Goal: Information Seeking & Learning: Learn about a topic

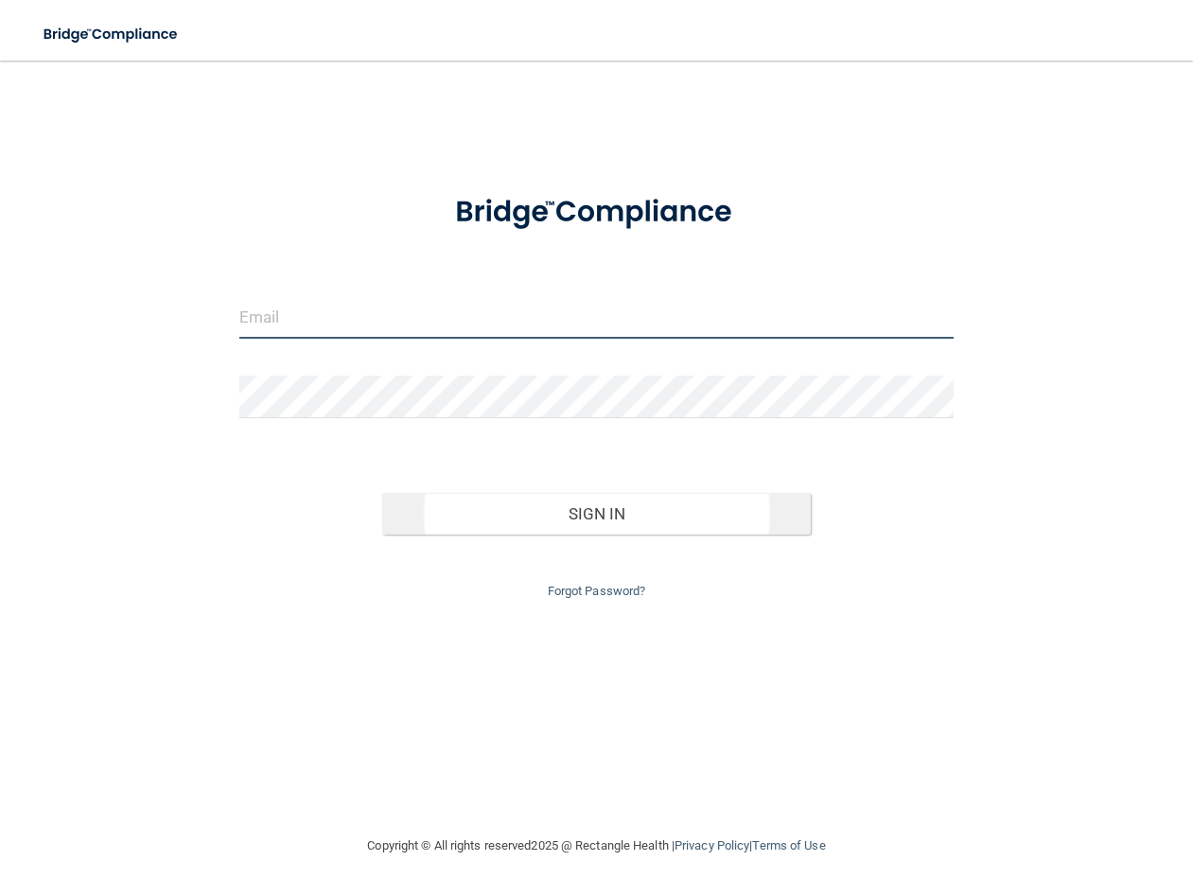
type input "[EMAIL_ADDRESS][DOMAIN_NAME]"
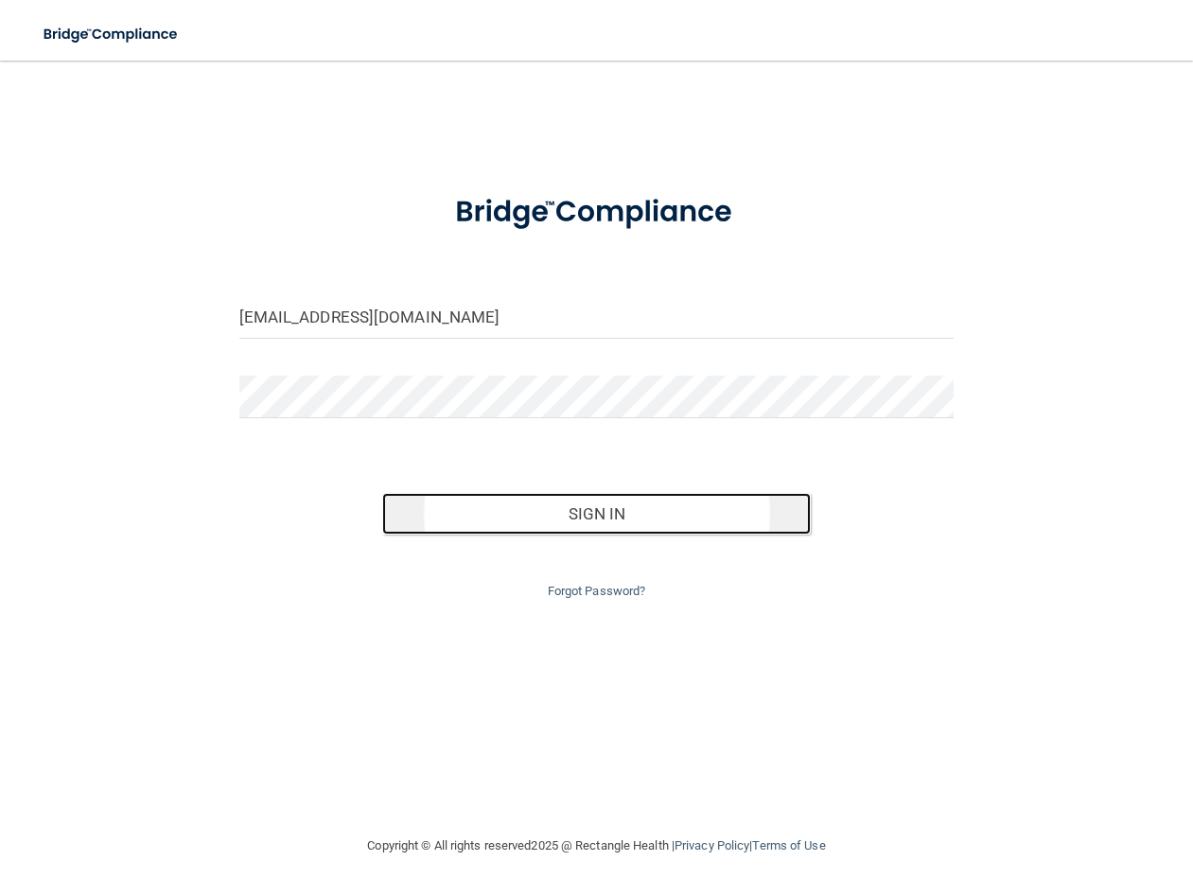
click at [578, 505] on button "Sign In" at bounding box center [596, 514] width 429 height 42
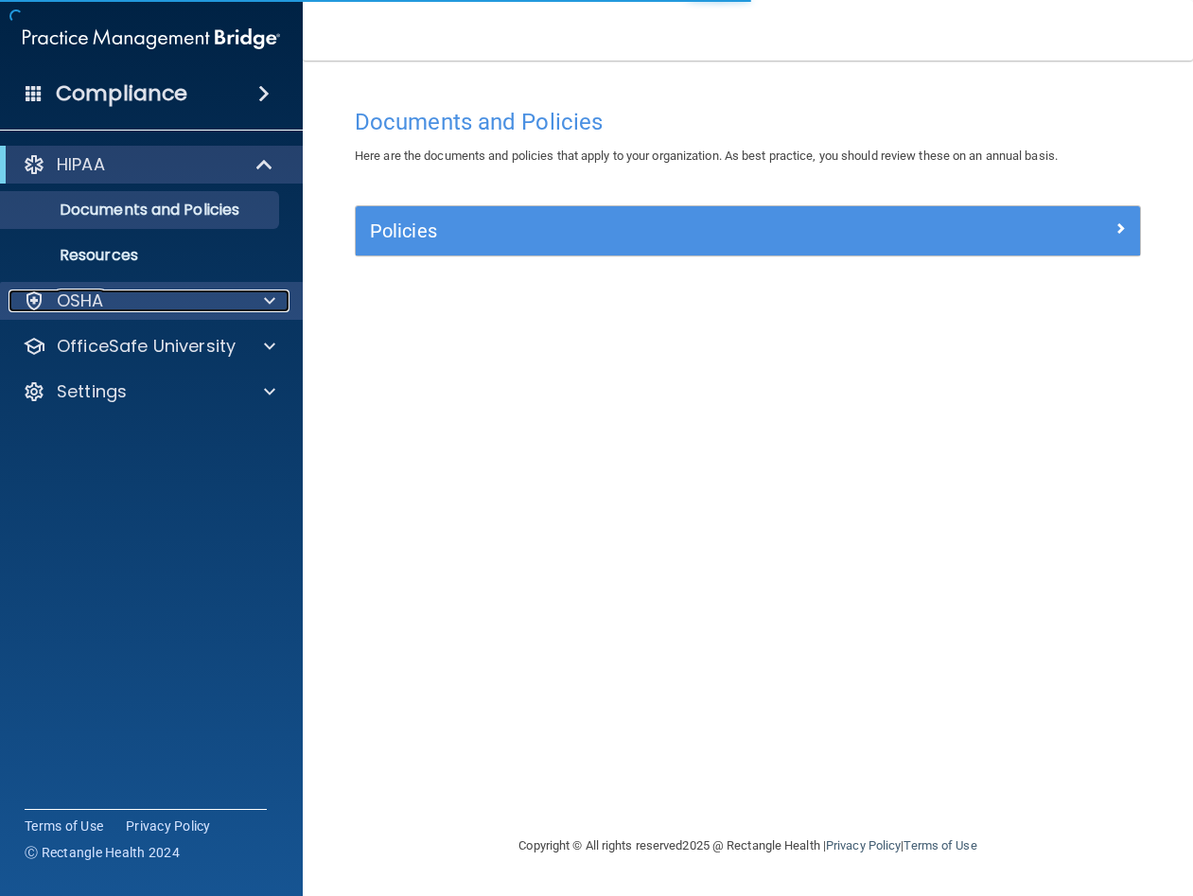
click at [163, 300] on div "OSHA" at bounding box center [126, 300] width 235 height 23
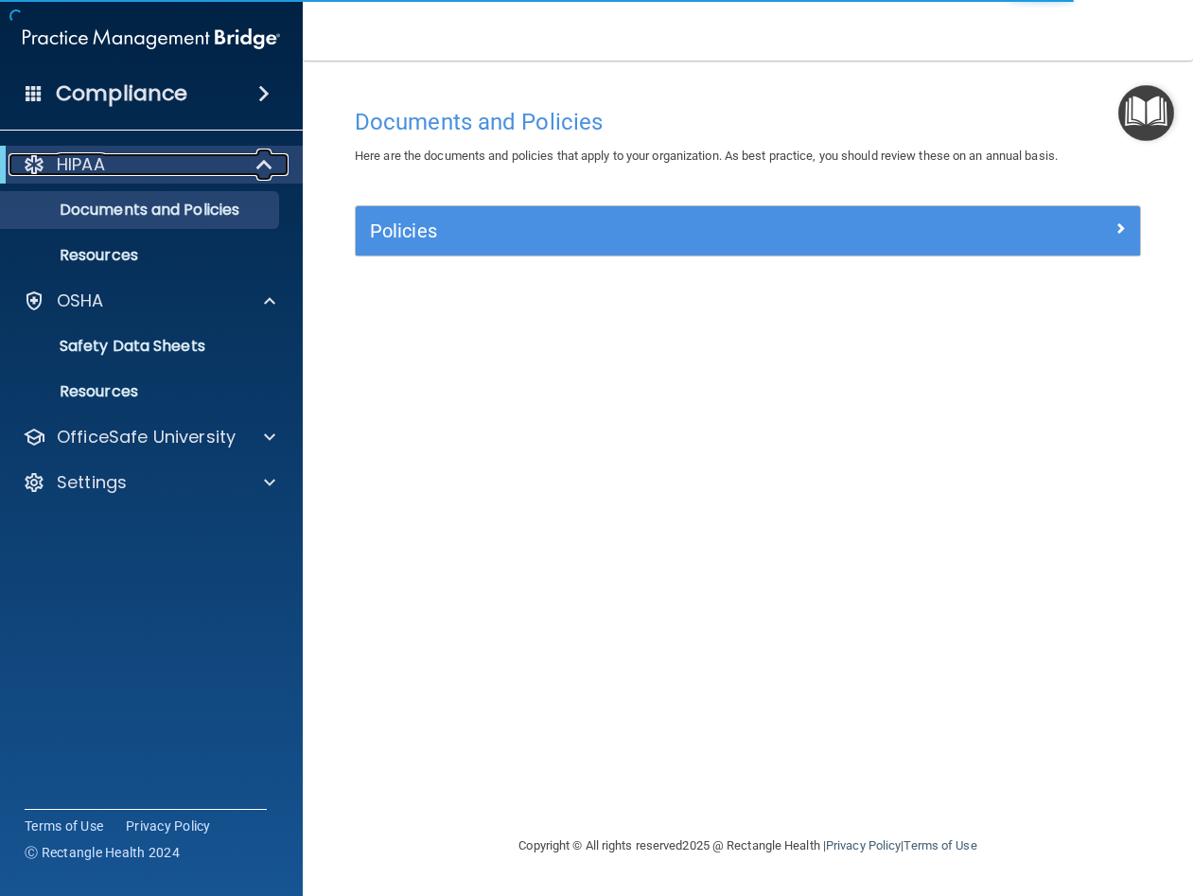
click at [266, 163] on span at bounding box center [266, 164] width 16 height 23
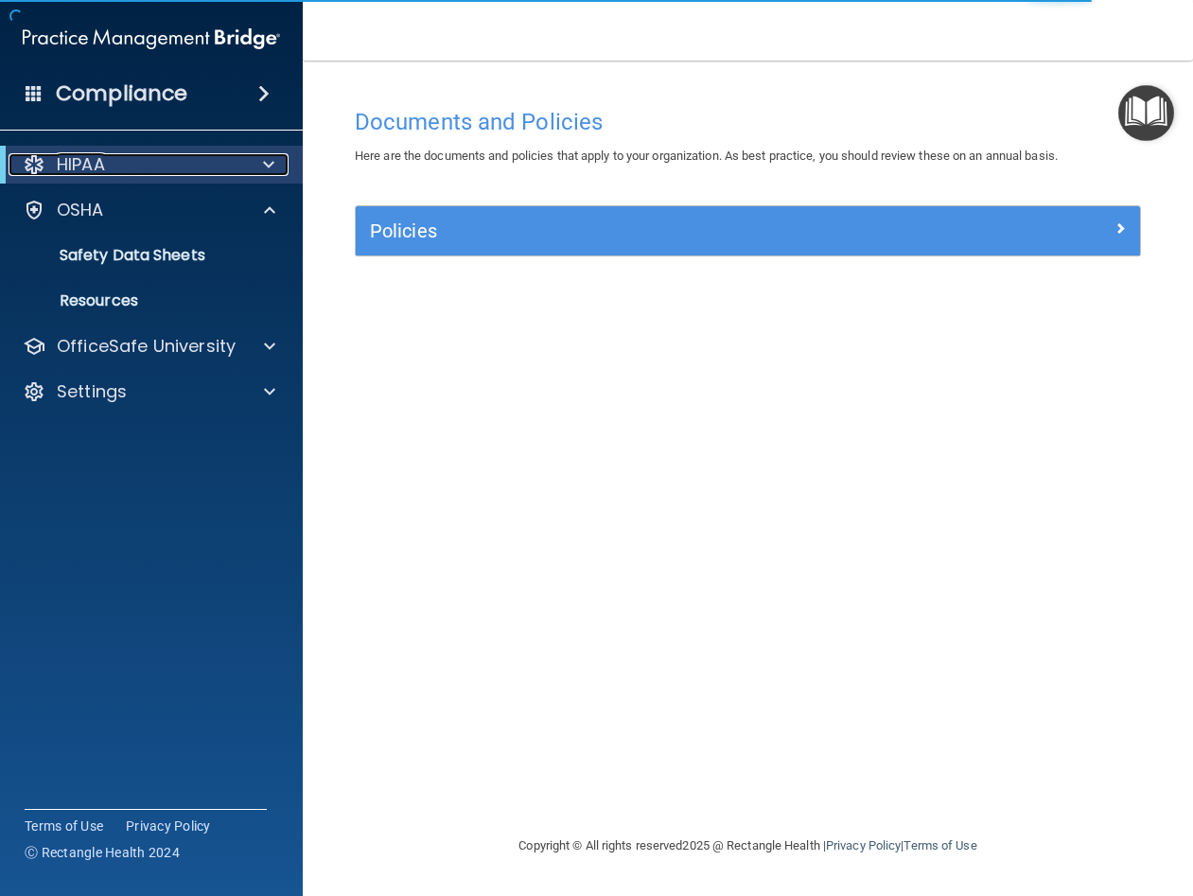
click at [266, 166] on span at bounding box center [268, 164] width 11 height 23
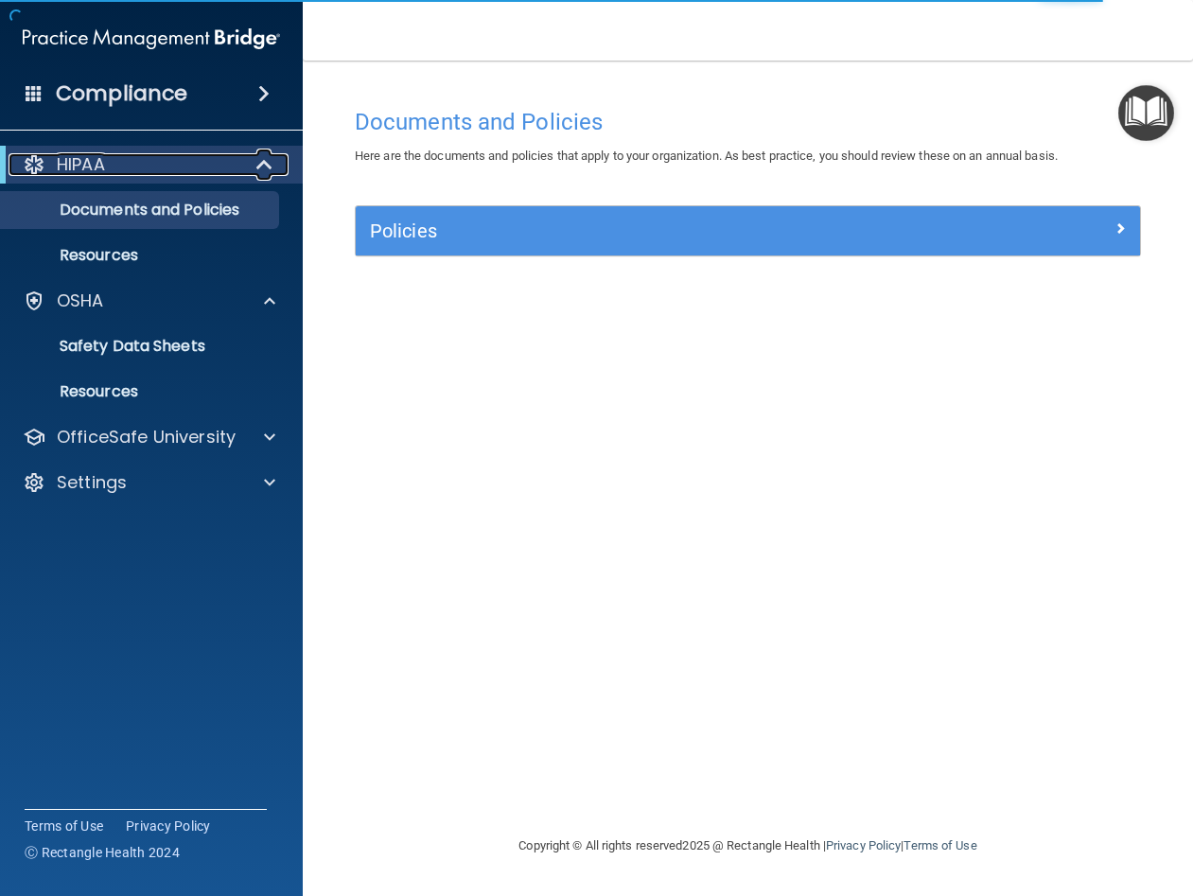
click at [264, 168] on span at bounding box center [266, 164] width 16 height 23
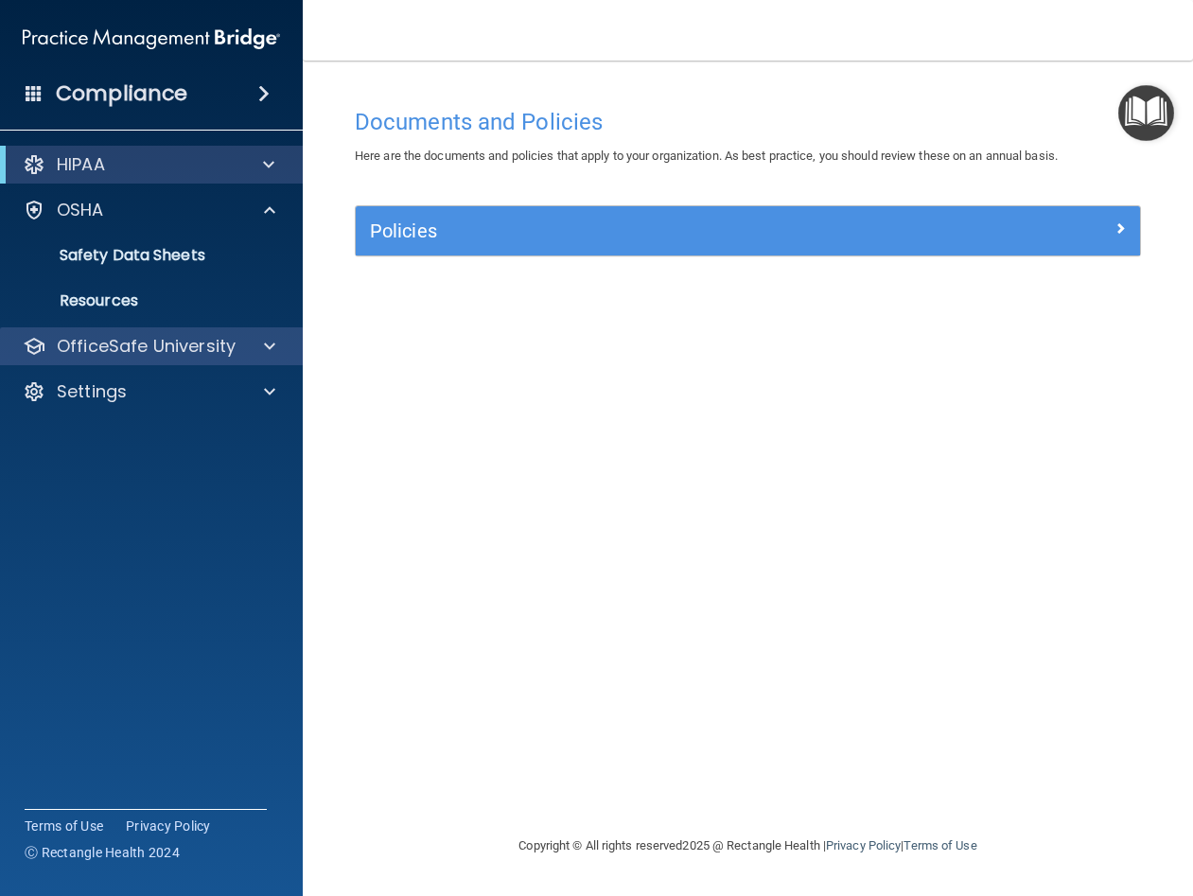
click at [242, 334] on div "OfficeSafe University" at bounding box center [152, 346] width 304 height 38
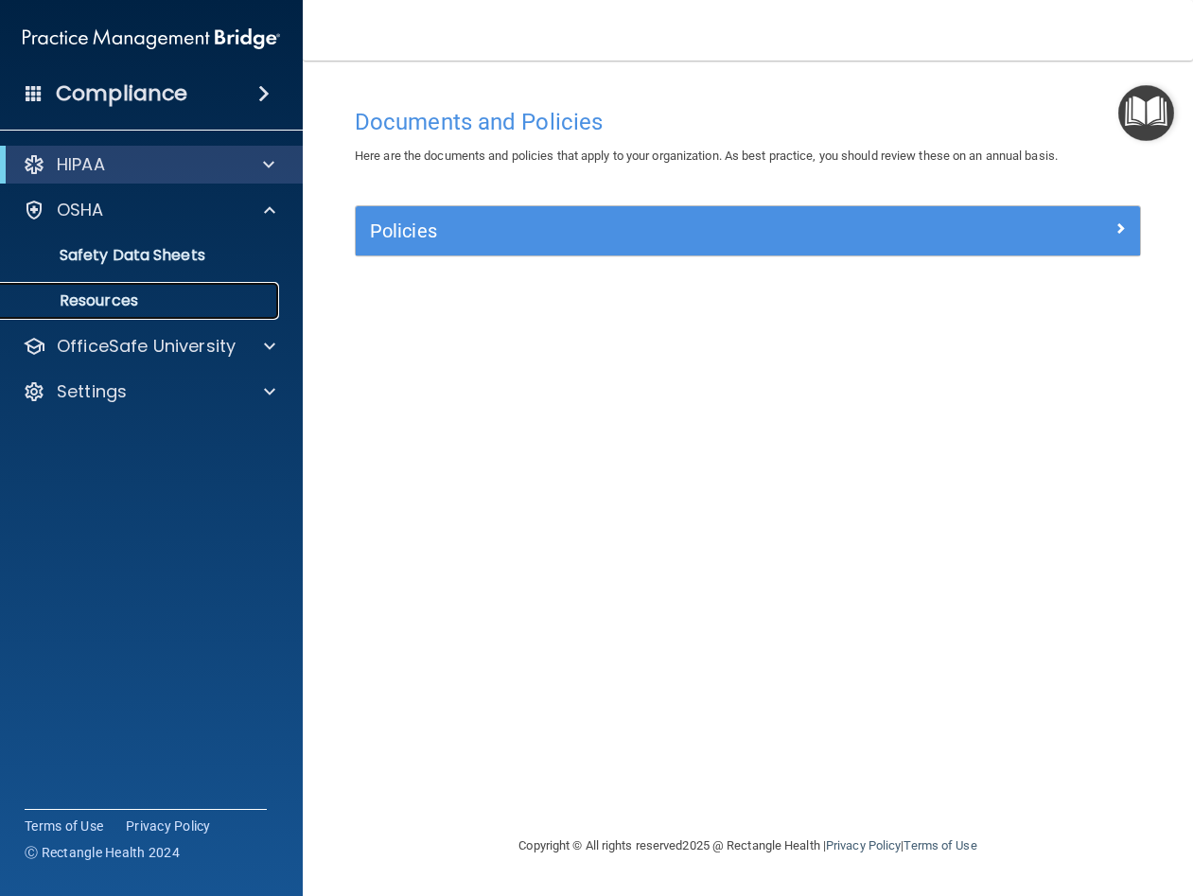
click at [237, 292] on p "Resources" at bounding box center [141, 300] width 258 height 19
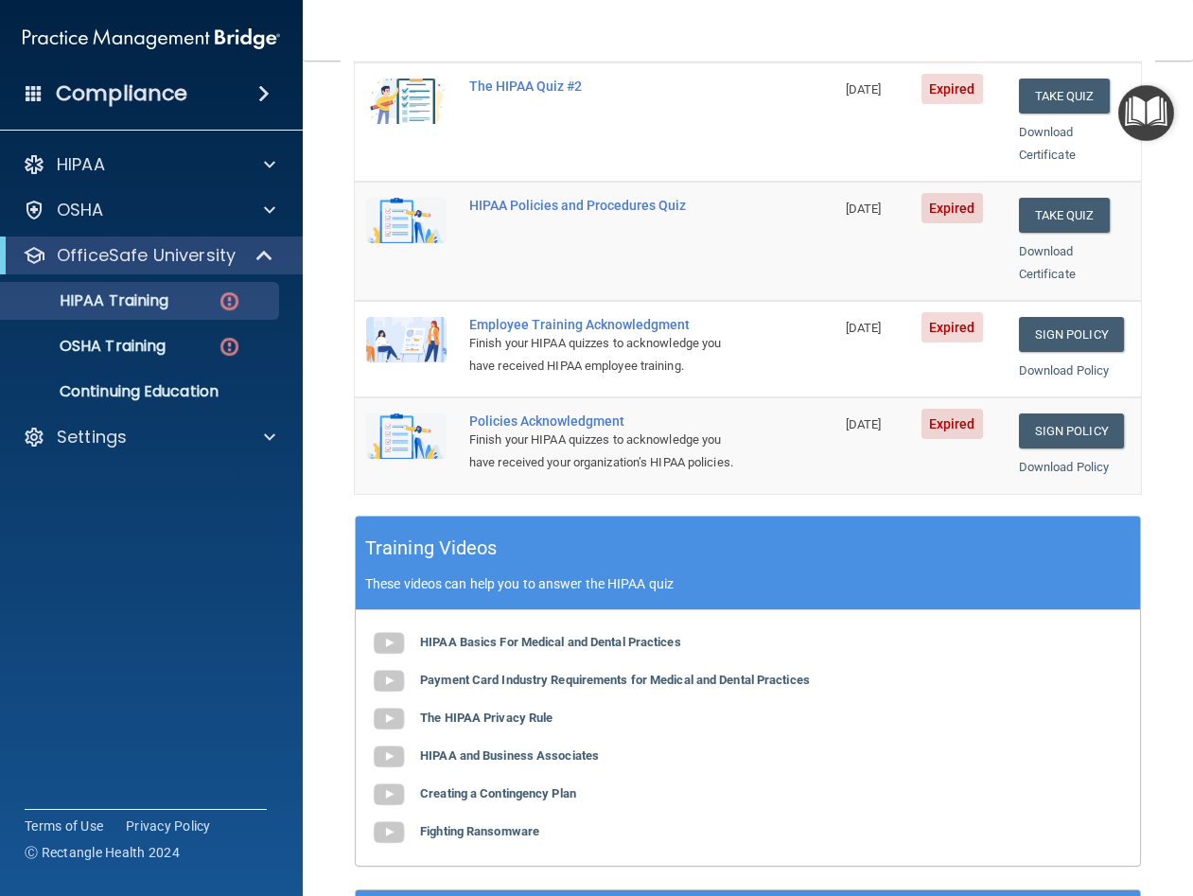
scroll to position [143, 0]
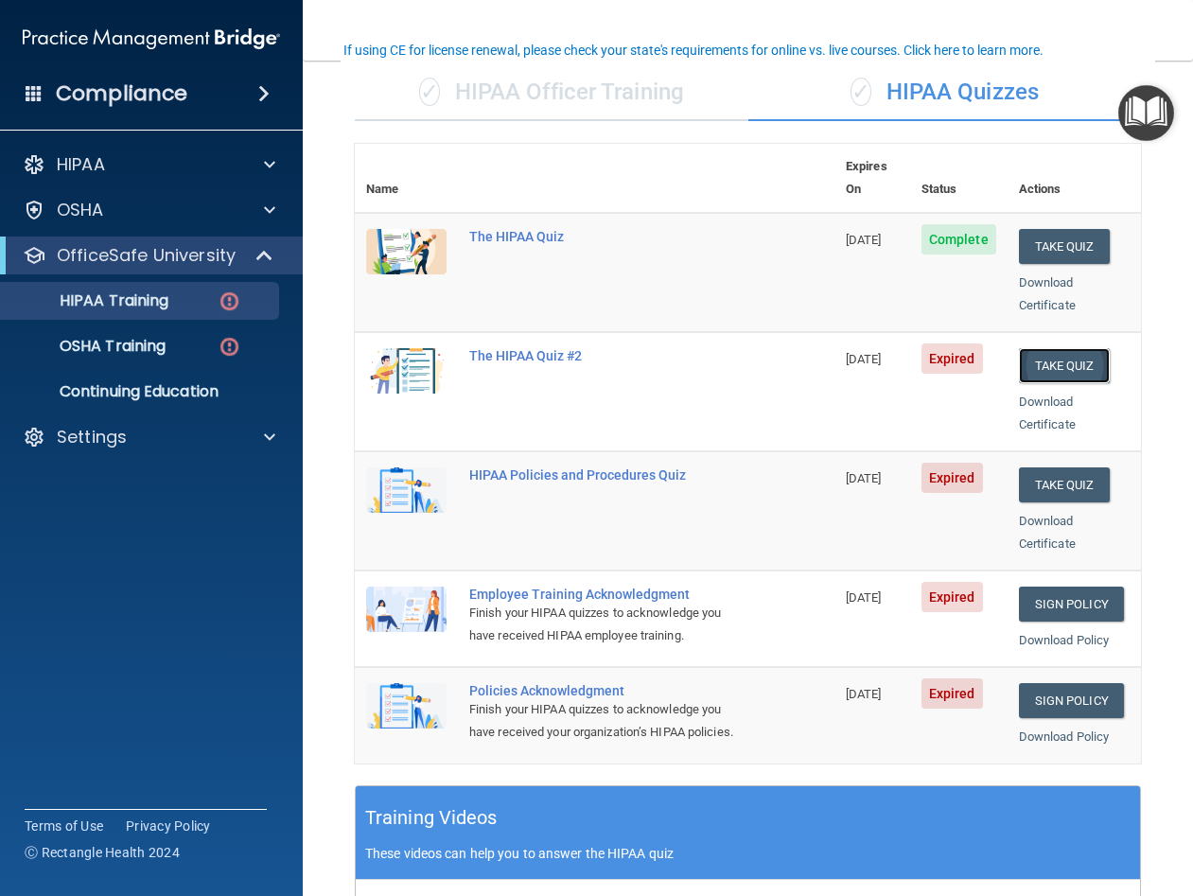
click at [1024, 348] on button "Take Quiz" at bounding box center [1064, 365] width 91 height 35
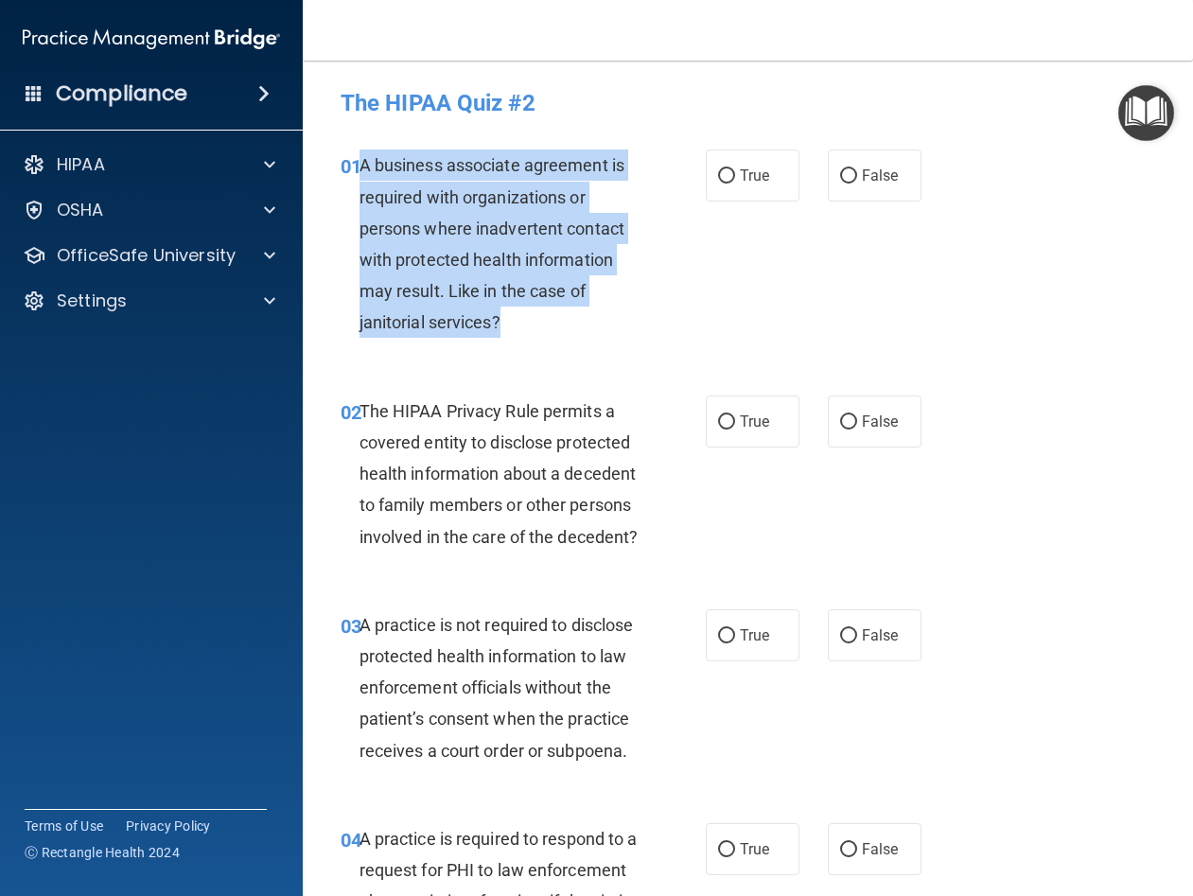
drag, startPoint x: 501, startPoint y: 317, endPoint x: 361, endPoint y: 166, distance: 206.2
click at [361, 166] on div "A business associate agreement is required with organizations or persons where …" at bounding box center [506, 243] width 295 height 188
click at [840, 169] on input "False" at bounding box center [848, 176] width 17 height 14
radio input "true"
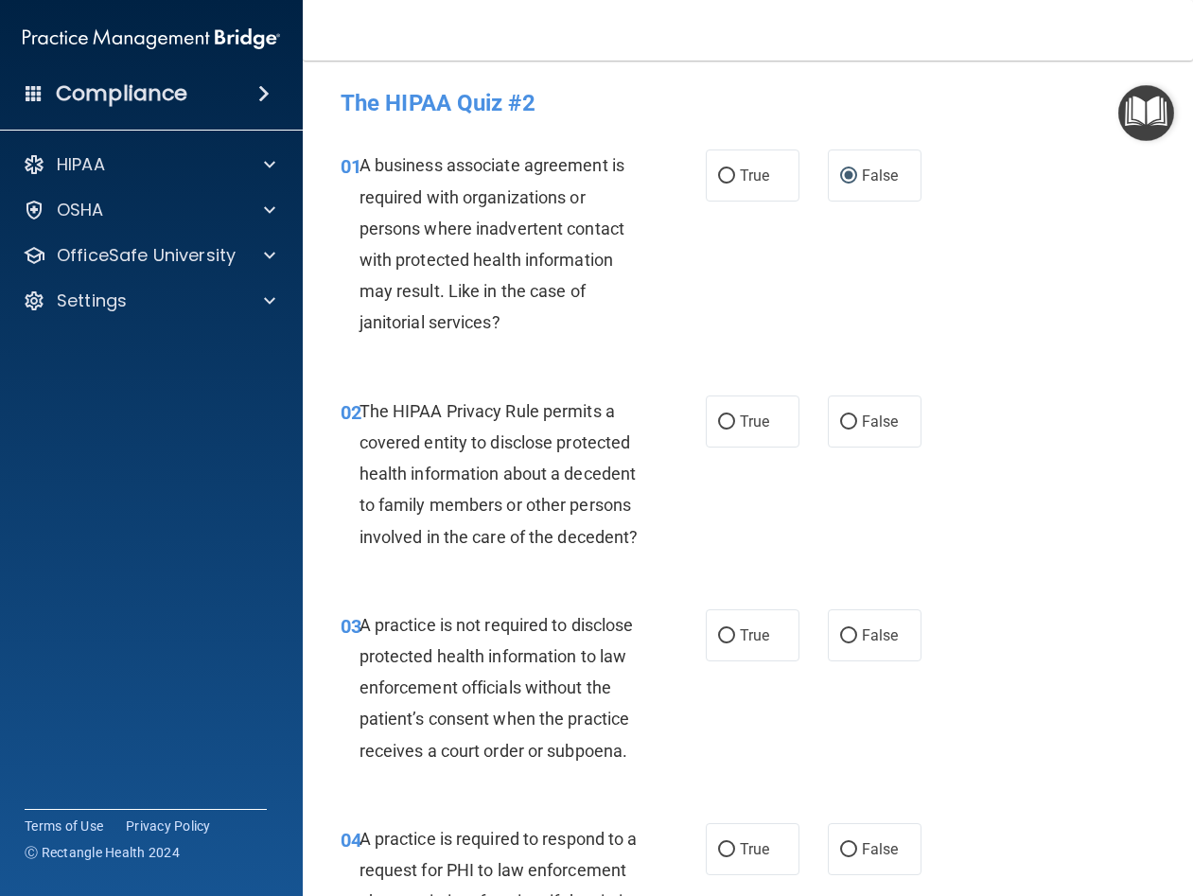
click at [540, 423] on div "The HIPAA Privacy Rule permits a covered entity to disclose protected health in…" at bounding box center [506, 473] width 295 height 157
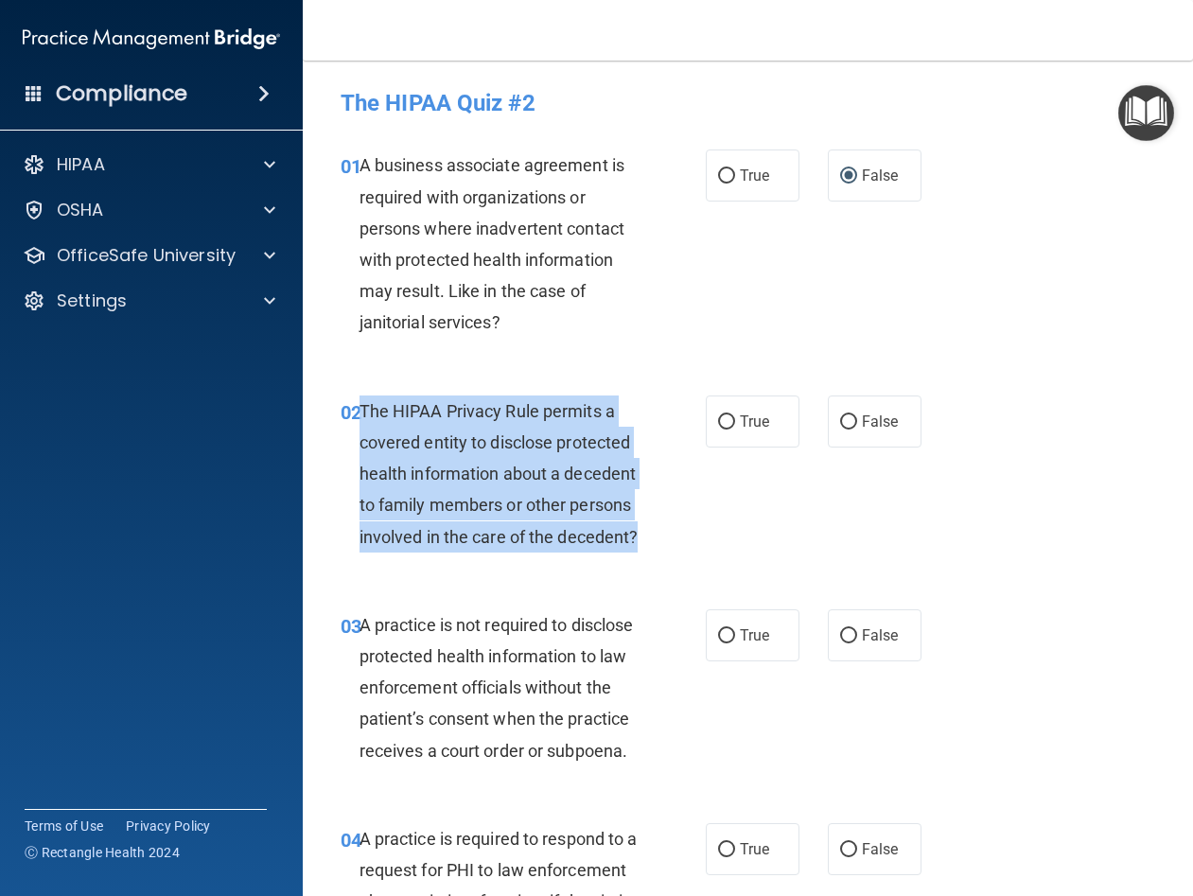
drag, startPoint x: 503, startPoint y: 567, endPoint x: 359, endPoint y: 401, distance: 219.3
click at [359, 401] on div "The HIPAA Privacy Rule permits a covered entity to disclose protected health in…" at bounding box center [506, 473] width 295 height 157
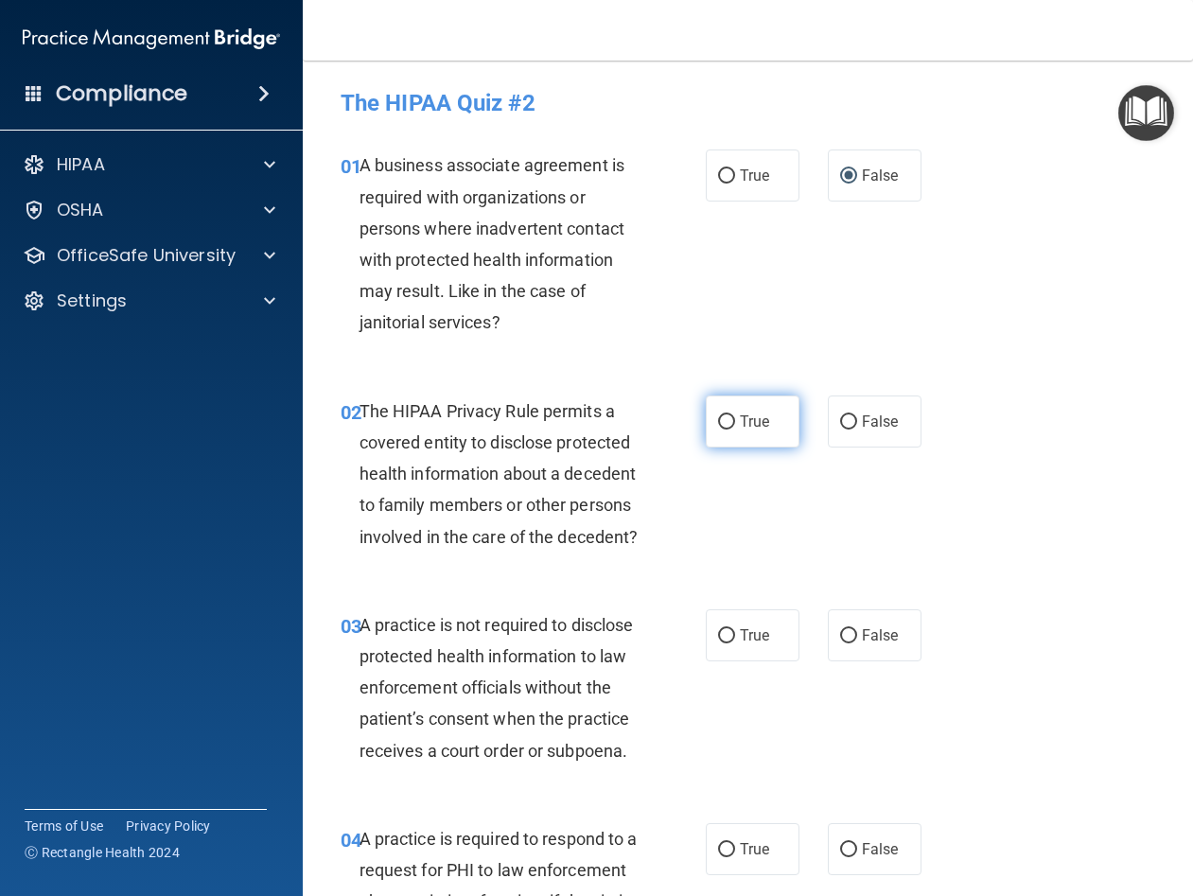
click at [746, 436] on label "True" at bounding box center [753, 421] width 94 height 52
click at [735, 429] on input "True" at bounding box center [726, 422] width 17 height 14
radio input "true"
click at [959, 363] on div "01 A business associate agreement is required with organizations or persons whe…" at bounding box center [747, 248] width 843 height 245
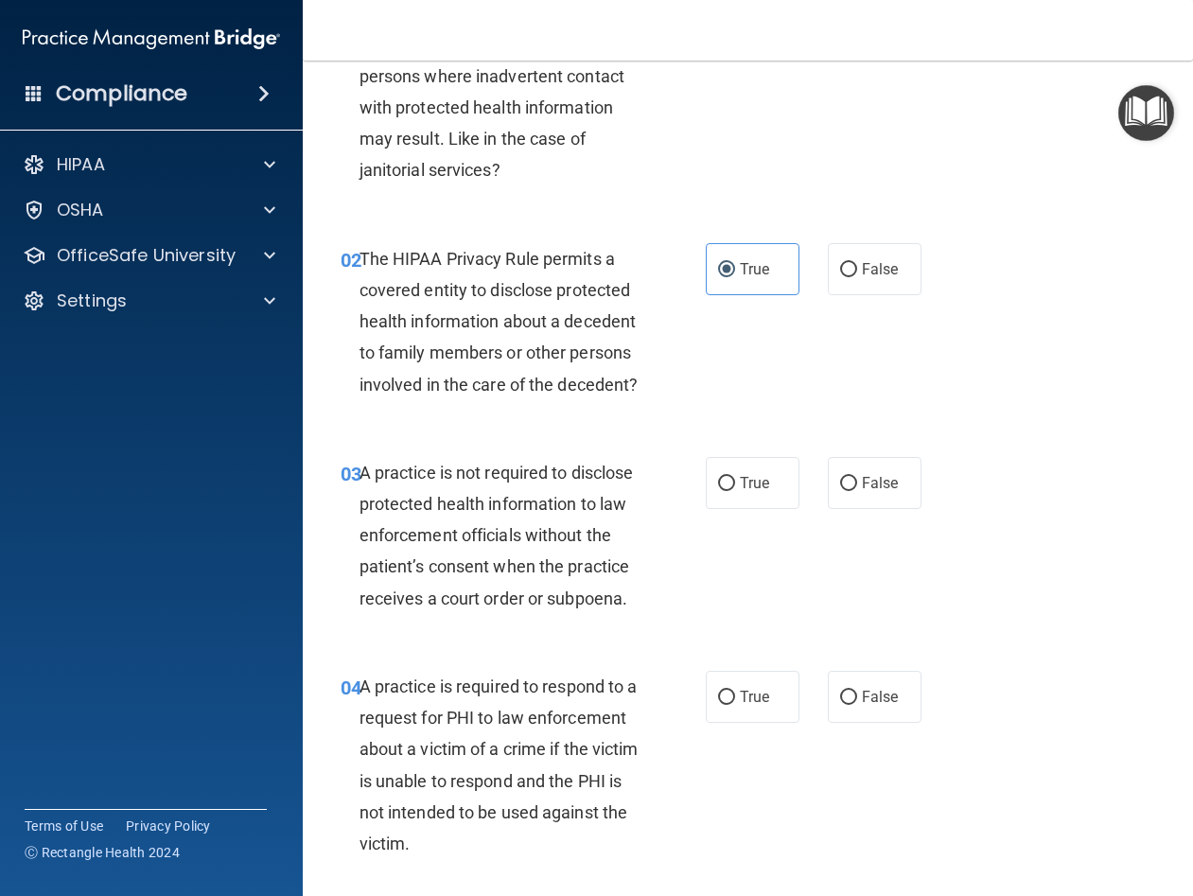
scroll to position [284, 0]
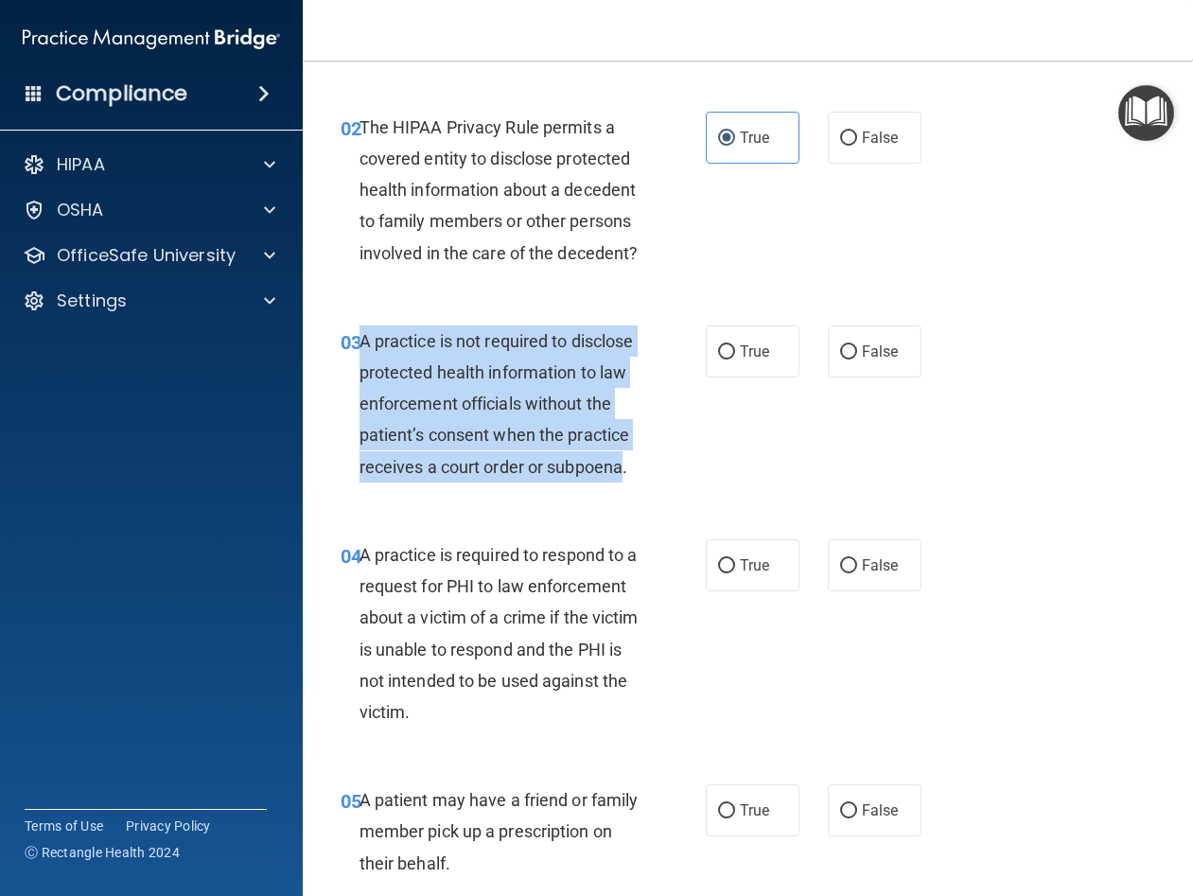
drag, startPoint x: 557, startPoint y: 535, endPoint x: 361, endPoint y: 368, distance: 257.6
click at [361, 368] on span "A practice is not required to disclose protected health information to law enfo…" at bounding box center [496, 404] width 274 height 146
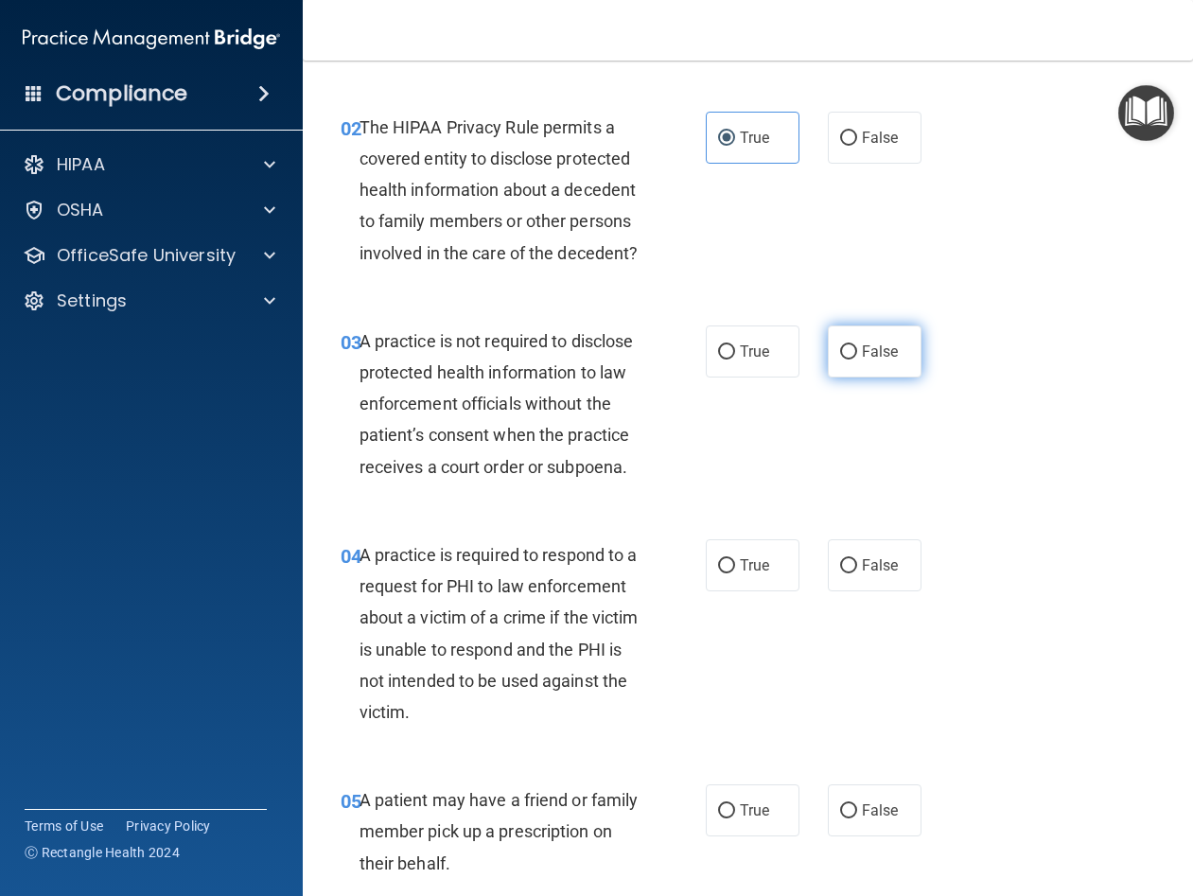
click at [866, 360] on span "False" at bounding box center [880, 351] width 37 height 18
click at [857, 359] on input "False" at bounding box center [848, 352] width 17 height 14
radio input "true"
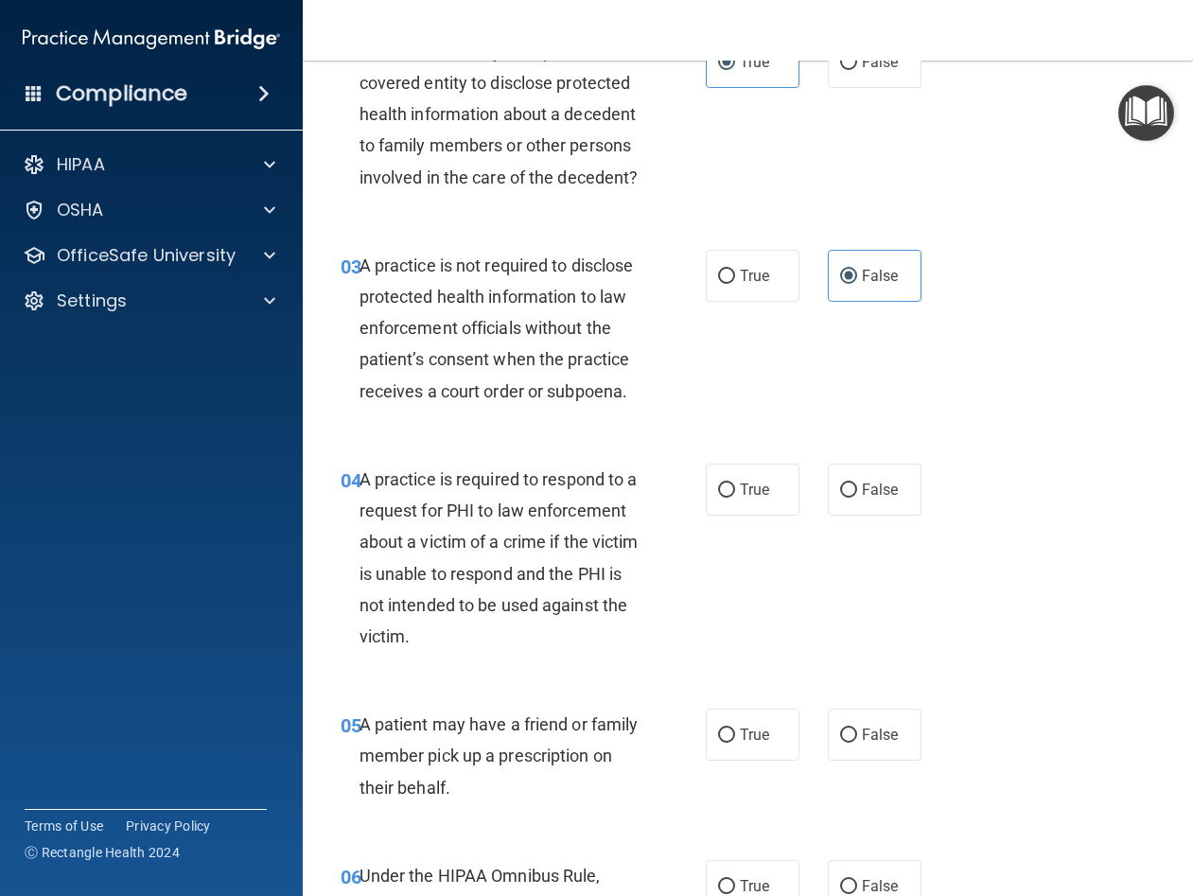
scroll to position [473, 0]
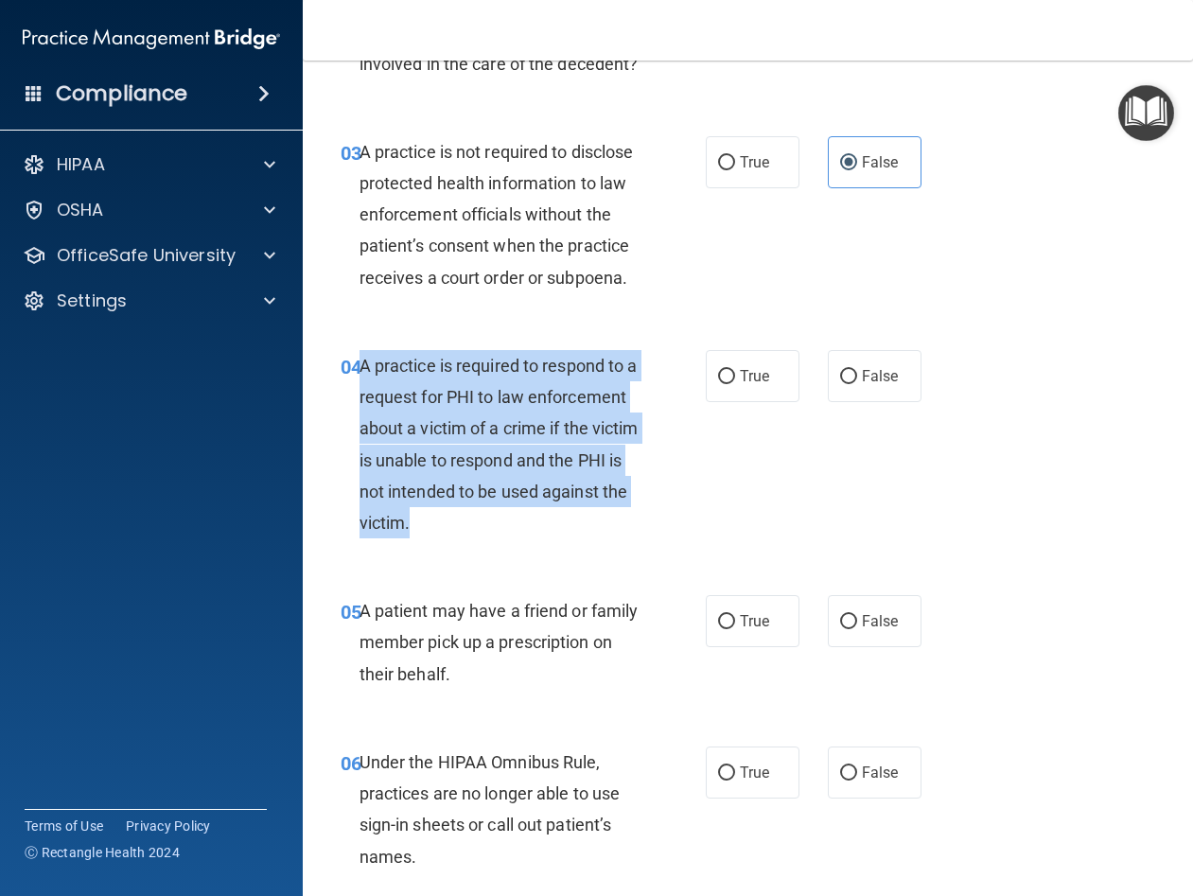
drag, startPoint x: 618, startPoint y: 592, endPoint x: 363, endPoint y: 424, distance: 305.1
click at [363, 424] on div "A practice is required to respond to a request for PHI to law enforcement about…" at bounding box center [506, 444] width 295 height 188
drag, startPoint x: 847, startPoint y: 443, endPoint x: 843, endPoint y: 430, distance: 12.9
click at [843, 384] on input "False" at bounding box center [848, 377] width 17 height 14
radio input "true"
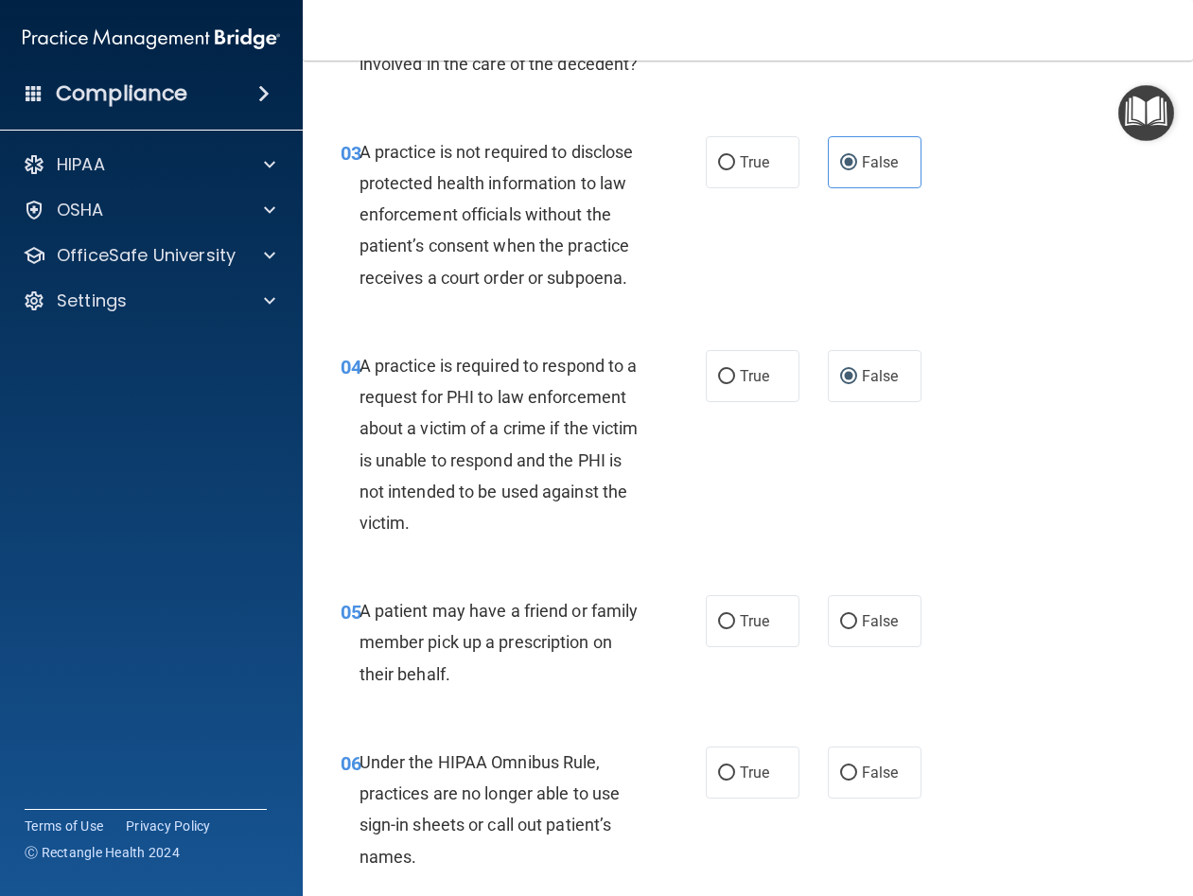
click at [1006, 411] on div "04 A practice is required to respond to a request for PHI to law enforcement ab…" at bounding box center [747, 448] width 843 height 245
click at [784, 402] on label "True" at bounding box center [753, 376] width 94 height 52
click at [735, 384] on input "True" at bounding box center [726, 377] width 17 height 14
radio input "true"
radio input "false"
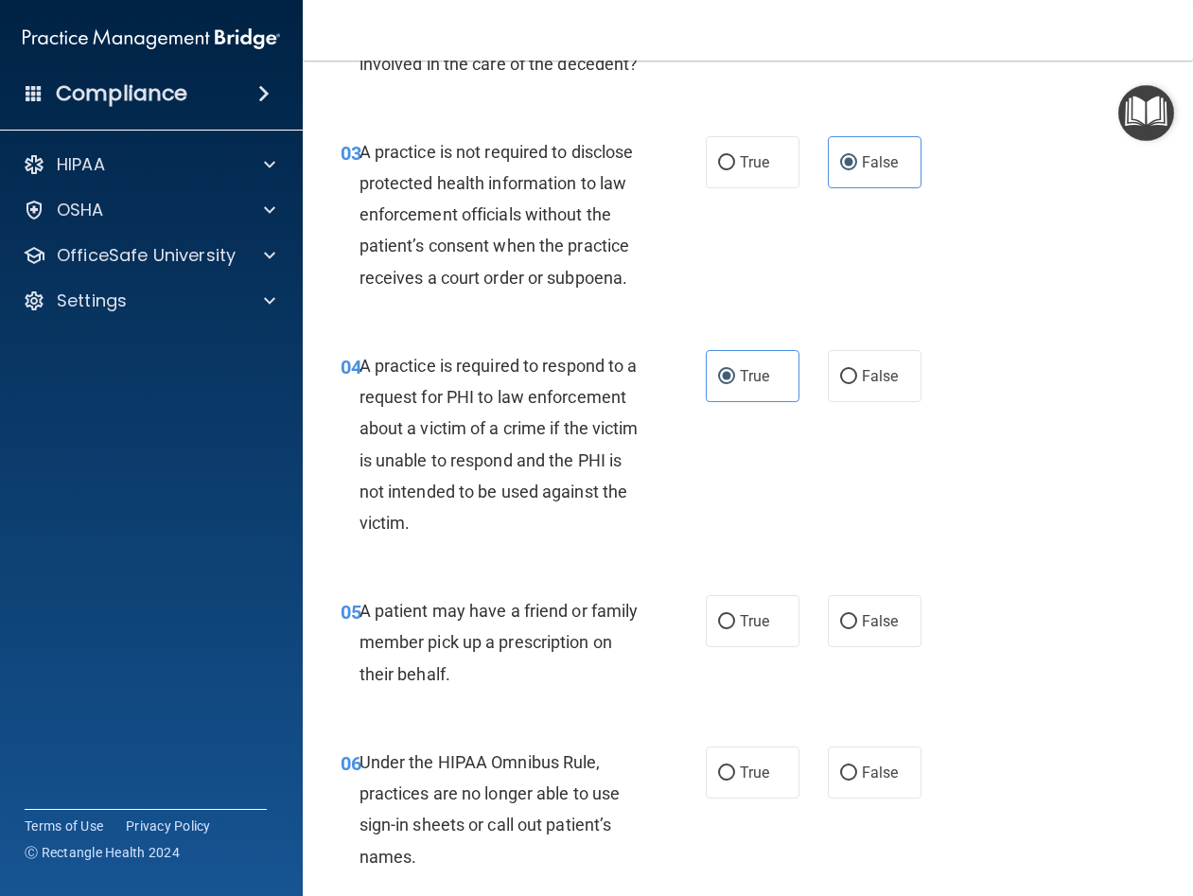
click at [962, 389] on div "04 A practice is required to respond to a request for PHI to law enforcement ab…" at bounding box center [747, 448] width 843 height 245
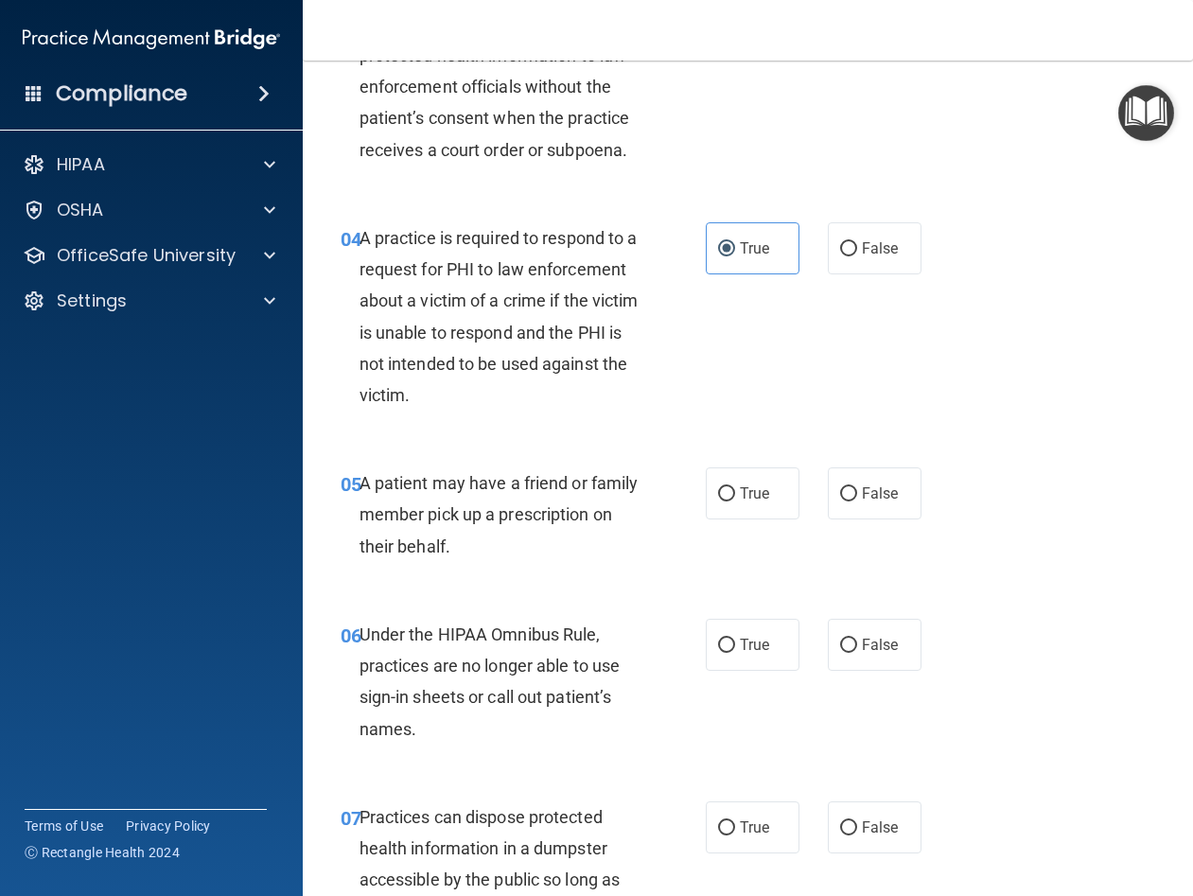
scroll to position [757, 0]
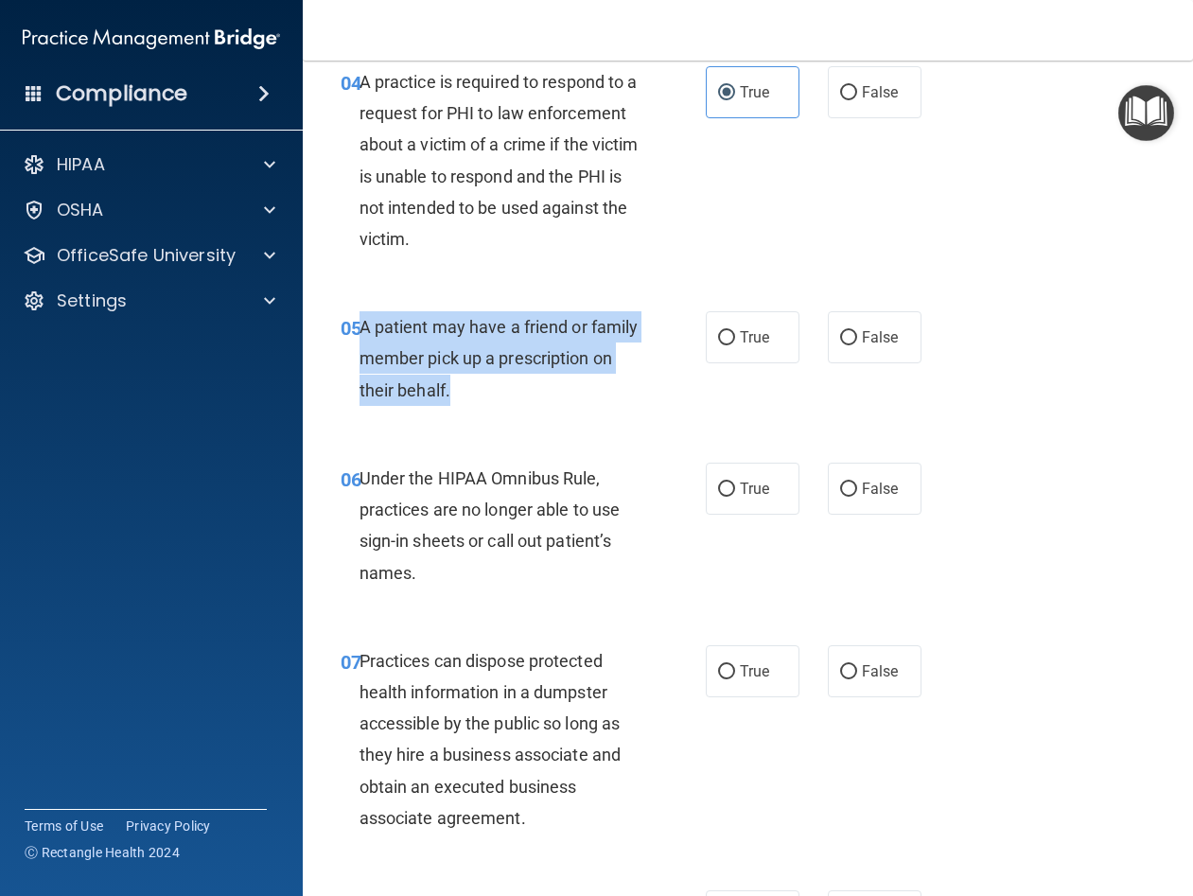
drag, startPoint x: 574, startPoint y: 452, endPoint x: 359, endPoint y: 386, distance: 225.6
click at [359, 386] on div "A patient may have a friend or family member pick up a prescription on their be…" at bounding box center [506, 358] width 295 height 95
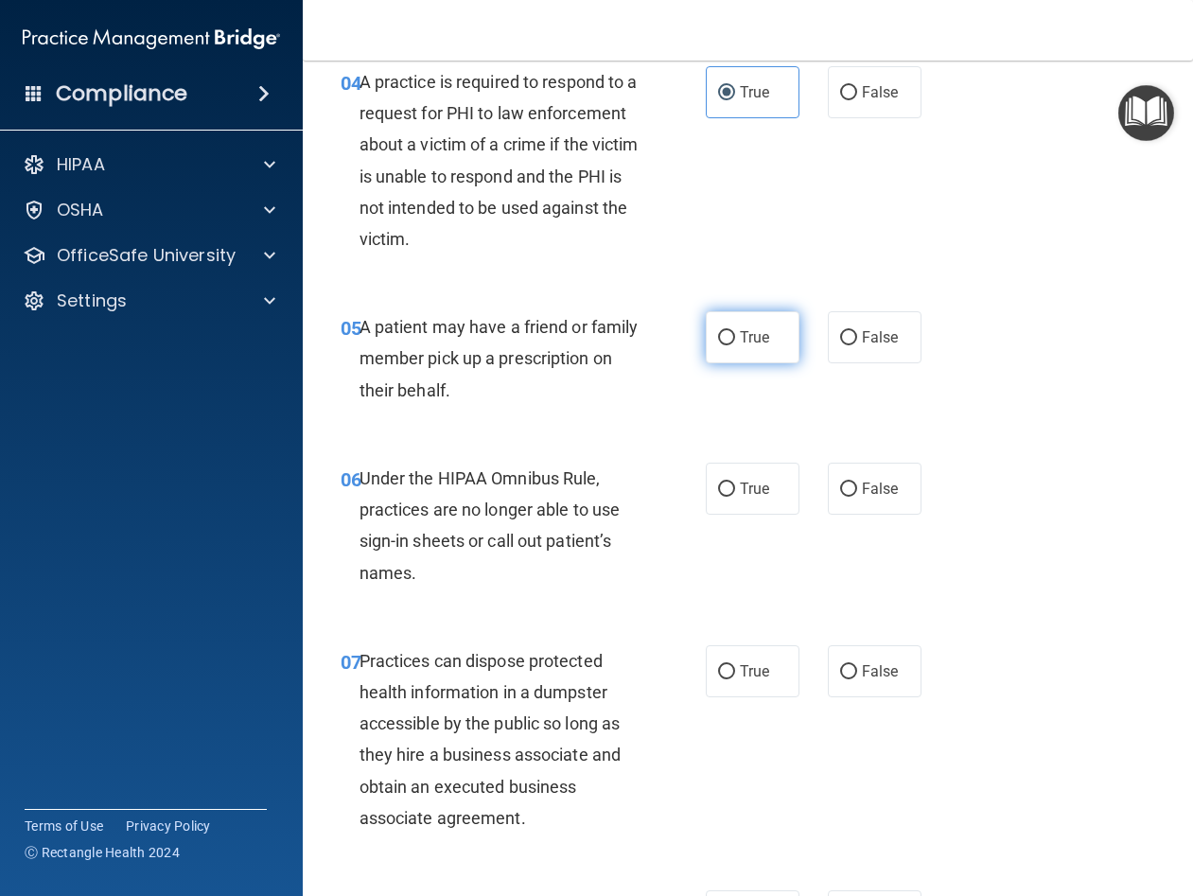
click at [760, 346] on span "True" at bounding box center [754, 337] width 29 height 18
click at [735, 345] on input "True" at bounding box center [726, 338] width 17 height 14
radio input "true"
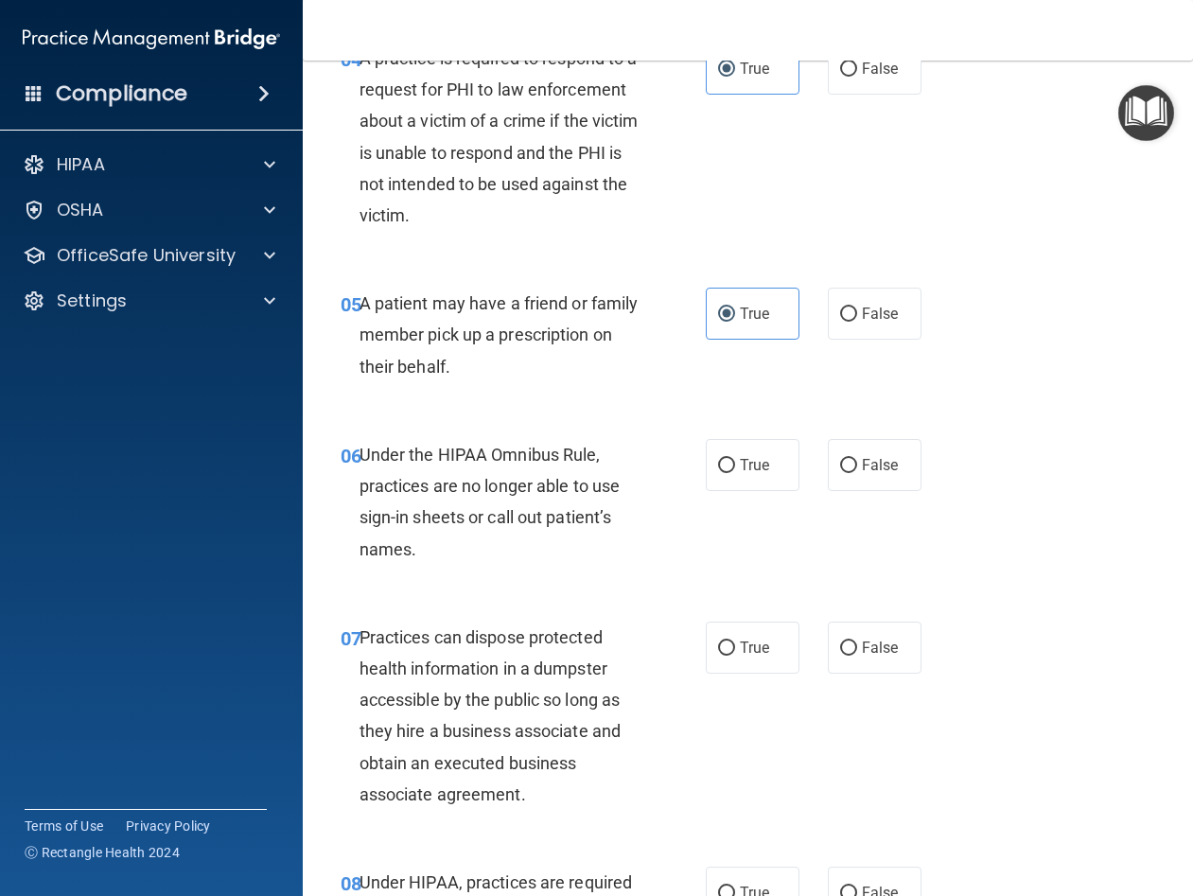
scroll to position [851, 0]
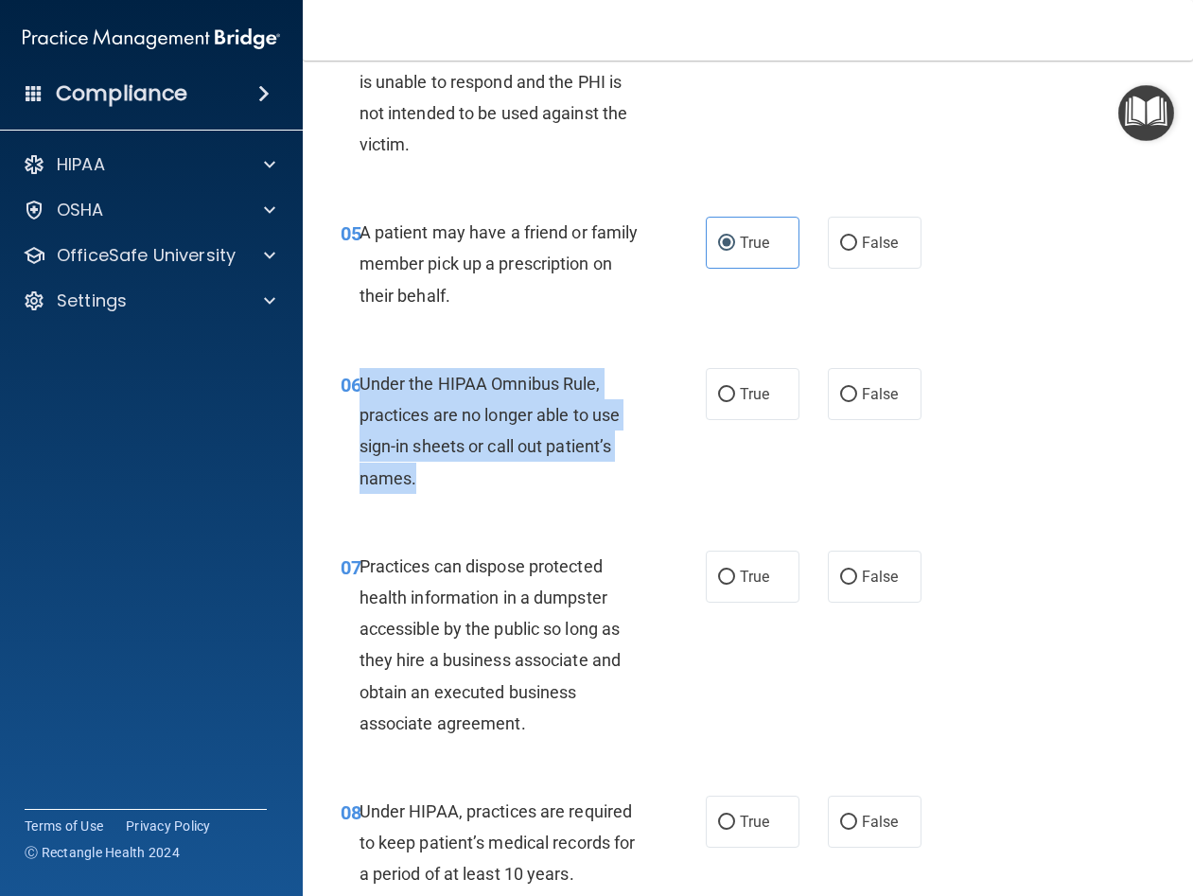
drag, startPoint x: 475, startPoint y: 533, endPoint x: 358, endPoint y: 443, distance: 147.8
click at [359, 443] on div "Under the HIPAA Omnibus Rule, practices are no longer able to use sign-in sheet…" at bounding box center [506, 431] width 295 height 126
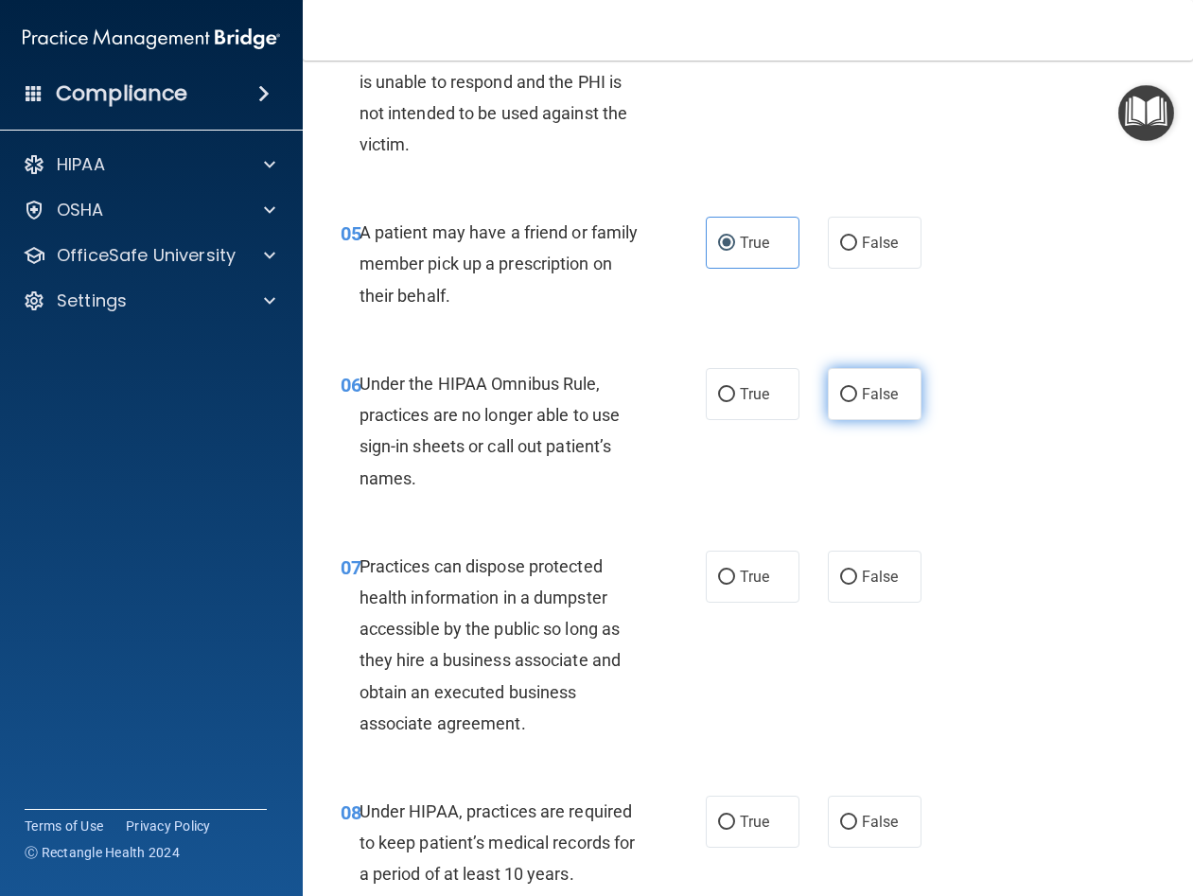
click at [866, 420] on label "False" at bounding box center [875, 394] width 94 height 52
click at [857, 402] on input "False" at bounding box center [848, 395] width 17 height 14
radio input "true"
click at [1036, 344] on div "05 A patient may have a friend or family member pick up a prescription on their…" at bounding box center [747, 268] width 843 height 151
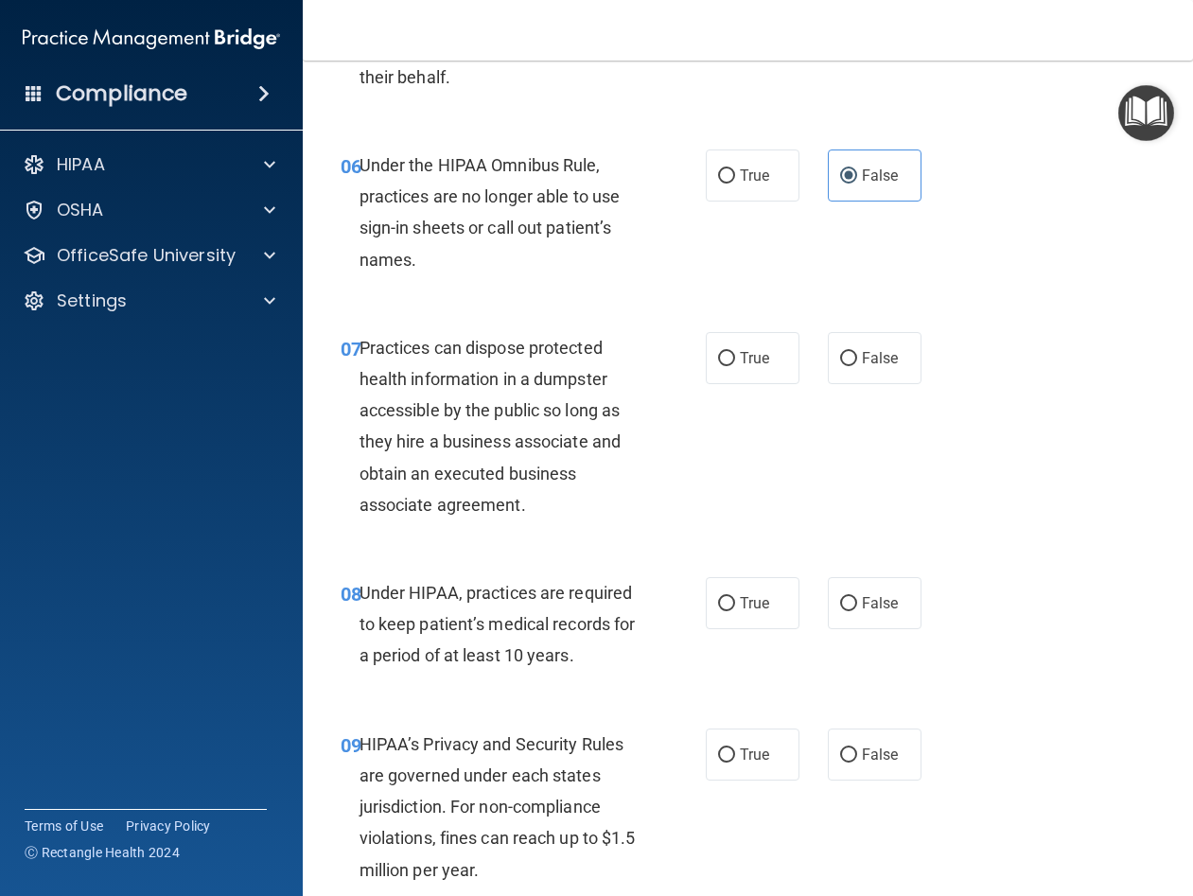
scroll to position [1230, 0]
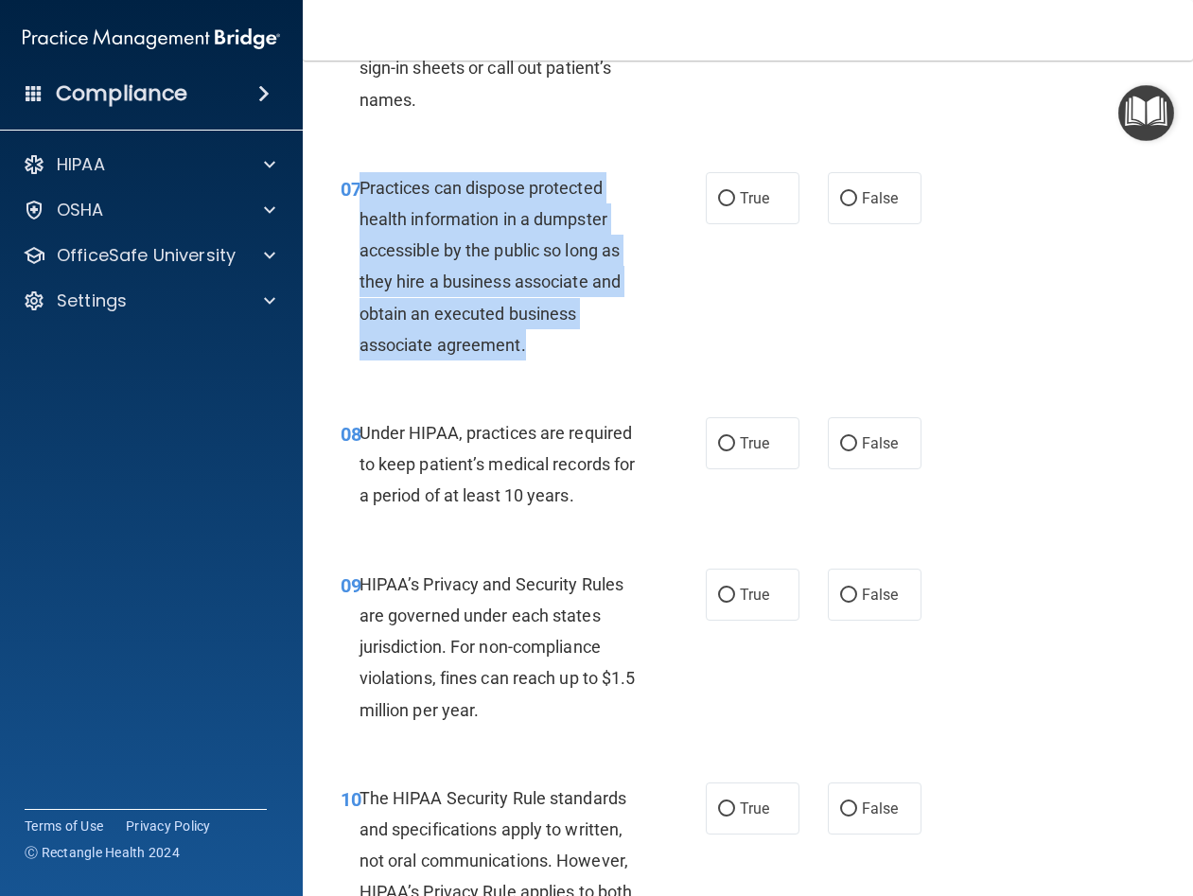
drag, startPoint x: 547, startPoint y: 402, endPoint x: 363, endPoint y: 253, distance: 236.7
click at [363, 253] on div "Practices can dispose protected health information in a dumpster accessible by …" at bounding box center [506, 266] width 295 height 188
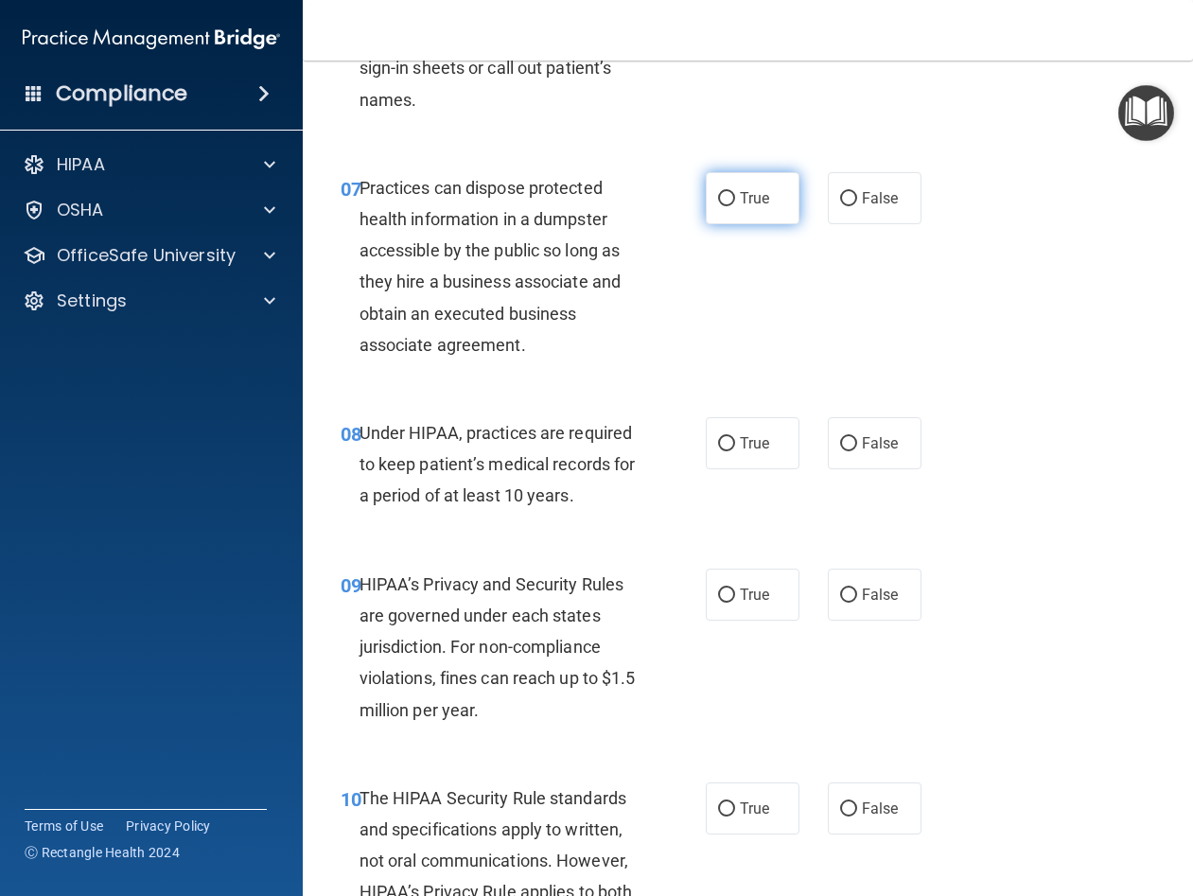
click at [754, 224] on label "True" at bounding box center [753, 198] width 94 height 52
click at [735, 206] on input "True" at bounding box center [726, 199] width 17 height 14
radio input "true"
click at [862, 207] on span "False" at bounding box center [880, 198] width 37 height 18
click at [857, 206] on input "False" at bounding box center [848, 199] width 17 height 14
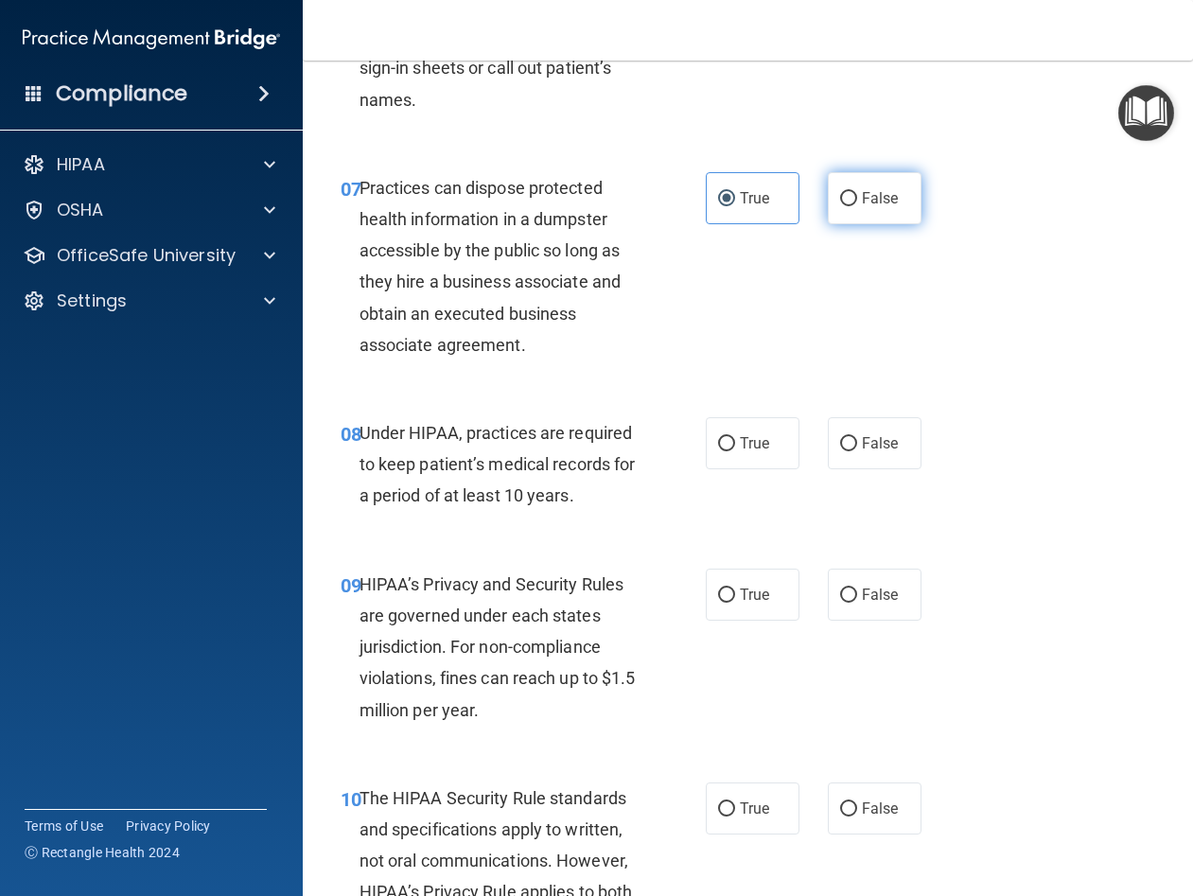
radio input "true"
radio input "false"
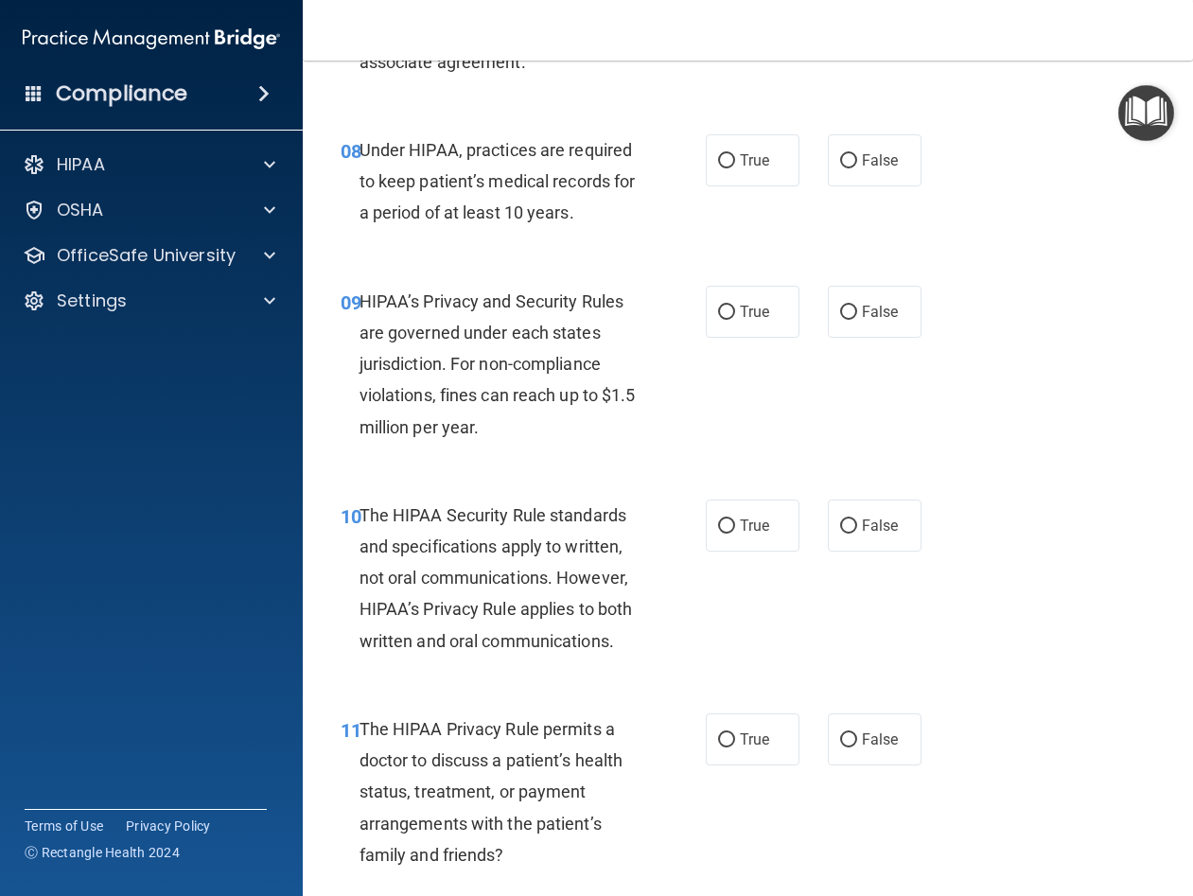
scroll to position [1513, 0]
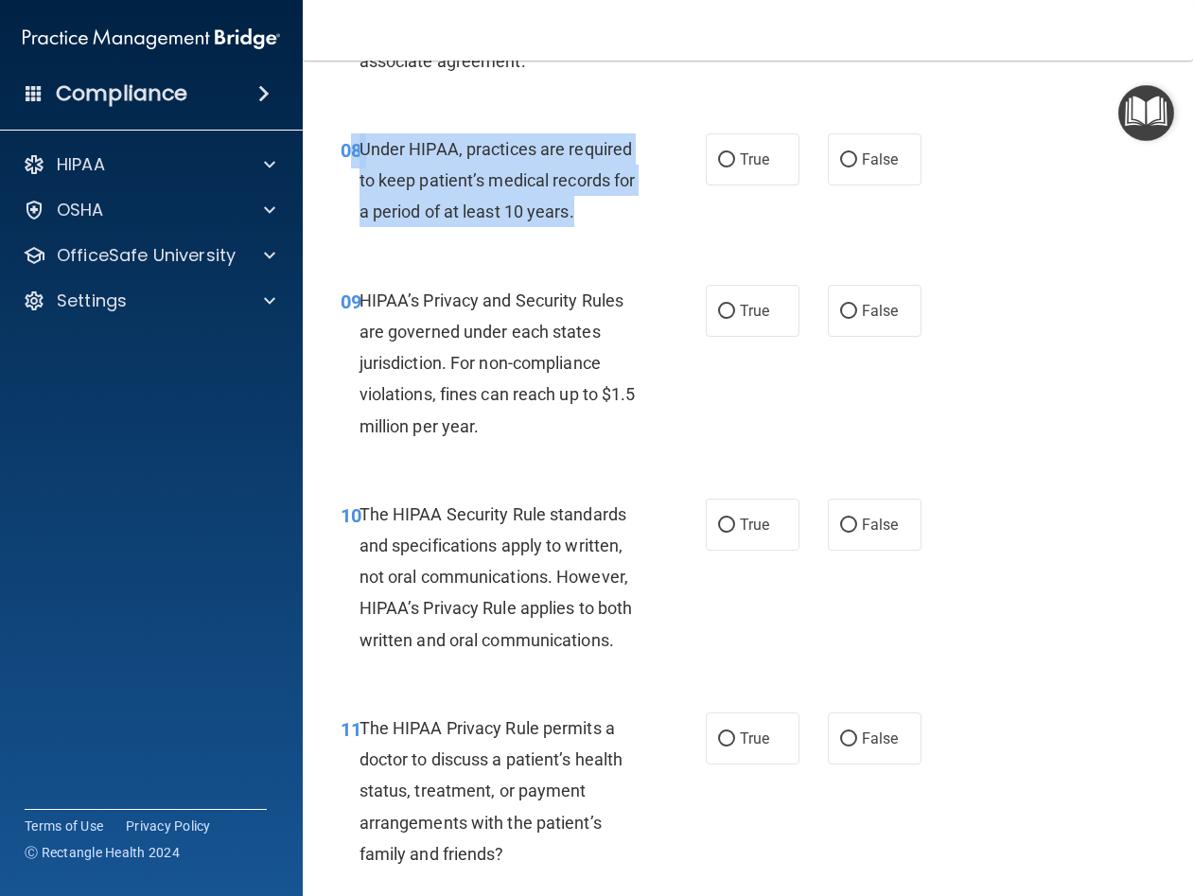
drag, startPoint x: 639, startPoint y: 268, endPoint x: 357, endPoint y: 213, distance: 287.2
click at [357, 213] on div "08 Under HIPAA, practices are required to keep patient’s medical records for a …" at bounding box center [523, 185] width 422 height 104
click at [601, 221] on span "Under HIPAA, practices are required to keep patient’s medical records for a per…" at bounding box center [497, 180] width 276 height 82
drag, startPoint x: 582, startPoint y: 273, endPoint x: 364, endPoint y: 201, distance: 229.1
click at [364, 201] on div "Under HIPAA, practices are required to keep patient’s medical records for a per…" at bounding box center [506, 180] width 295 height 95
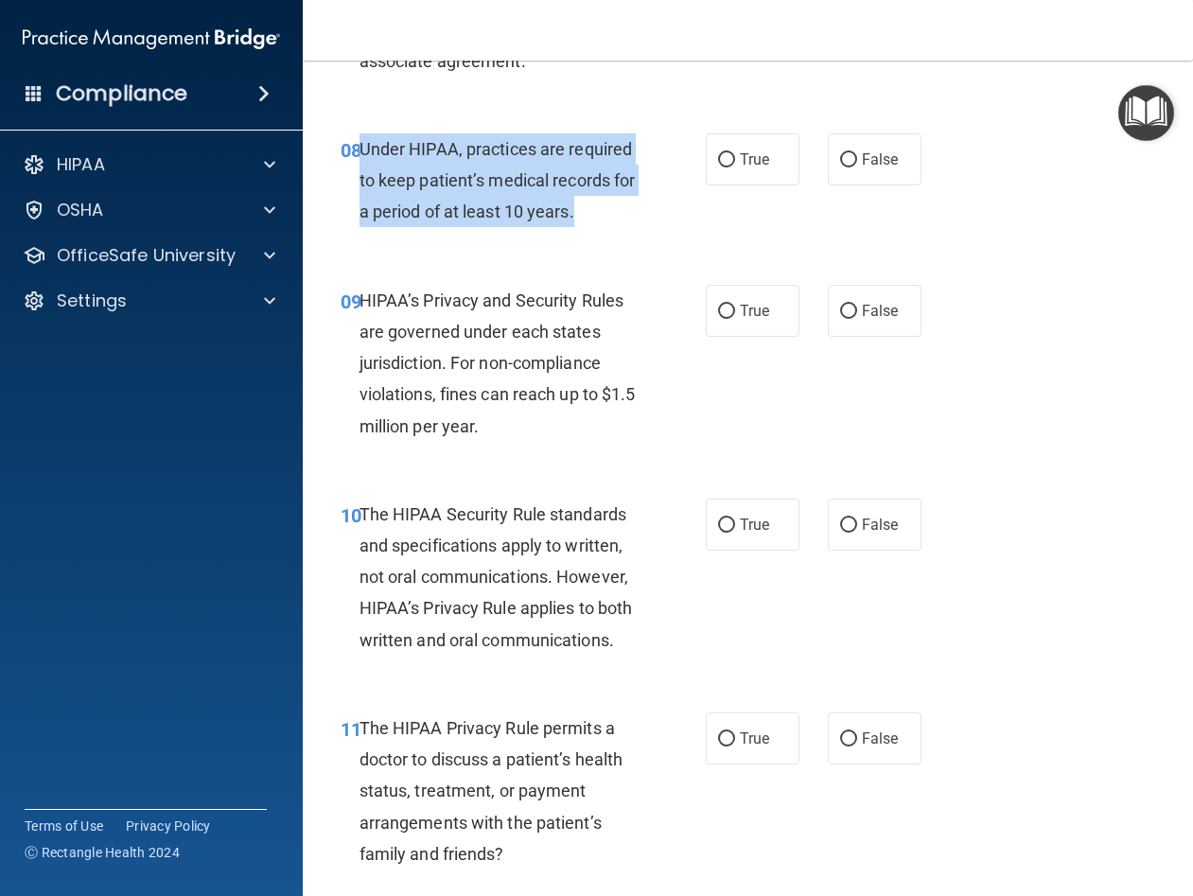
drag, startPoint x: 362, startPoint y: 208, endPoint x: 604, endPoint y: 267, distance: 248.2
click at [607, 228] on div "Under HIPAA, practices are required to keep patient’s medical records for a per…" at bounding box center [506, 180] width 295 height 95
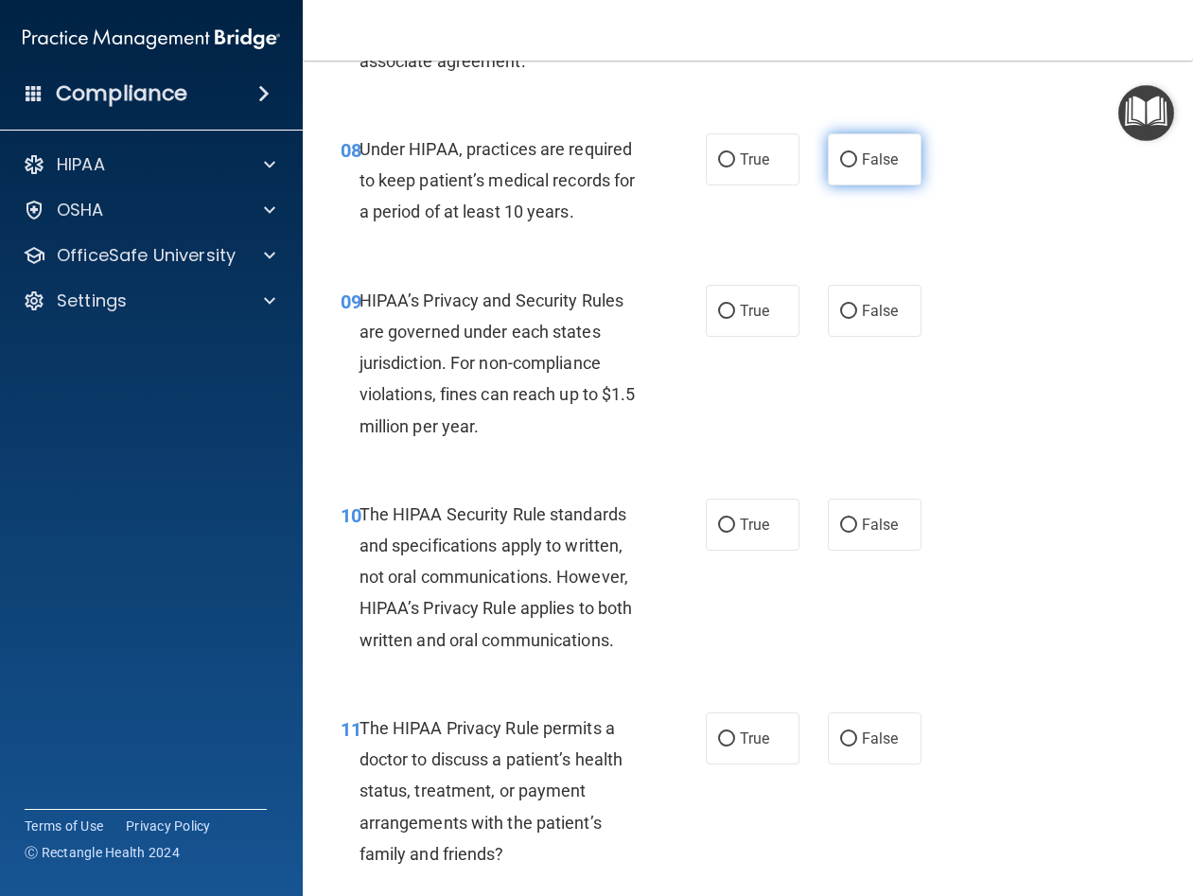
click at [897, 185] on label "False" at bounding box center [875, 159] width 94 height 52
click at [857, 167] on input "False" at bounding box center [848, 160] width 17 height 14
radio input "true"
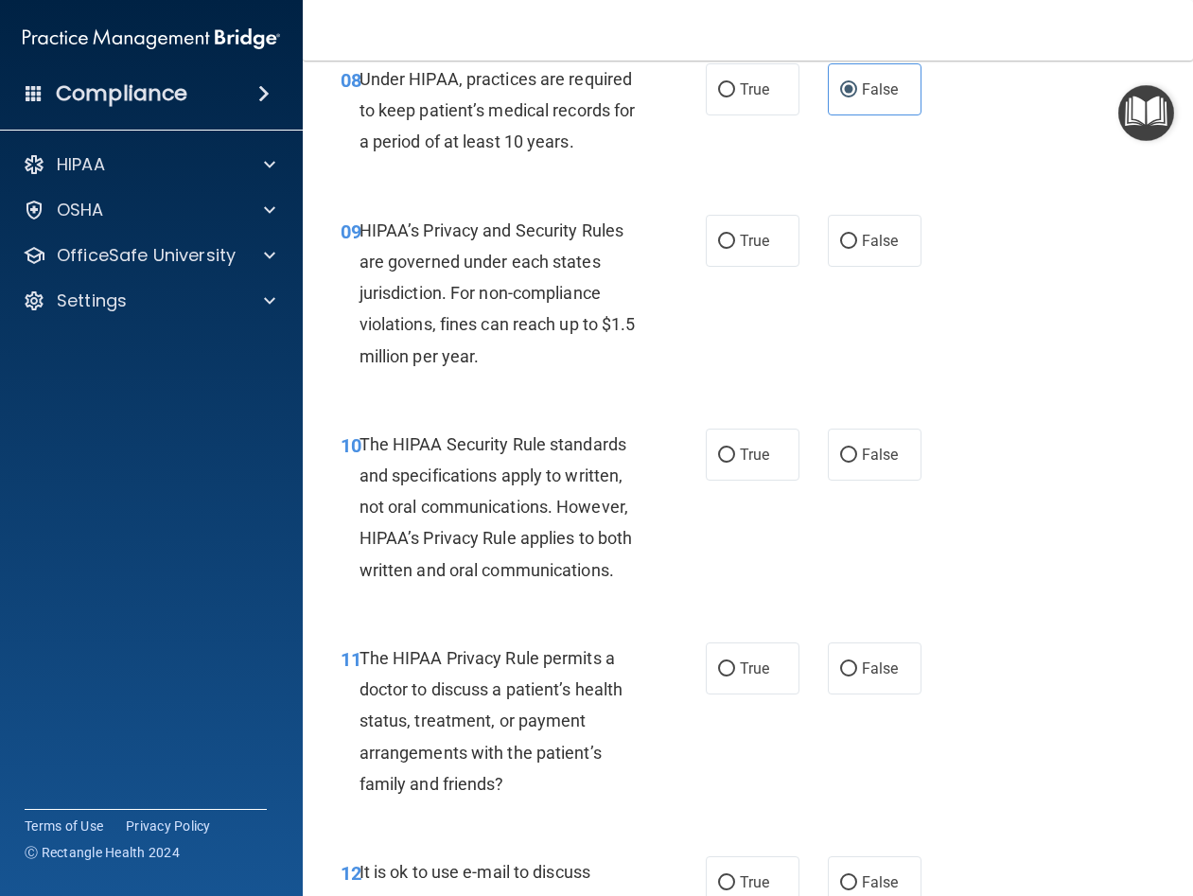
scroll to position [1703, 0]
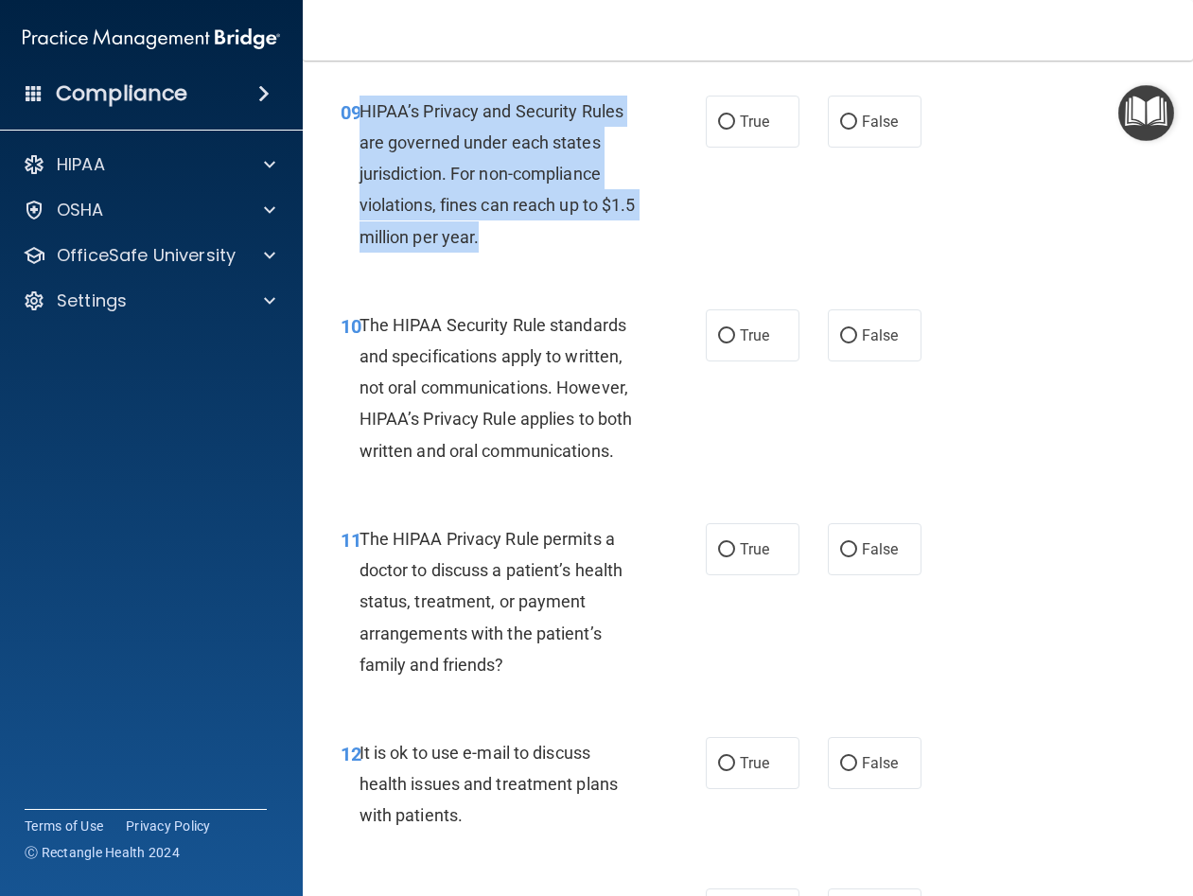
drag, startPoint x: 519, startPoint y: 303, endPoint x: 359, endPoint y: 171, distance: 207.7
click at [359, 171] on div "HIPAA’s Privacy and Security Rules are governed under each states jurisdiction.…" at bounding box center [506, 174] width 295 height 157
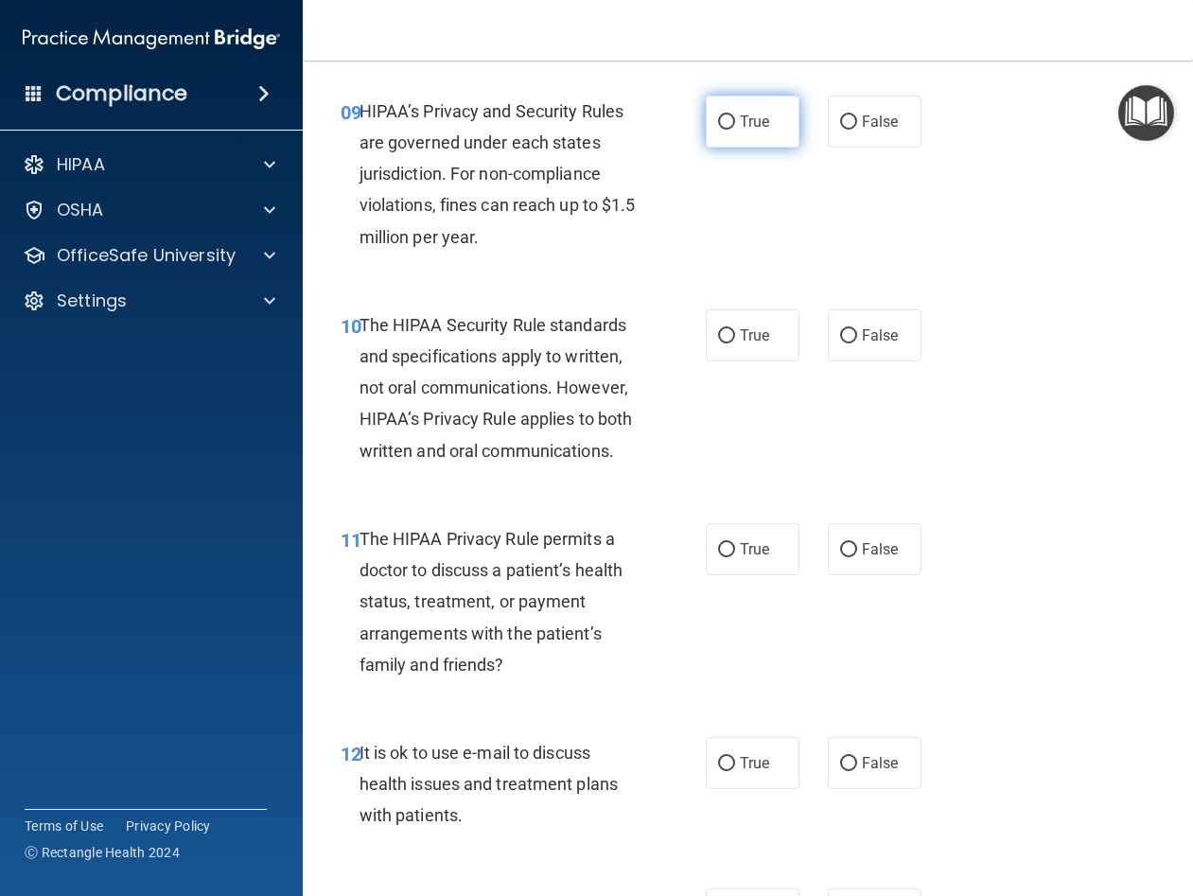
click at [754, 131] on span "True" at bounding box center [754, 122] width 29 height 18
click at [735, 130] on input "True" at bounding box center [726, 122] width 17 height 14
radio input "true"
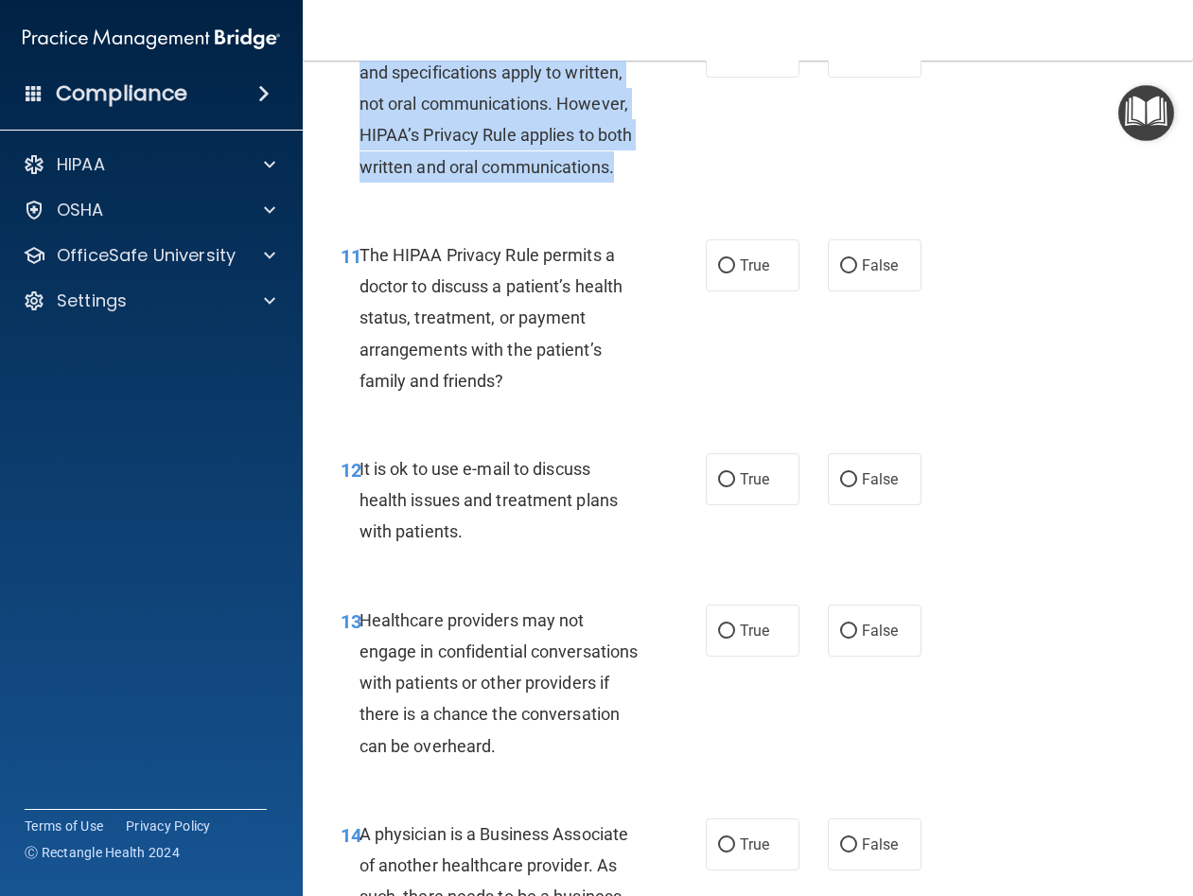
drag, startPoint x: 641, startPoint y: 236, endPoint x: 362, endPoint y: 106, distance: 307.7
click at [362, 106] on div "The HIPAA Security Rule standards and specifications apply to written, not oral…" at bounding box center [506, 104] width 295 height 157
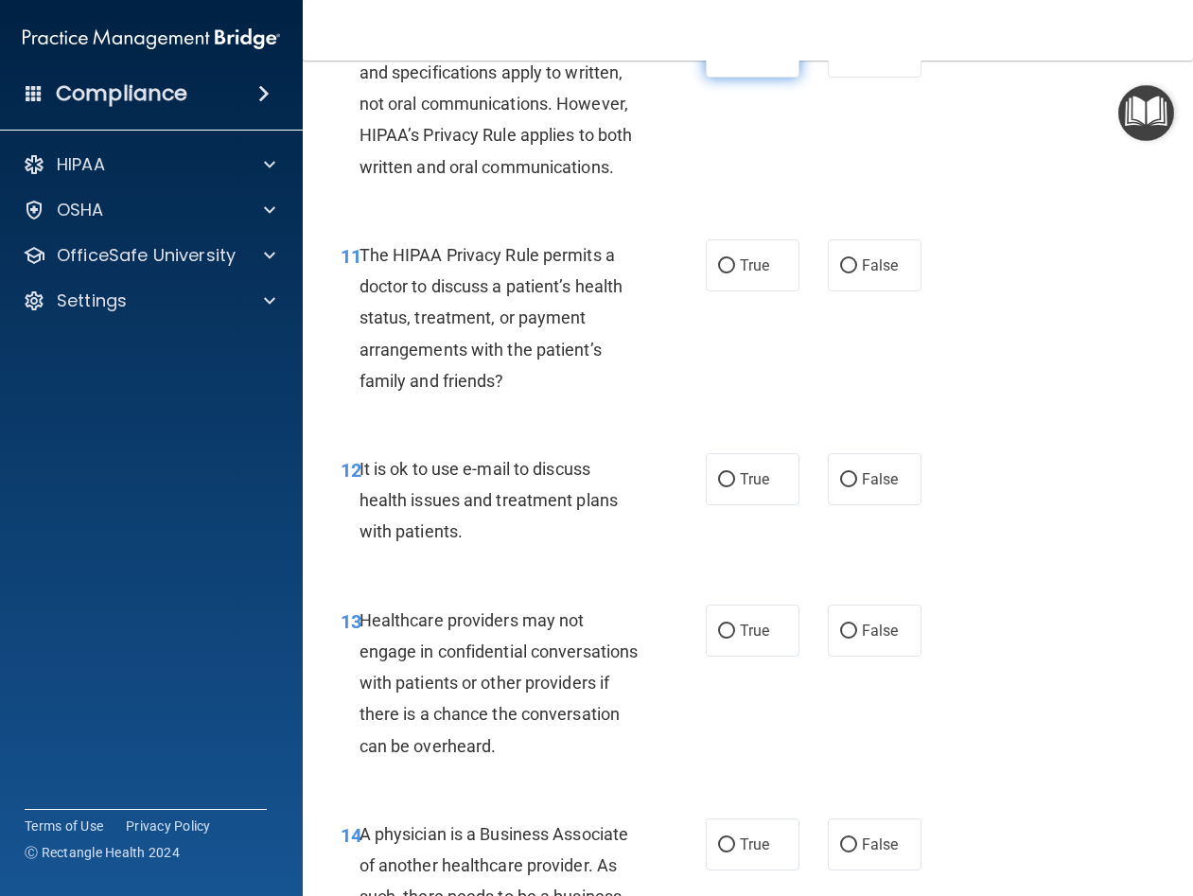
click at [746, 78] on label "True" at bounding box center [753, 52] width 94 height 52
click at [735, 60] on input "True" at bounding box center [726, 52] width 17 height 14
radio input "true"
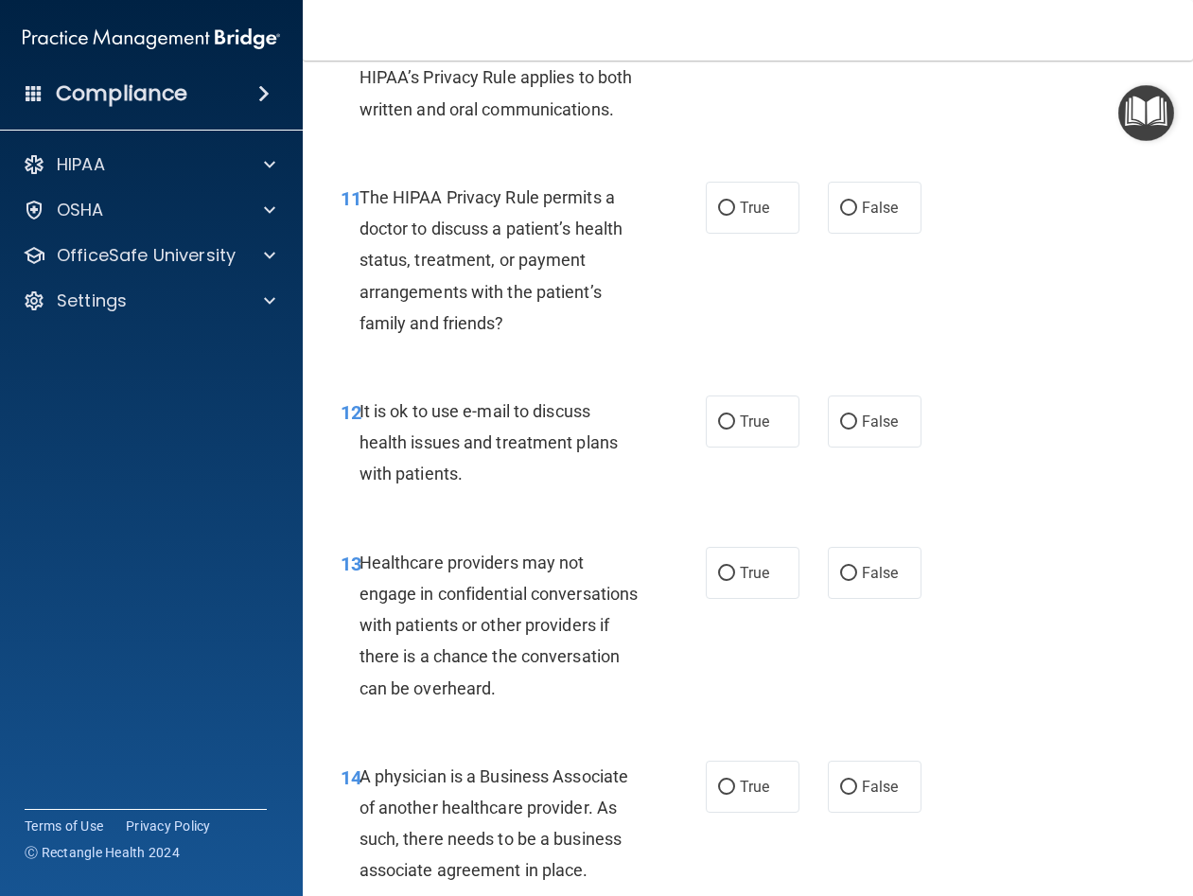
scroll to position [2176, 0]
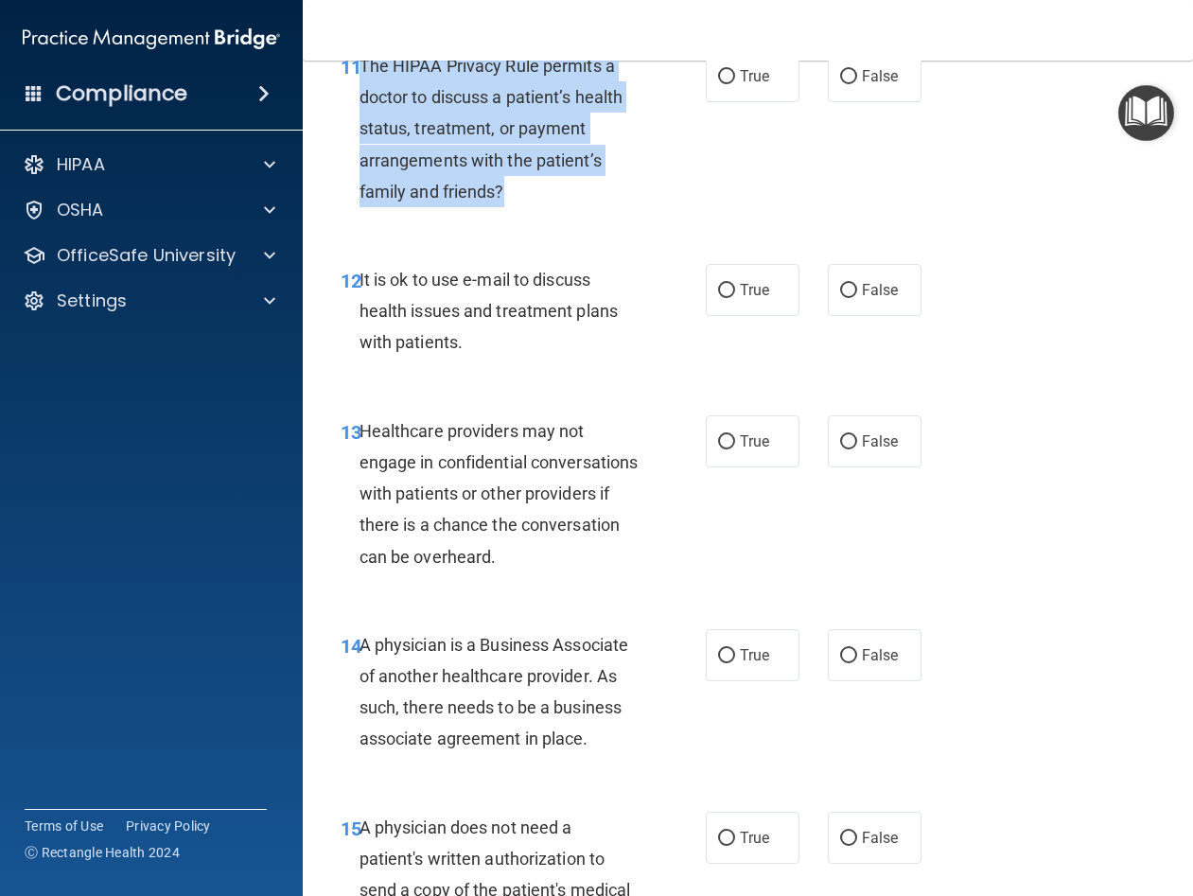
drag, startPoint x: 507, startPoint y: 255, endPoint x: 361, endPoint y: 130, distance: 192.5
click at [361, 130] on div "The HIPAA Privacy Rule permits a doctor to discuss a patient’s health status, t…" at bounding box center [506, 128] width 295 height 157
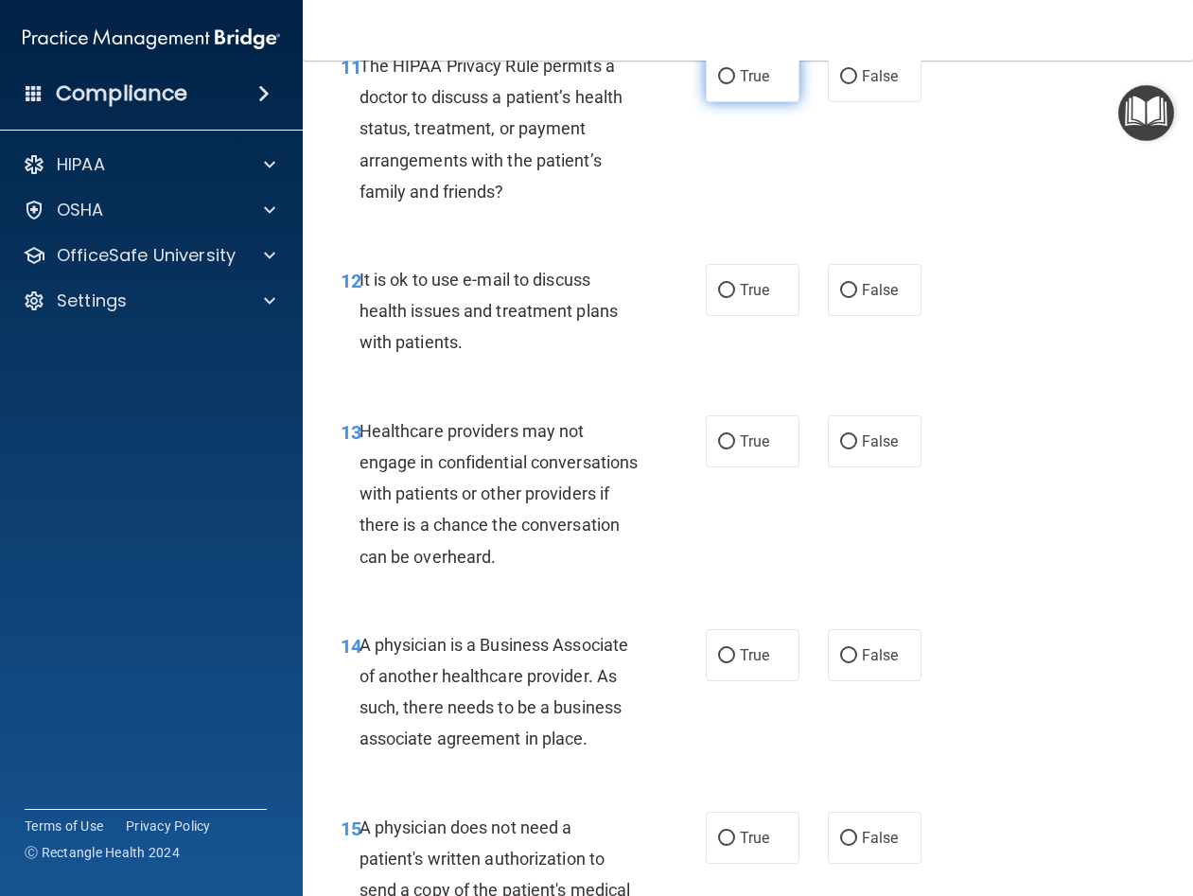
click at [770, 102] on label "True" at bounding box center [753, 76] width 94 height 52
click at [735, 84] on input "True" at bounding box center [726, 77] width 17 height 14
radio input "true"
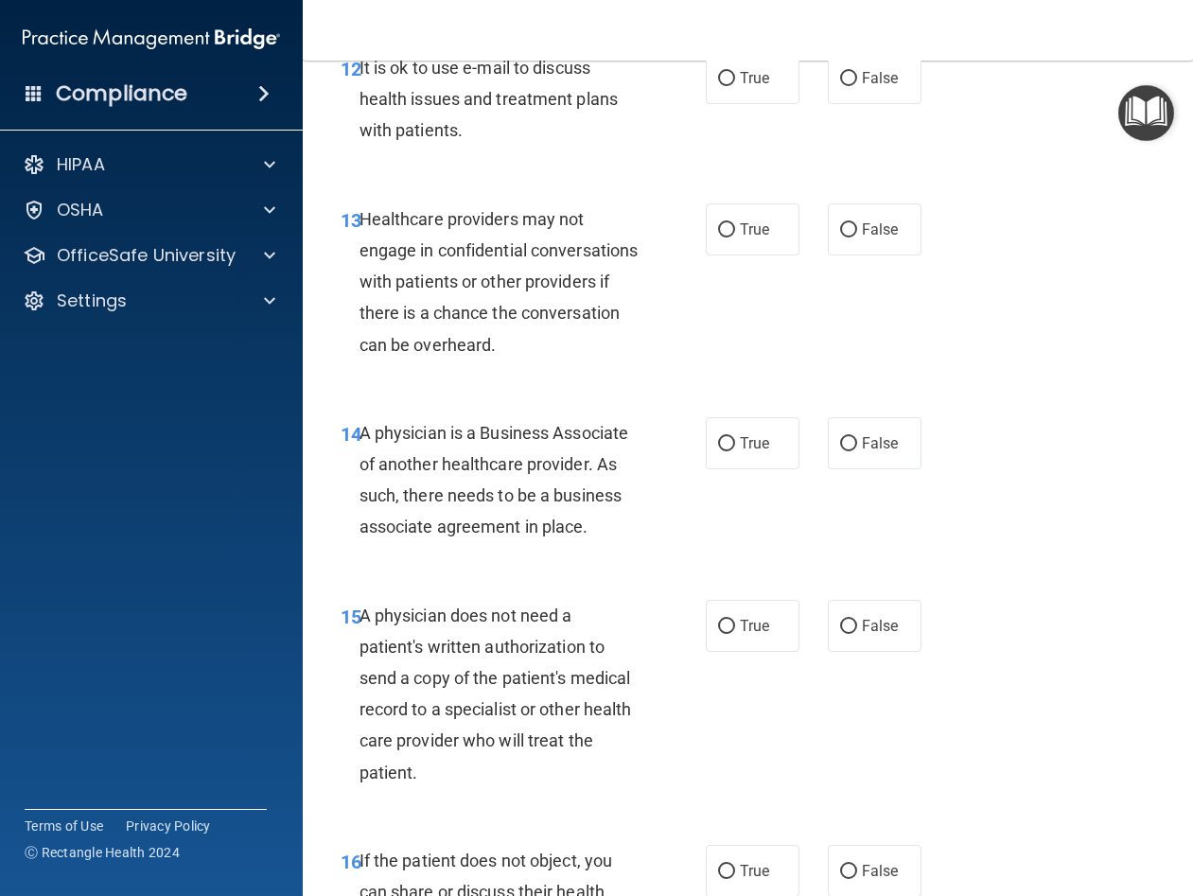
scroll to position [2270, 0]
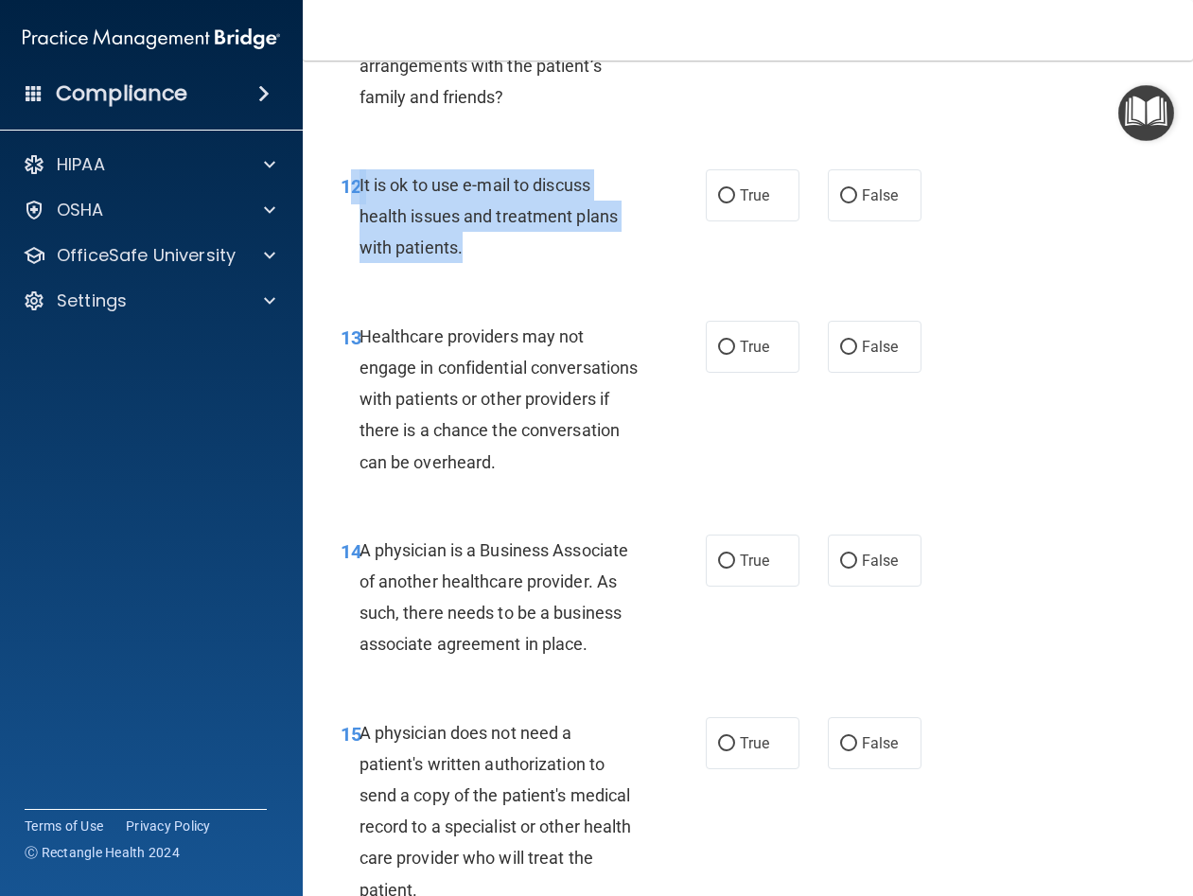
drag, startPoint x: 461, startPoint y: 317, endPoint x: 355, endPoint y: 248, distance: 126.5
click at [355, 248] on div "12 It is ok to use e-mail to discuss health issues and treatment plans with pat…" at bounding box center [523, 221] width 422 height 104
click at [355, 198] on span "12" at bounding box center [351, 186] width 21 height 23
click at [511, 264] on div "It is ok to use e-mail to discuss health issues and treatment plans with patien…" at bounding box center [506, 216] width 295 height 95
drag, startPoint x: 473, startPoint y: 313, endPoint x: 361, endPoint y: 247, distance: 129.8
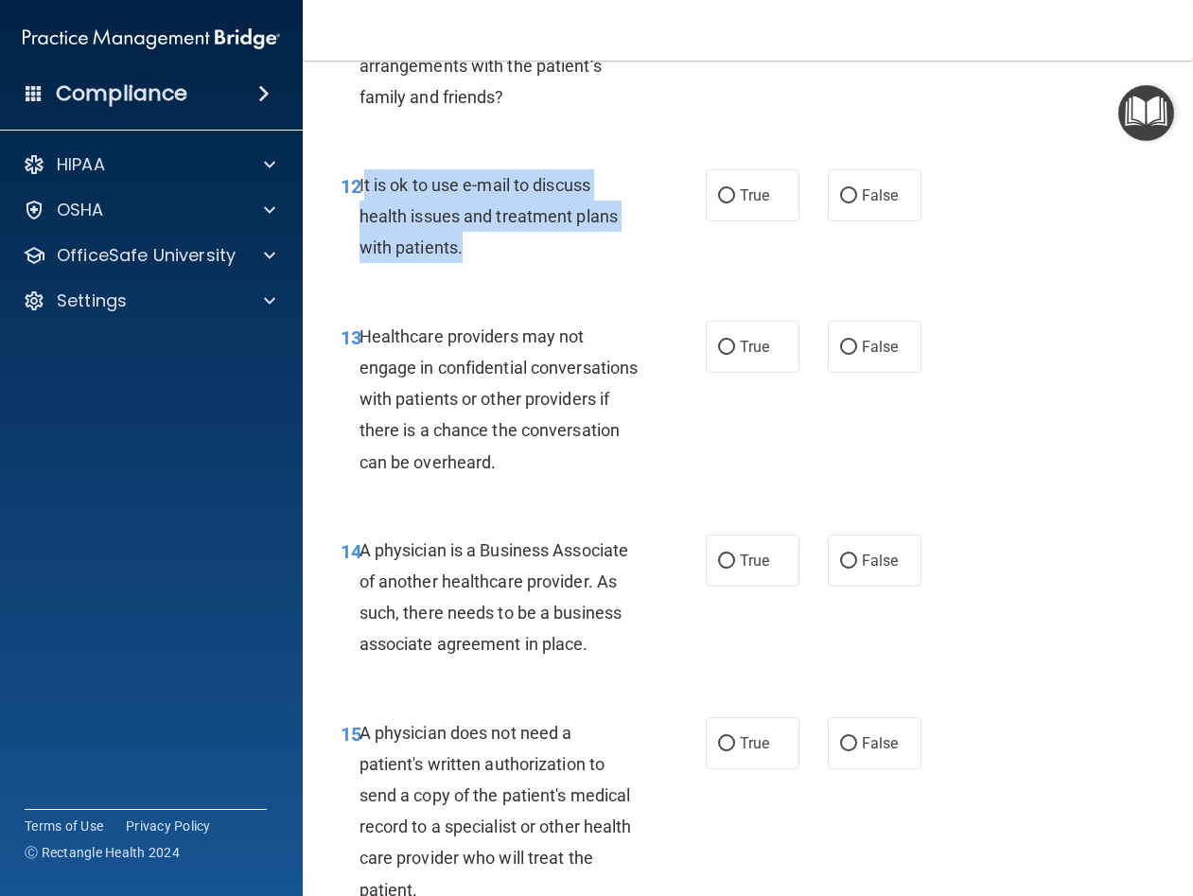
click at [361, 247] on div "It is ok to use e-mail to discuss health issues and treatment plans with patien…" at bounding box center [506, 216] width 295 height 95
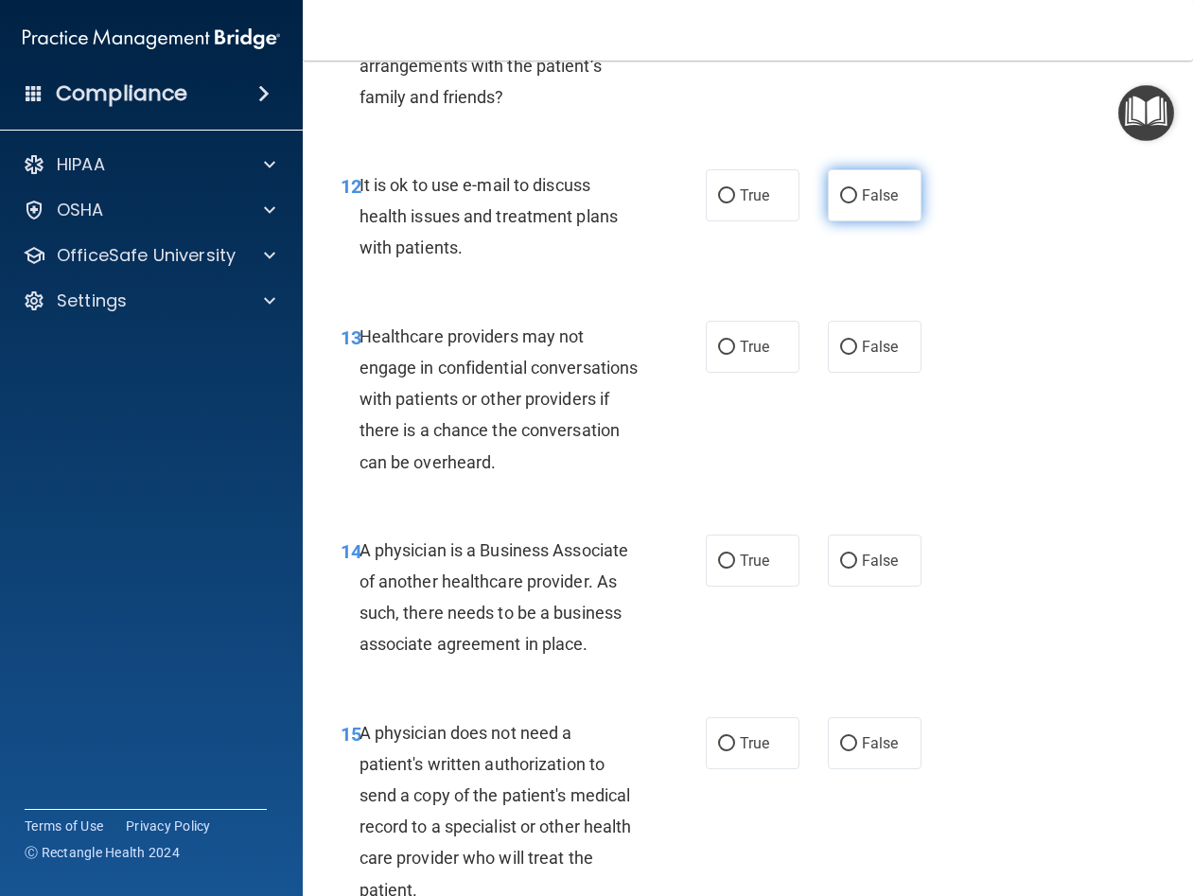
click at [896, 221] on label "False" at bounding box center [875, 195] width 94 height 52
click at [857, 203] on input "False" at bounding box center [848, 196] width 17 height 14
radio input "true"
click at [945, 254] on div "12 It is ok to use e-mail to discuss health issues and treatment plans with pat…" at bounding box center [747, 221] width 843 height 151
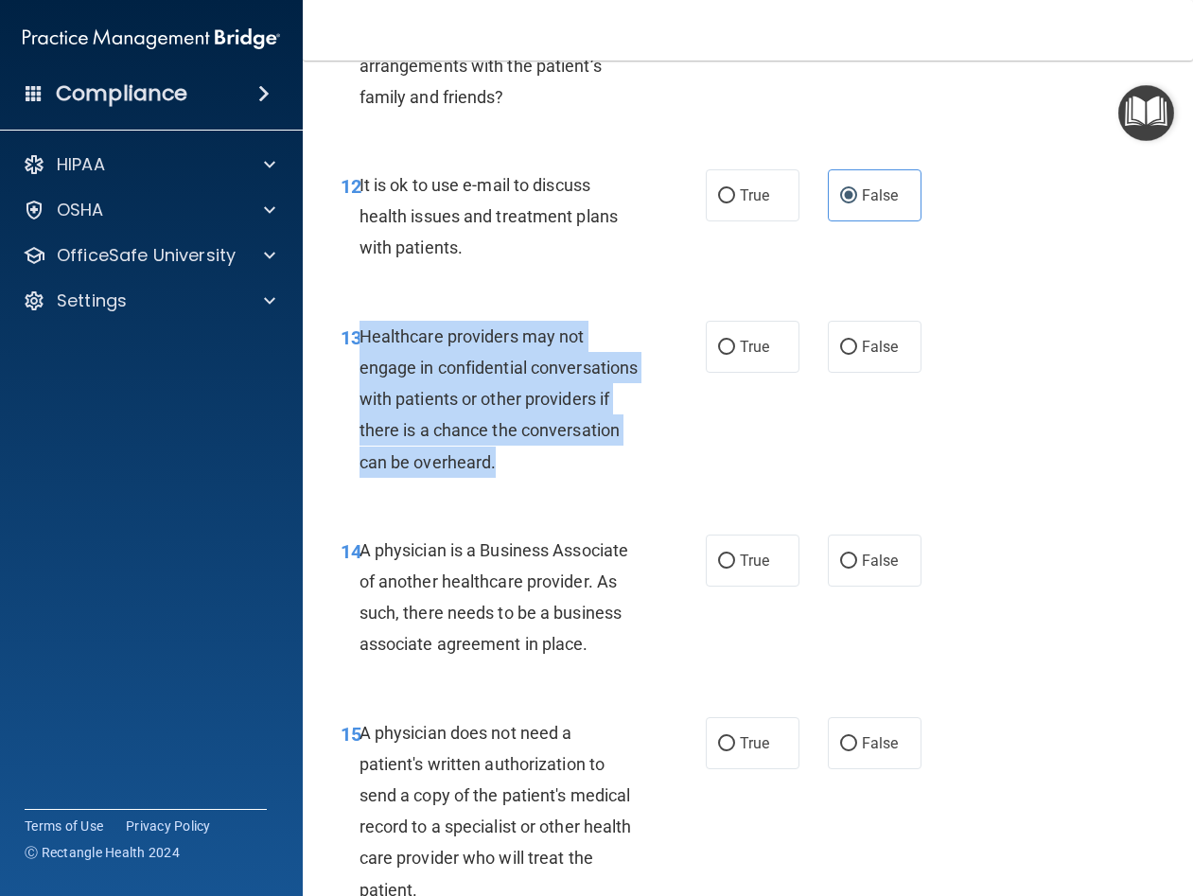
drag, startPoint x: 588, startPoint y: 529, endPoint x: 361, endPoint y: 398, distance: 261.9
click at [363, 398] on div "Healthcare providers may not engage in confidential conversations with patients…" at bounding box center [506, 399] width 295 height 157
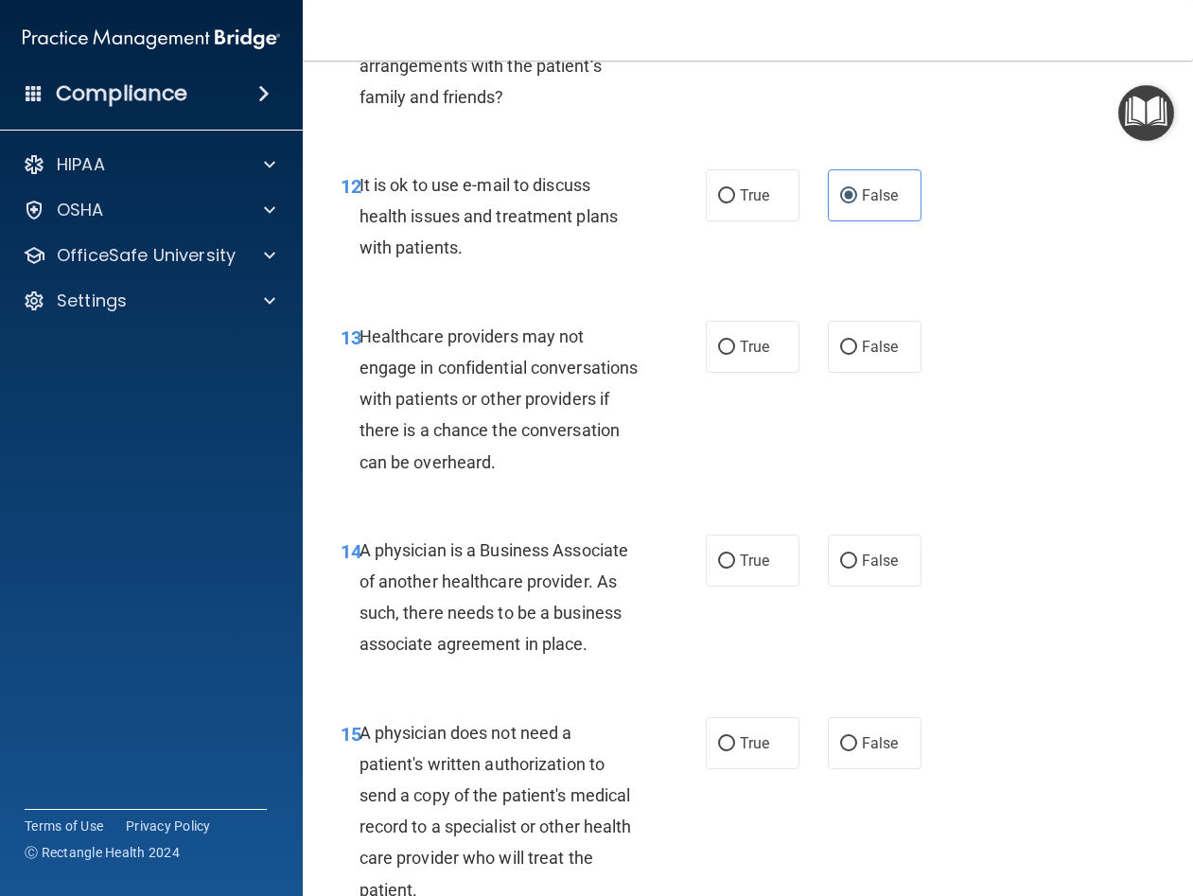
drag, startPoint x: 986, startPoint y: 391, endPoint x: 953, endPoint y: 406, distance: 36.4
click at [987, 392] on div "13 Healthcare providers may not engage in confidential conversations with patie…" at bounding box center [747, 404] width 843 height 214
click at [896, 373] on label "False" at bounding box center [875, 347] width 94 height 52
click at [857, 355] on input "False" at bounding box center [848, 348] width 17 height 14
radio input "true"
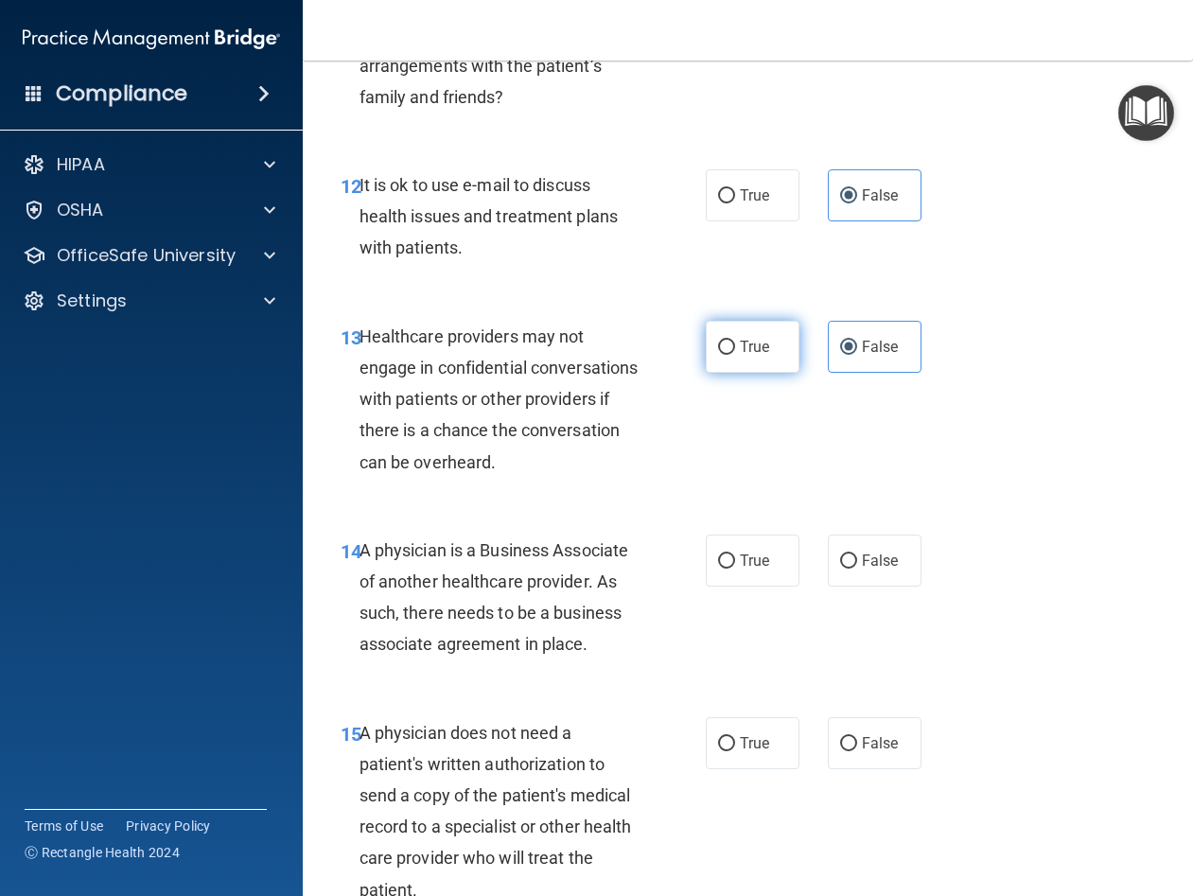
click at [782, 373] on label "True" at bounding box center [753, 347] width 94 height 52
click at [735, 355] on input "True" at bounding box center [726, 348] width 17 height 14
radio input "true"
radio input "false"
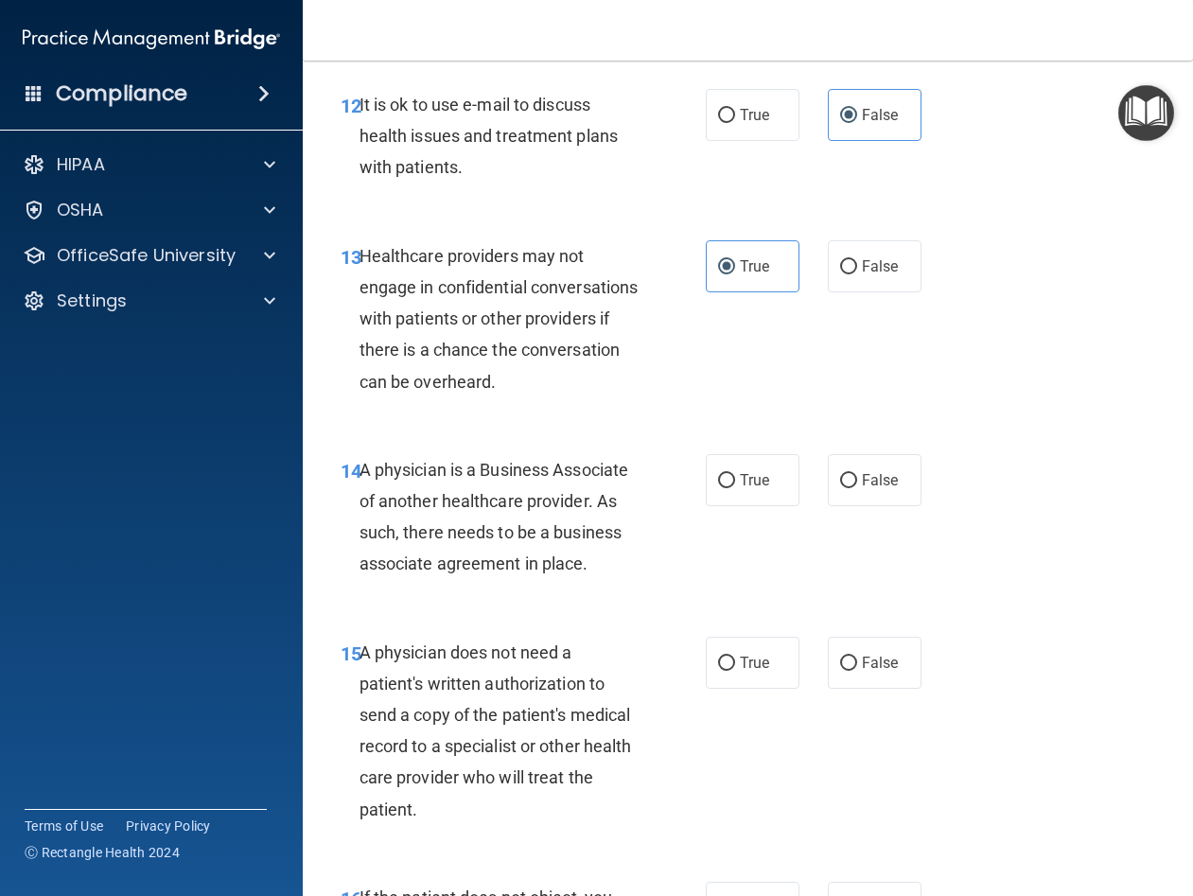
scroll to position [2459, 0]
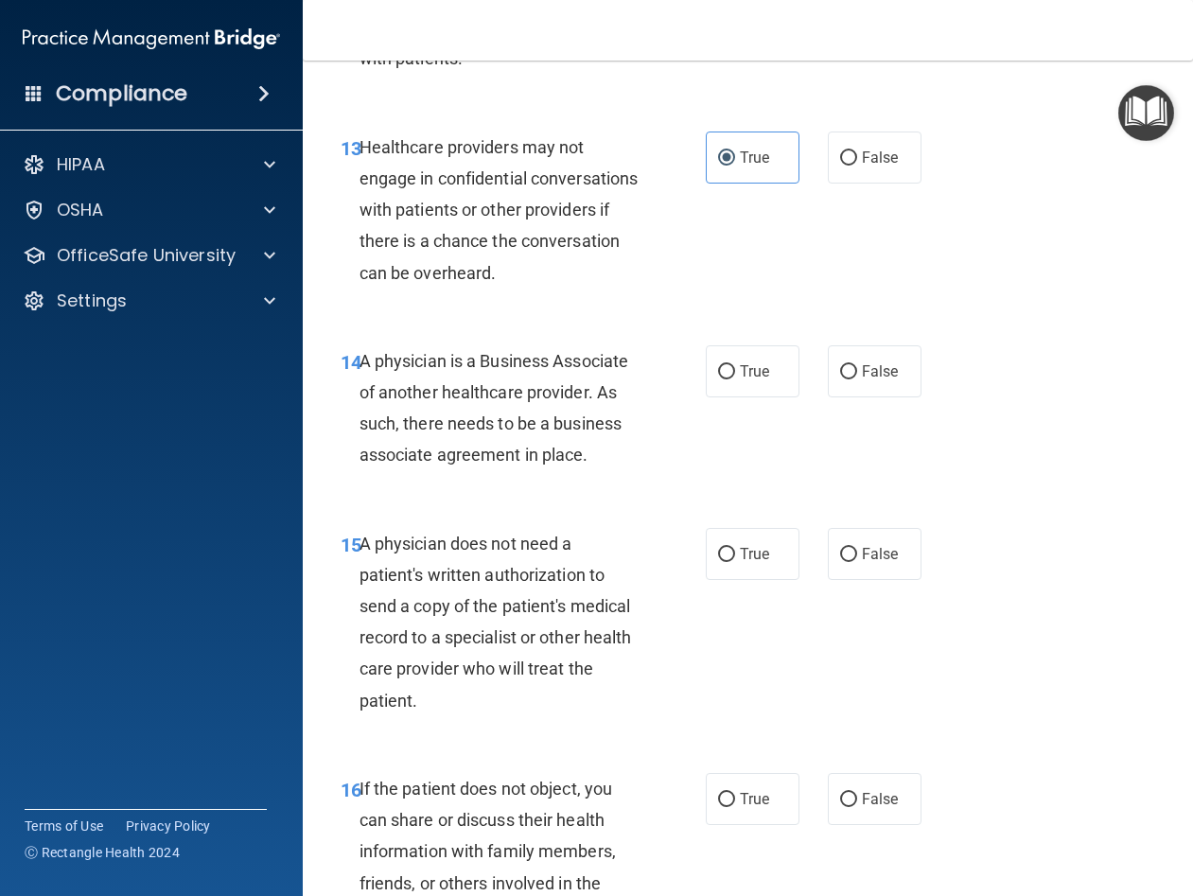
drag, startPoint x: 573, startPoint y: 522, endPoint x: 363, endPoint y: 426, distance: 231.1
click at [363, 426] on div "A physician is a Business Associate of another healthcare provider. As such, th…" at bounding box center [506, 408] width 295 height 126
click at [761, 380] on span "True" at bounding box center [754, 371] width 29 height 18
click at [735, 379] on input "True" at bounding box center [726, 372] width 17 height 14
radio input "true"
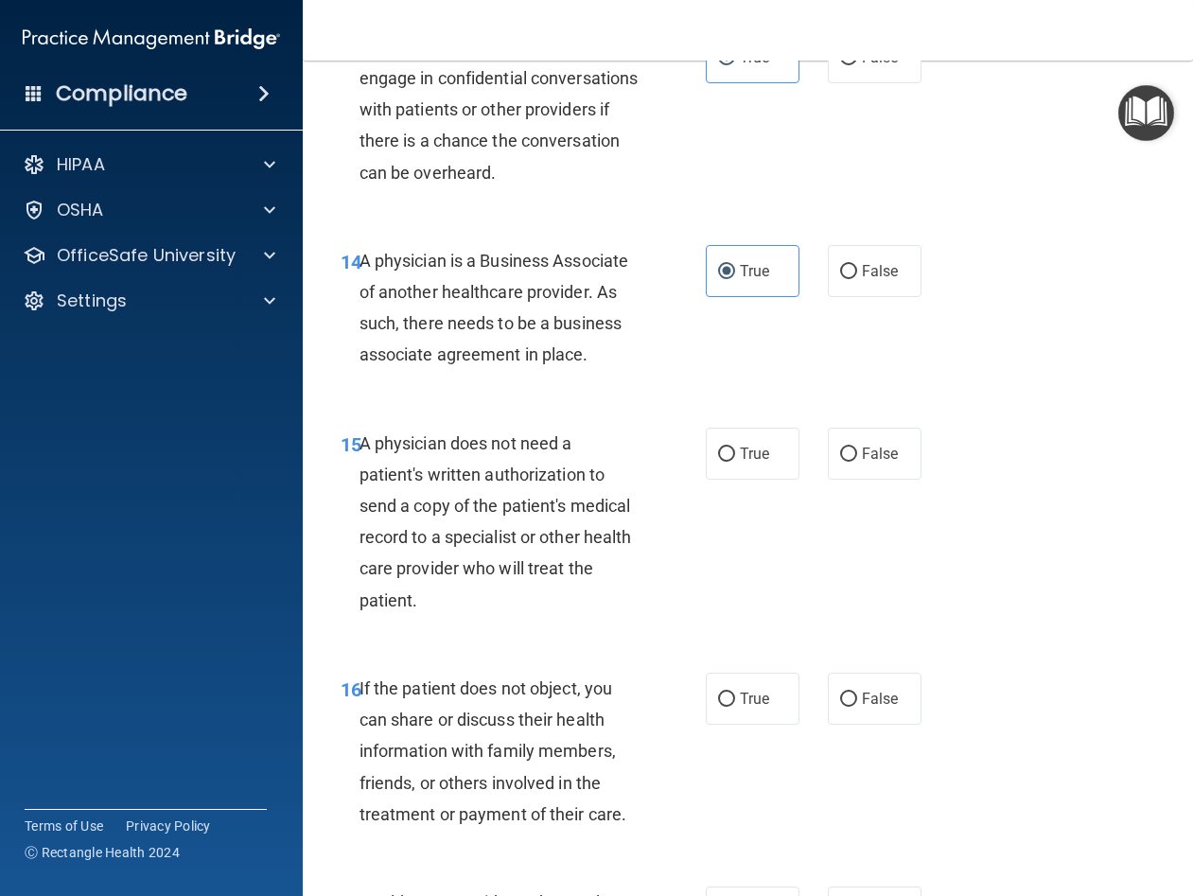
scroll to position [2743, 0]
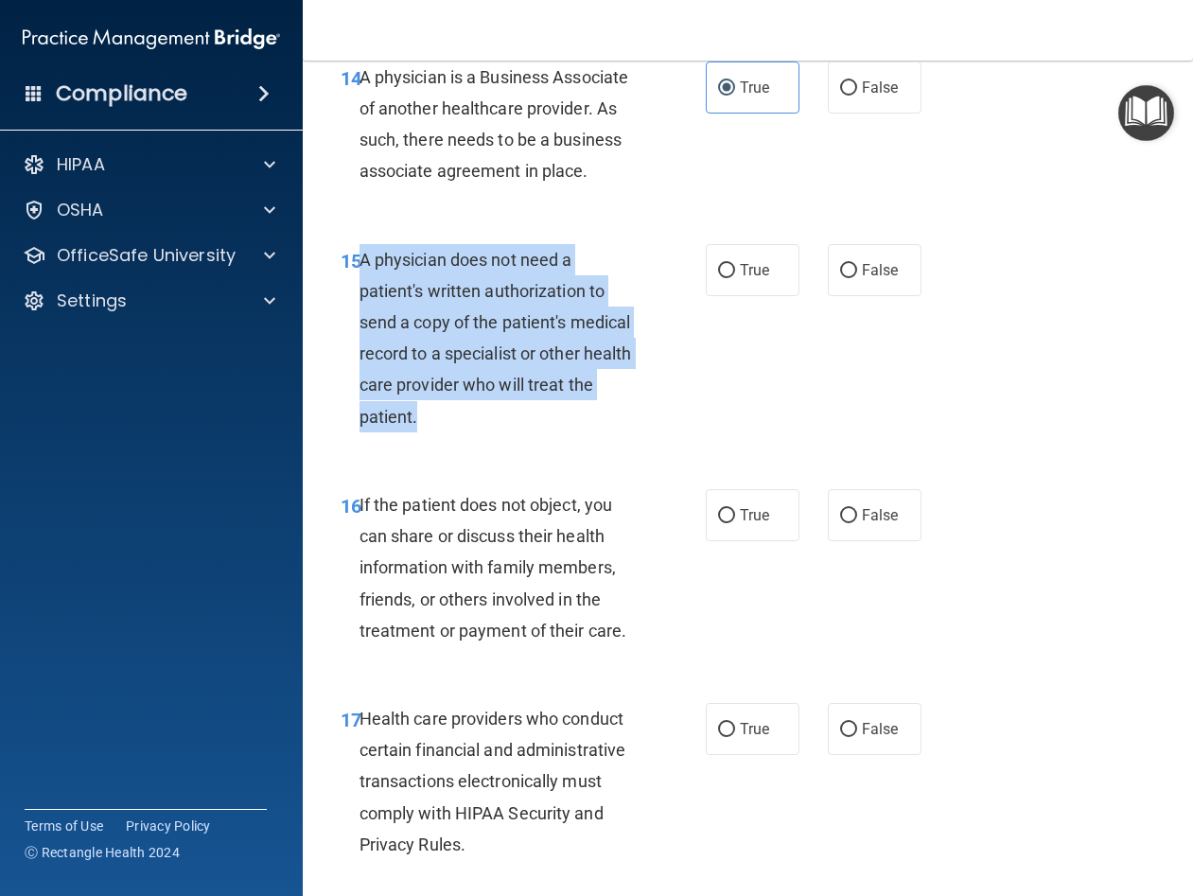
drag, startPoint x: 443, startPoint y: 482, endPoint x: 361, endPoint y: 321, distance: 181.1
click at [361, 321] on span "A physician does not need a patient's written authorization to send a copy of t…" at bounding box center [495, 338] width 272 height 177
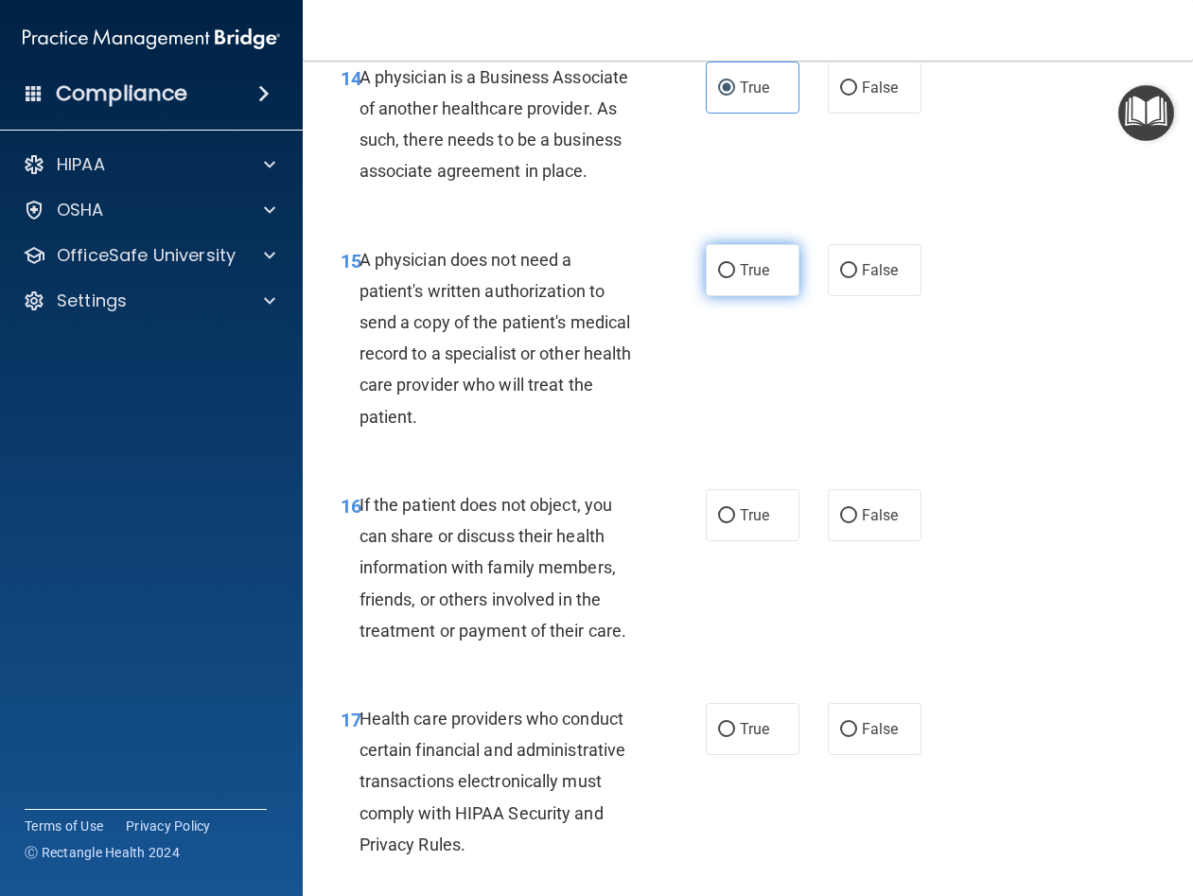
click at [757, 279] on span "True" at bounding box center [754, 270] width 29 height 18
click at [735, 278] on input "True" at bounding box center [726, 271] width 17 height 14
radio input "true"
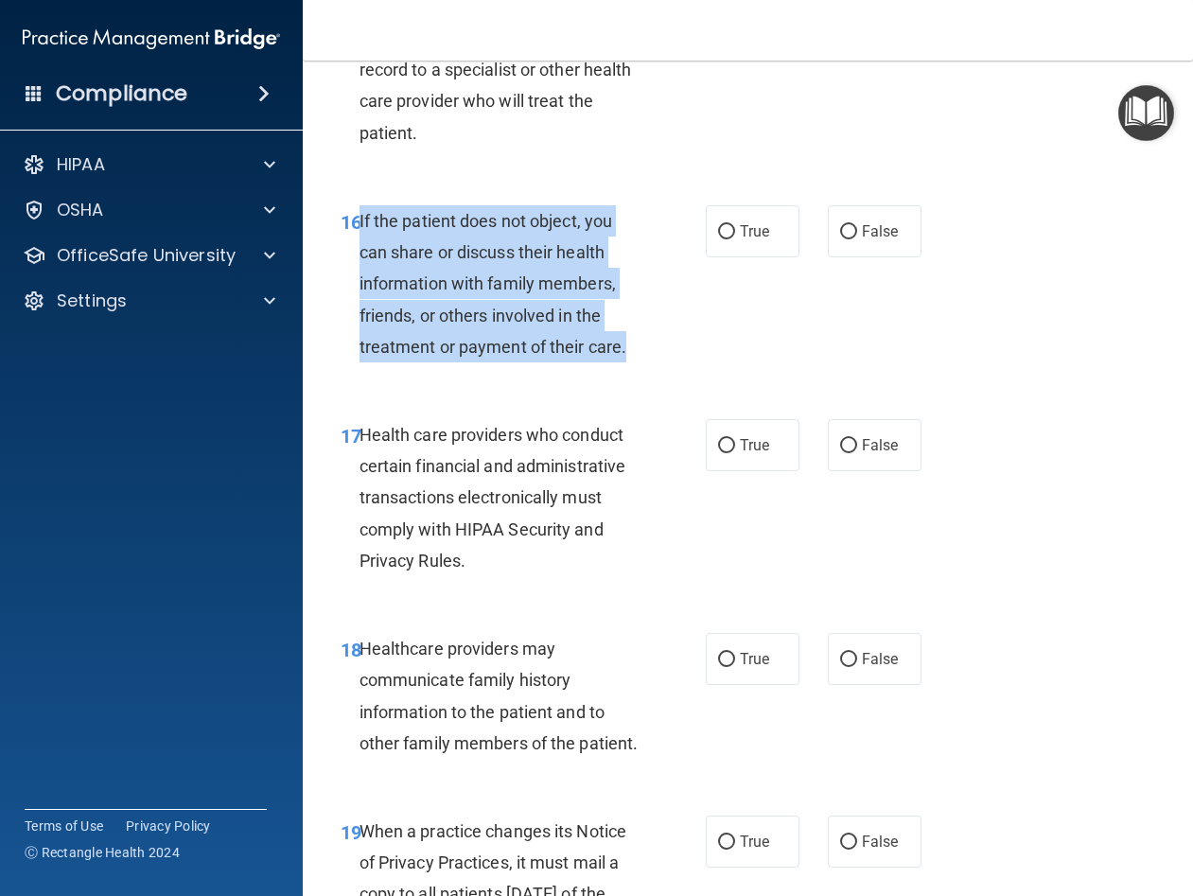
drag, startPoint x: 593, startPoint y: 405, endPoint x: 358, endPoint y: 284, distance: 264.8
click at [359, 284] on div "If the patient does not object, you can share or discuss their health informati…" at bounding box center [506, 283] width 295 height 157
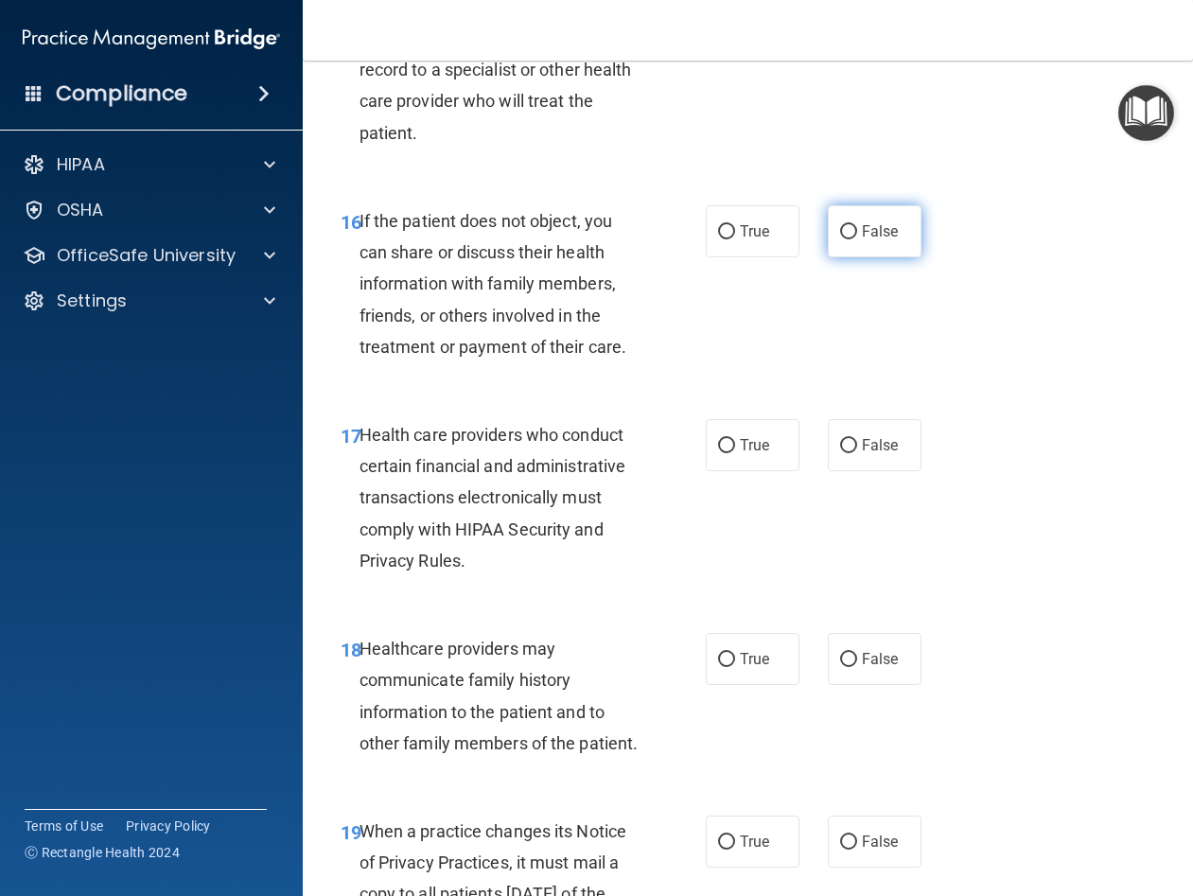
click at [859, 257] on label "False" at bounding box center [875, 231] width 94 height 52
click at [857, 239] on input "False" at bounding box center [848, 232] width 17 height 14
radio input "true"
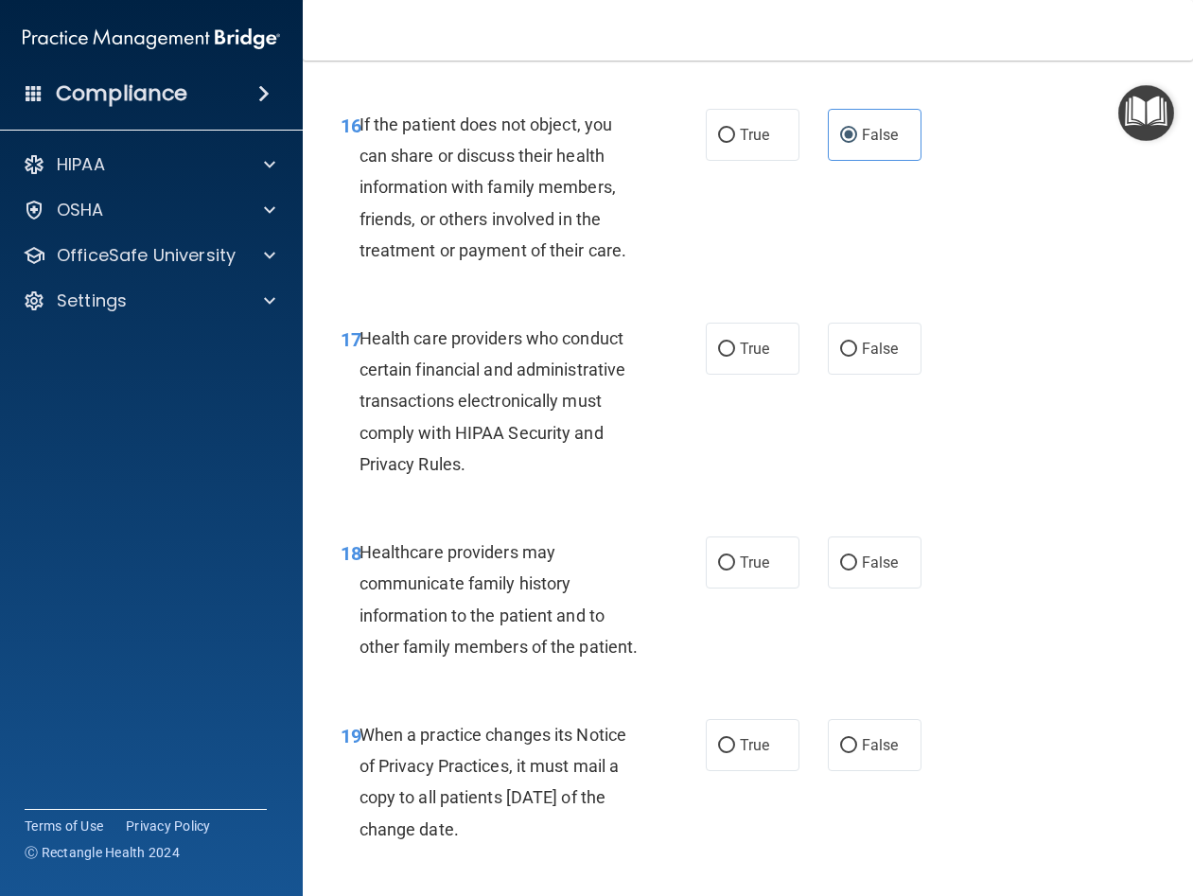
scroll to position [3122, 0]
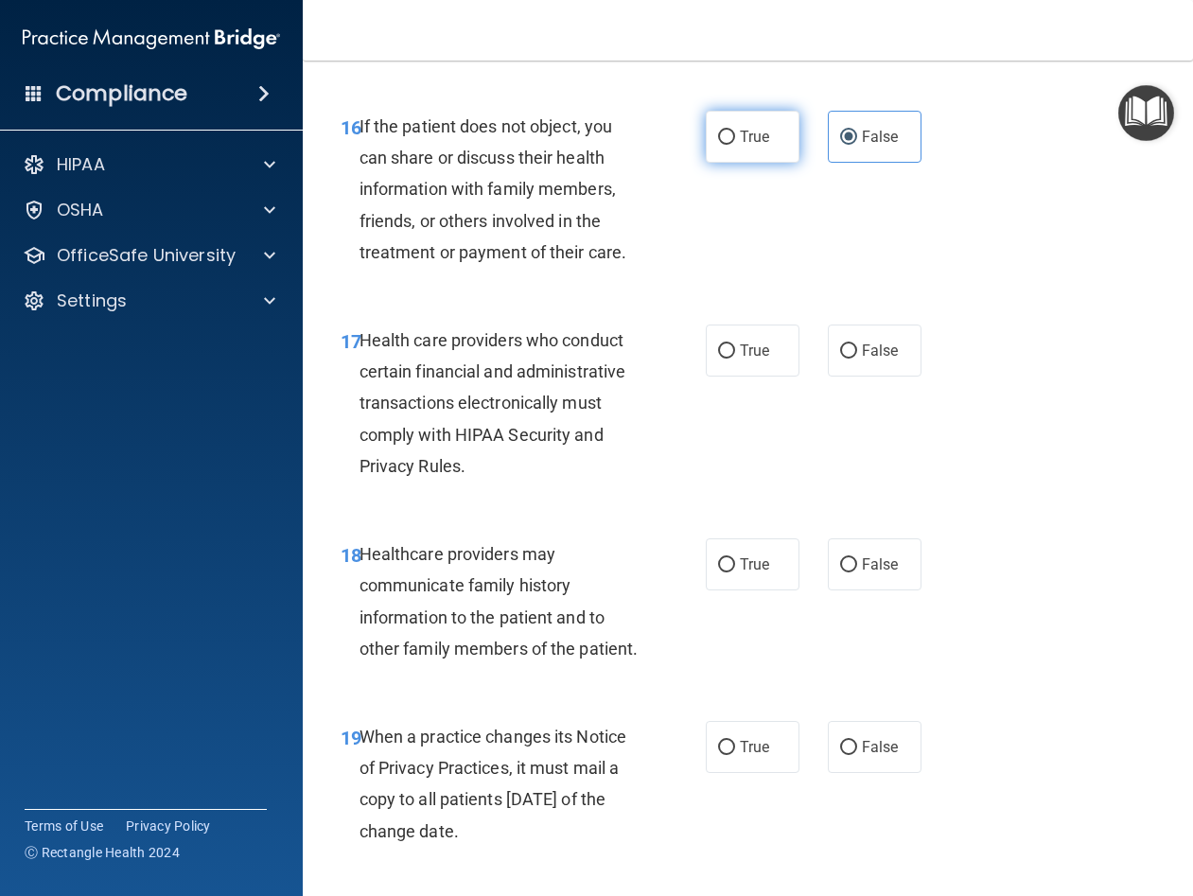
click at [740, 146] on span "True" at bounding box center [754, 137] width 29 height 18
click at [735, 145] on input "True" at bounding box center [726, 138] width 17 height 14
radio input "true"
click at [838, 163] on label "False" at bounding box center [875, 137] width 94 height 52
click at [840, 145] on input "False" at bounding box center [848, 138] width 17 height 14
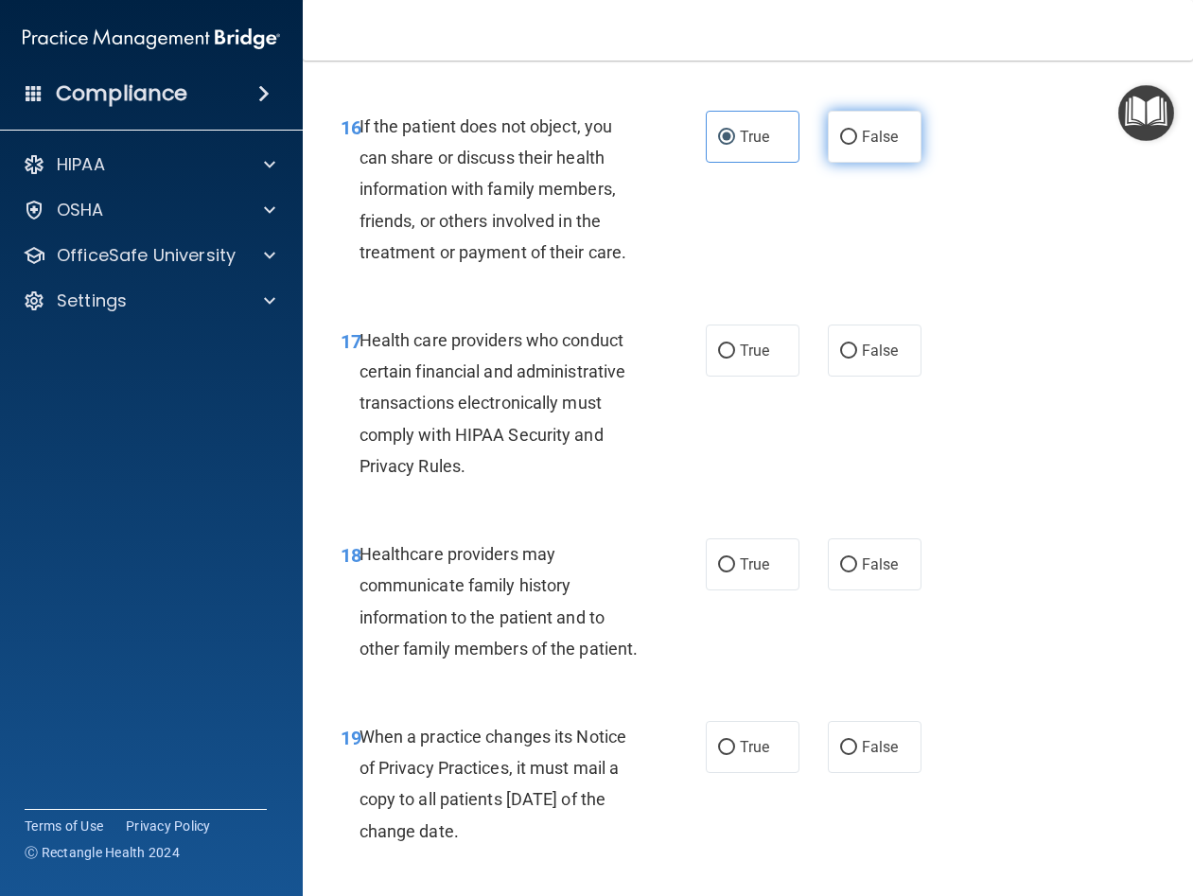
radio input "true"
radio input "false"
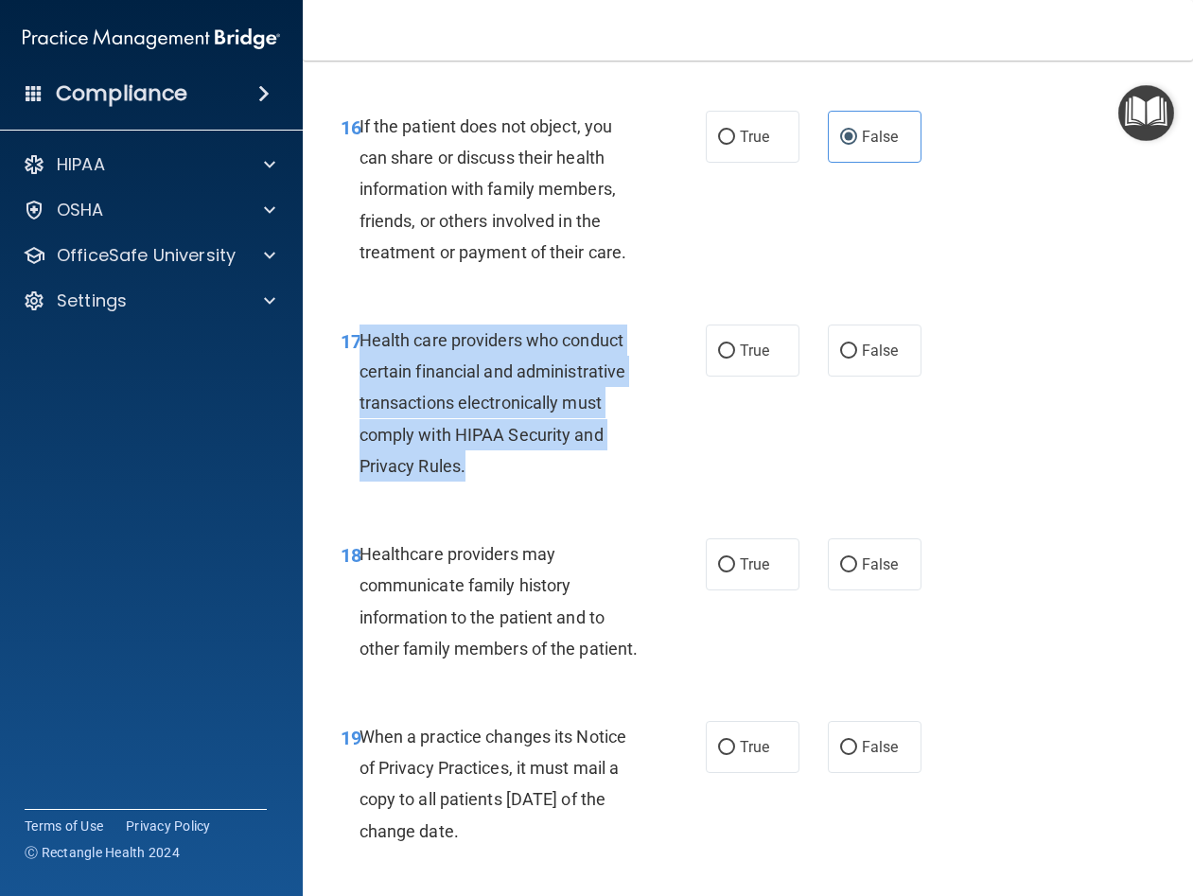
drag, startPoint x: 482, startPoint y: 527, endPoint x: 362, endPoint y: 405, distance: 171.2
click at [362, 405] on div "Health care providers who conduct certain financial and administrative transact…" at bounding box center [506, 402] width 295 height 157
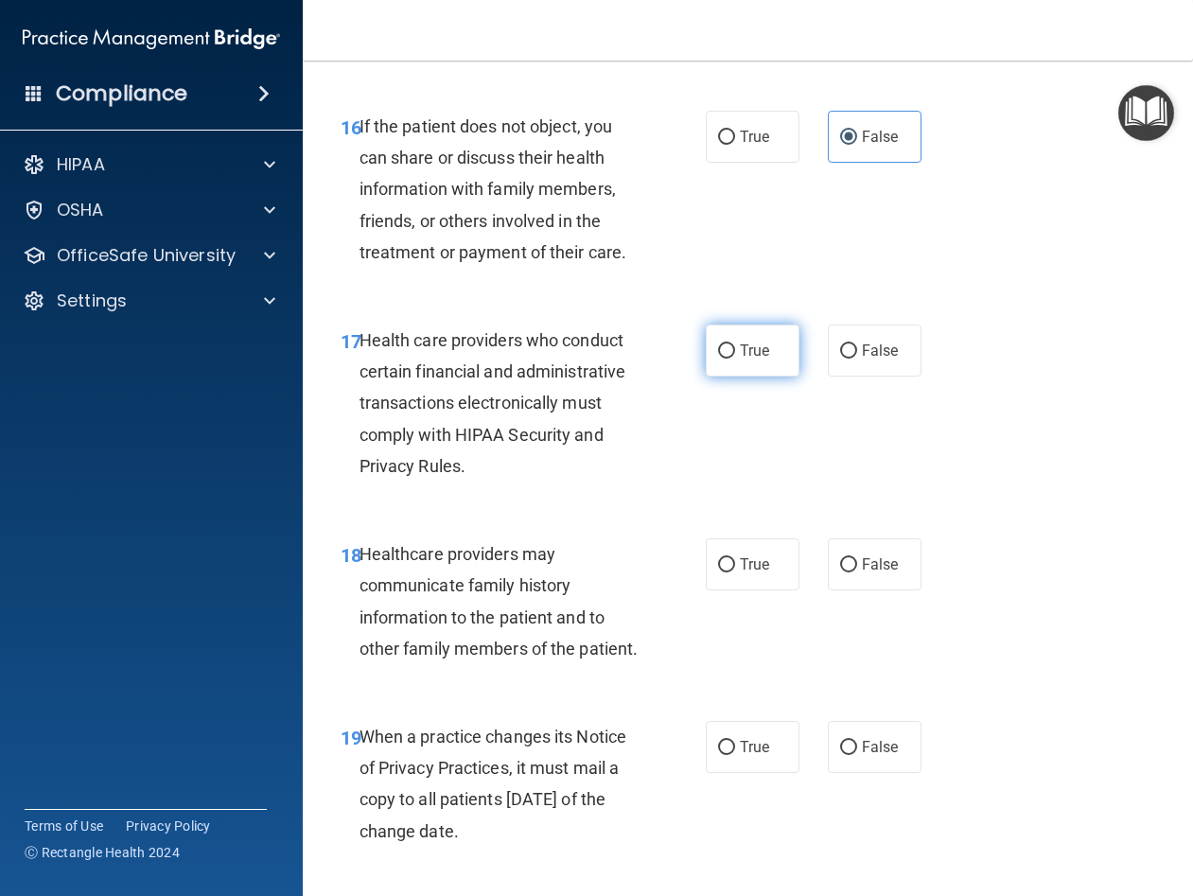
click at [746, 376] on label "True" at bounding box center [753, 350] width 94 height 52
click at [735, 359] on input "True" at bounding box center [726, 351] width 17 height 14
radio input "true"
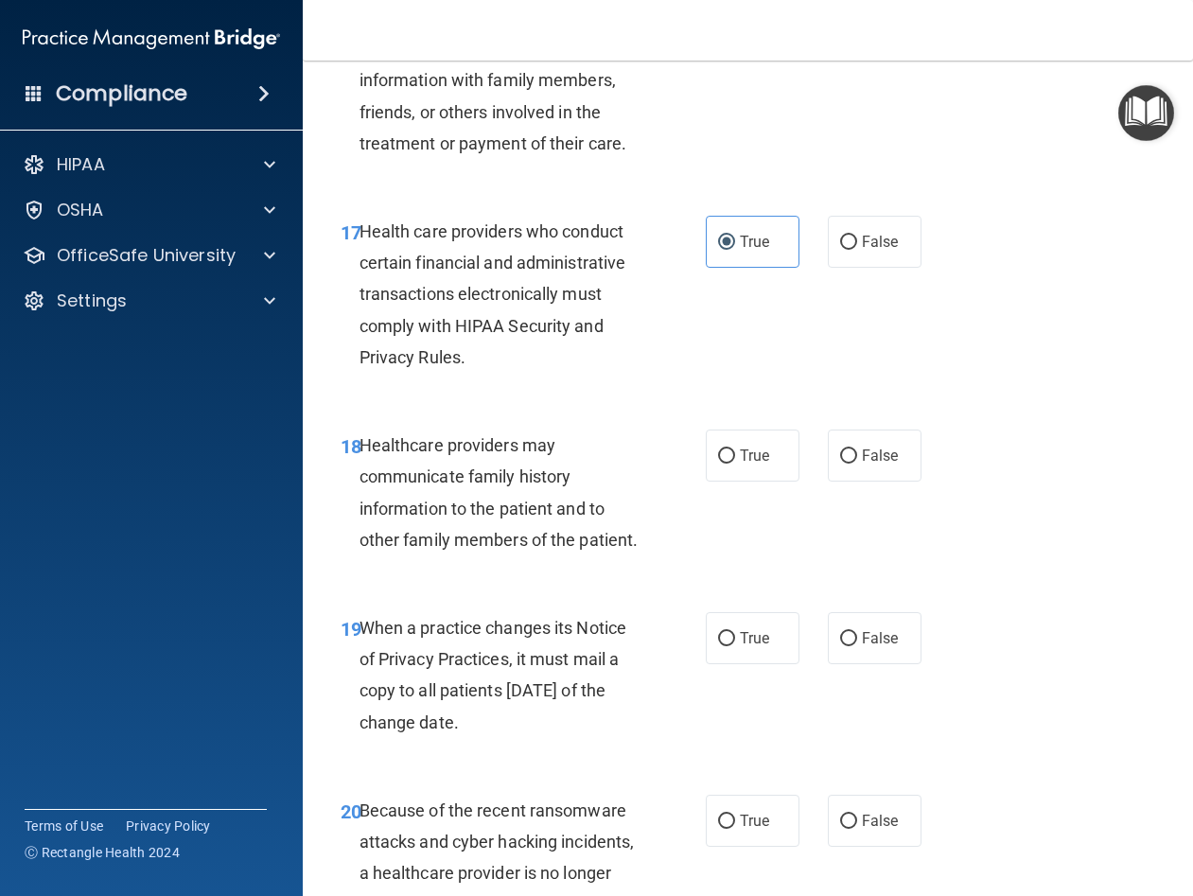
scroll to position [3405, 0]
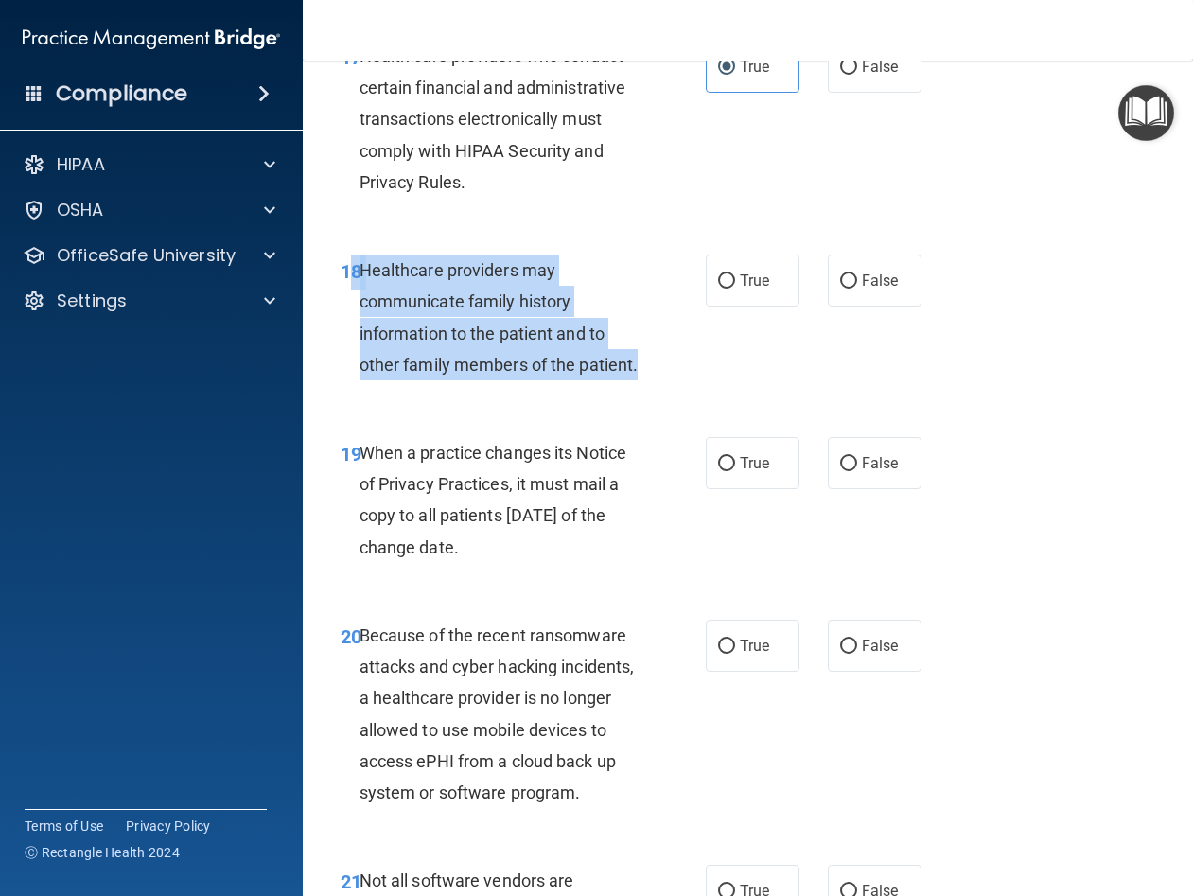
drag, startPoint x: 425, startPoint y: 456, endPoint x: 355, endPoint y: 335, distance: 139.9
click at [355, 335] on div "18 Healthcare providers may communicate family history information to the patie…" at bounding box center [523, 321] width 422 height 135
click at [399, 375] on span "Healthcare providers may communicate family history information to the patient …" at bounding box center [498, 317] width 279 height 114
drag, startPoint x: 412, startPoint y: 457, endPoint x: 360, endPoint y: 333, distance: 134.4
click at [360, 333] on span "Healthcare providers may communicate family history information to the patient …" at bounding box center [498, 317] width 279 height 114
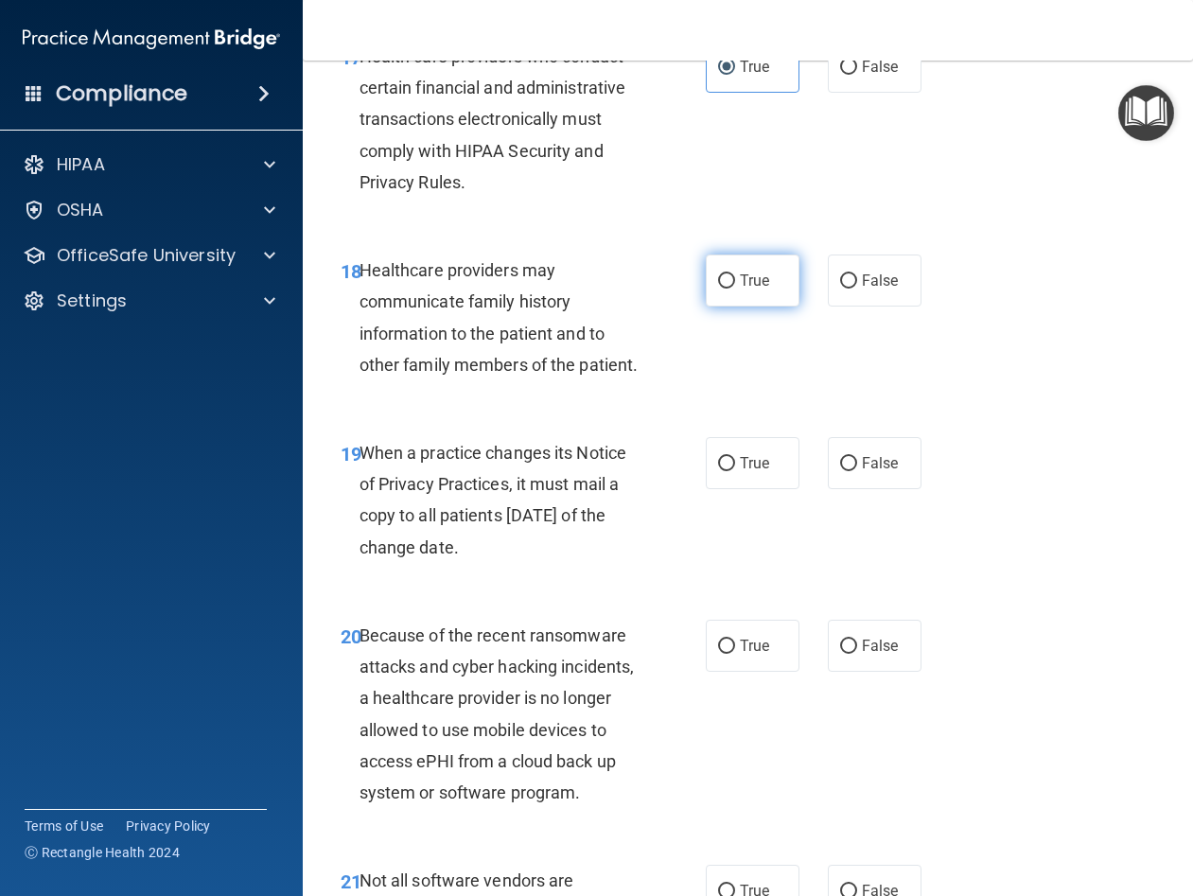
click at [734, 306] on label "True" at bounding box center [753, 280] width 94 height 52
click at [734, 289] on input "True" at bounding box center [726, 281] width 17 height 14
radio input "true"
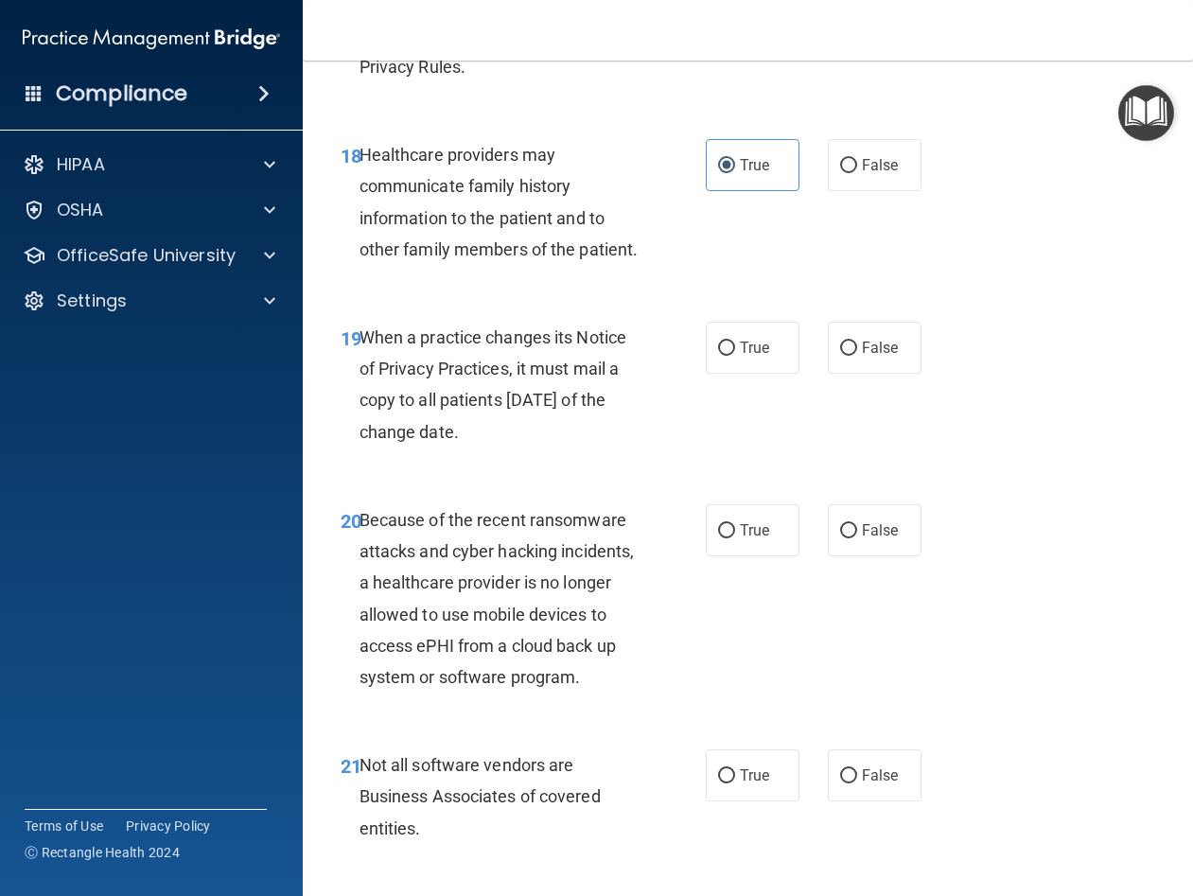
scroll to position [3689, 0]
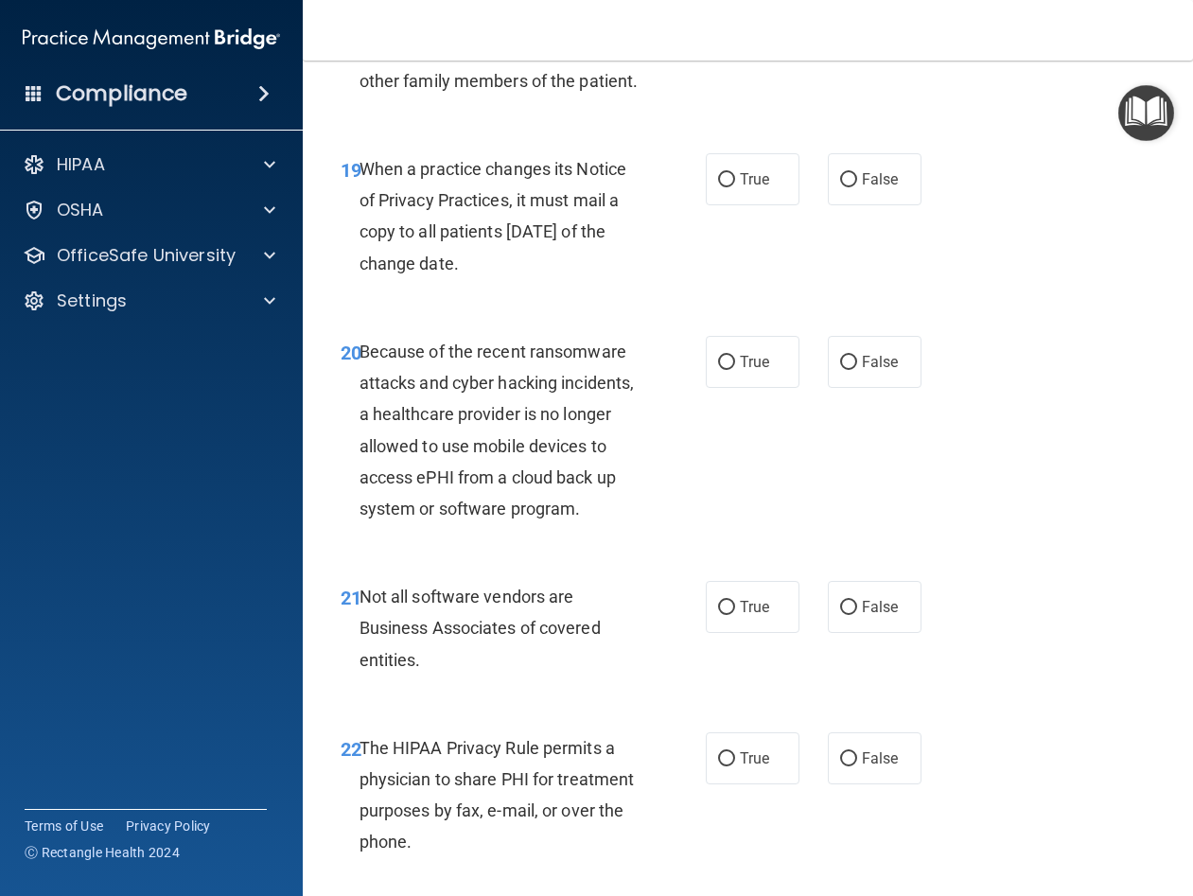
drag, startPoint x: 527, startPoint y: 353, endPoint x: 365, endPoint y: 265, distance: 184.1
click at [365, 265] on div "When a practice changes its Notice of Privacy Practices, it must mail a copy to…" at bounding box center [506, 216] width 295 height 126
click at [516, 279] on div "When a practice changes its Notice of Privacy Practices, it must mail a copy to…" at bounding box center [506, 216] width 295 height 126
click at [544, 273] on span "When a practice changes its Notice of Privacy Practices, it must mail a copy to…" at bounding box center [492, 216] width 267 height 114
click at [716, 205] on label "True" at bounding box center [753, 179] width 94 height 52
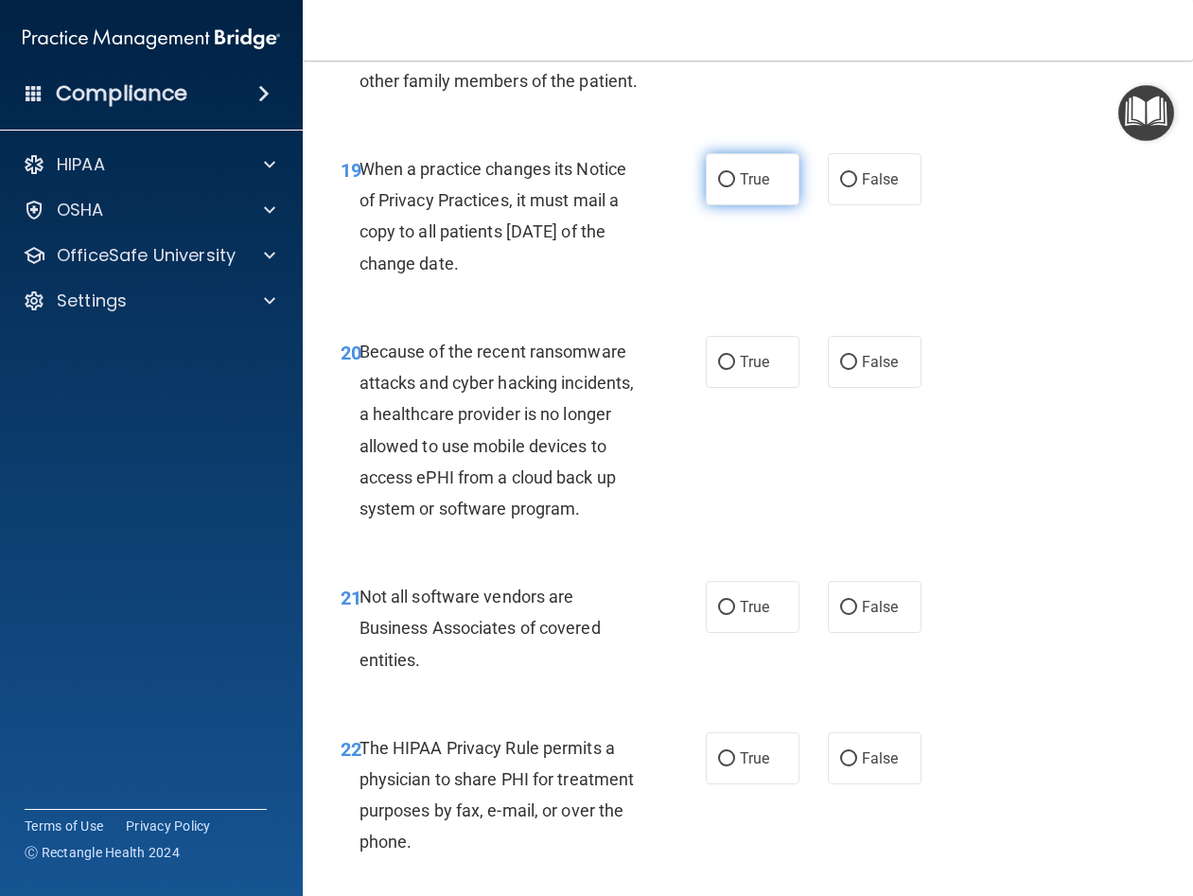
click at [718, 187] on input "True" at bounding box center [726, 180] width 17 height 14
radio input "true"
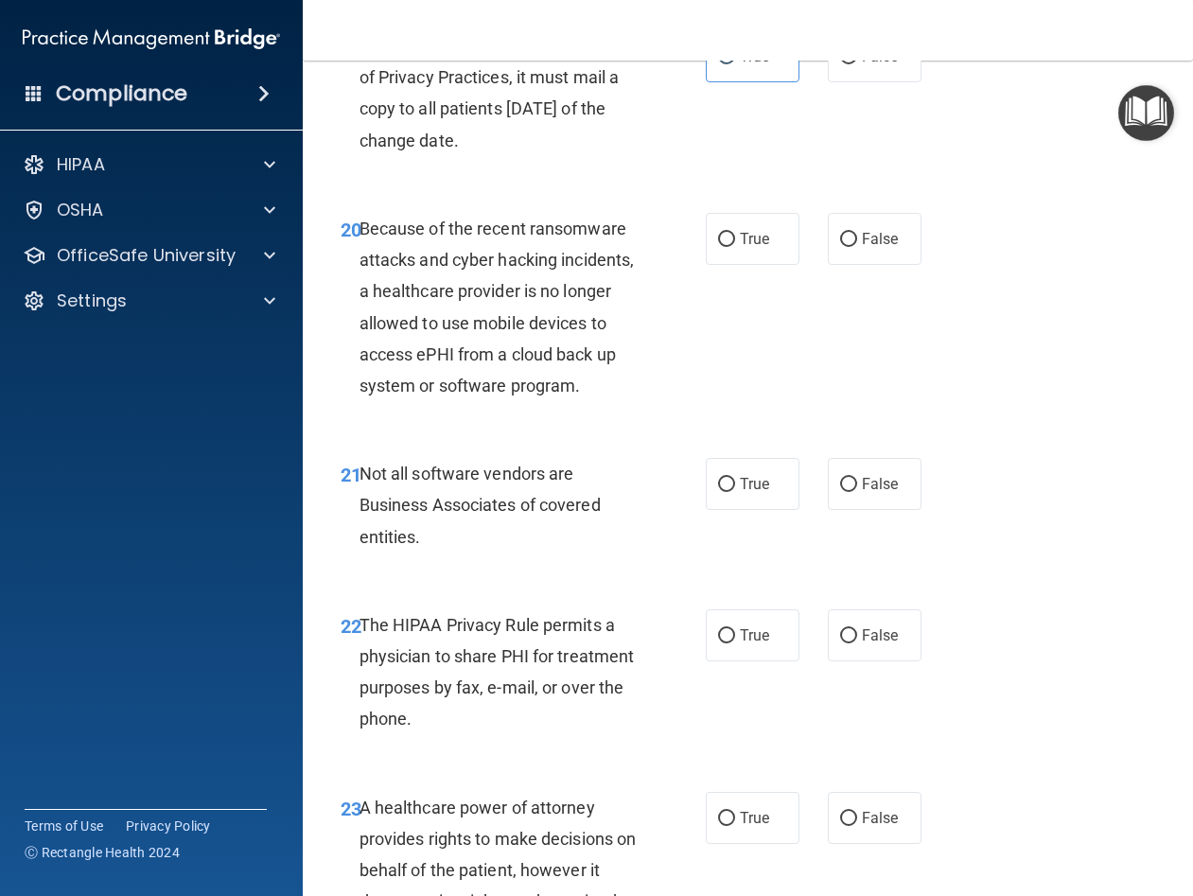
scroll to position [3973, 0]
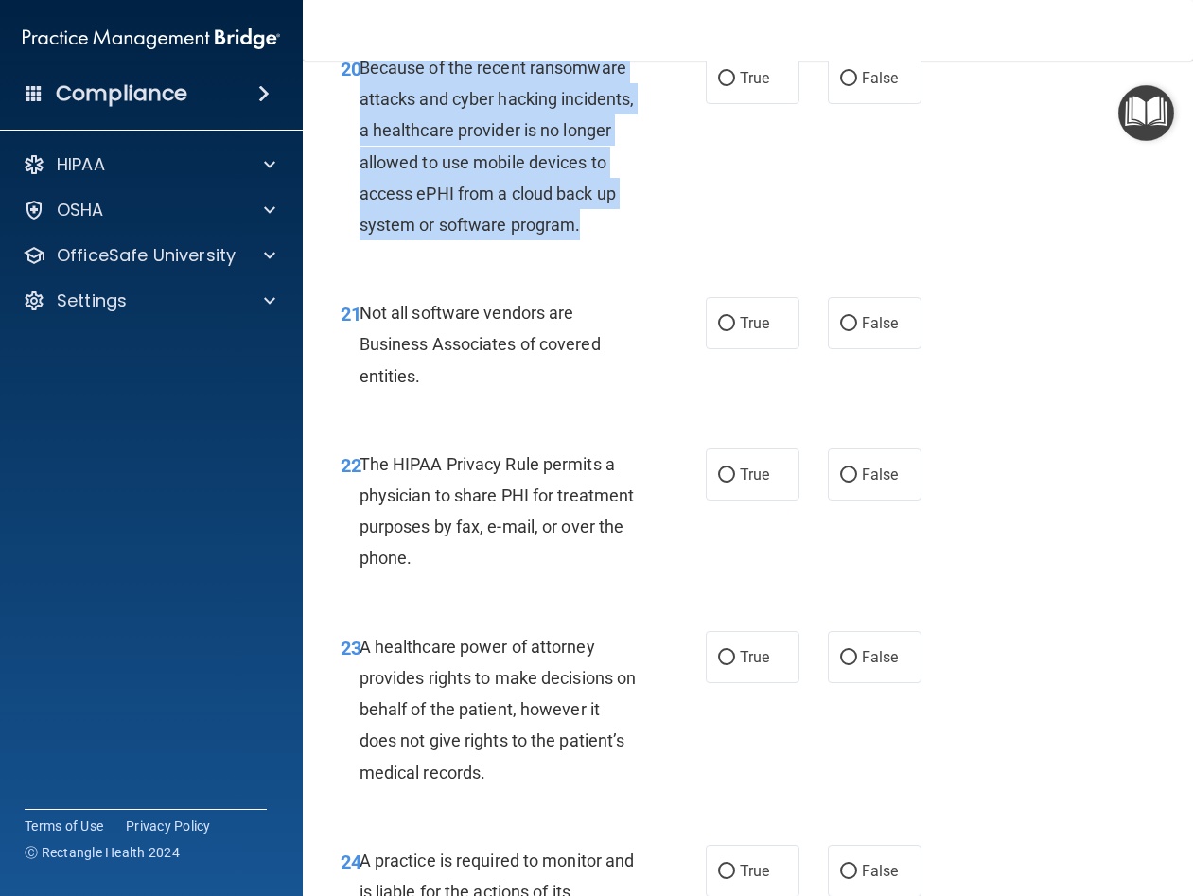
drag, startPoint x: 464, startPoint y: 348, endPoint x: 362, endPoint y: 167, distance: 207.1
click at [362, 167] on div "Because of the recent ransomware attacks and cyber hacking incidents, a healthc…" at bounding box center [506, 146] width 295 height 188
click at [844, 86] on input "False" at bounding box center [848, 79] width 17 height 14
radio input "true"
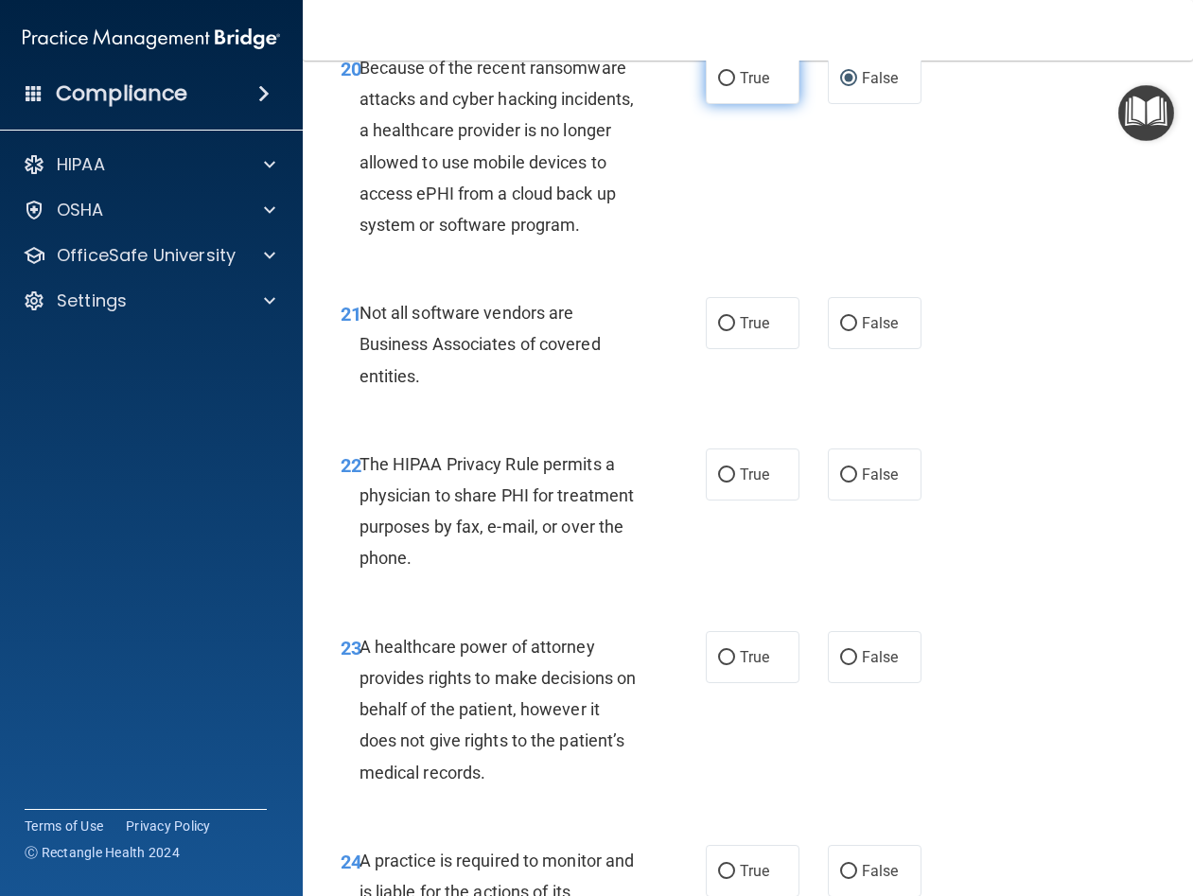
click at [735, 104] on label "True" at bounding box center [753, 78] width 94 height 52
click at [735, 86] on input "True" at bounding box center [726, 79] width 17 height 14
radio input "true"
radio input "false"
drag, startPoint x: 402, startPoint y: 504, endPoint x: 397, endPoint y: 468, distance: 36.3
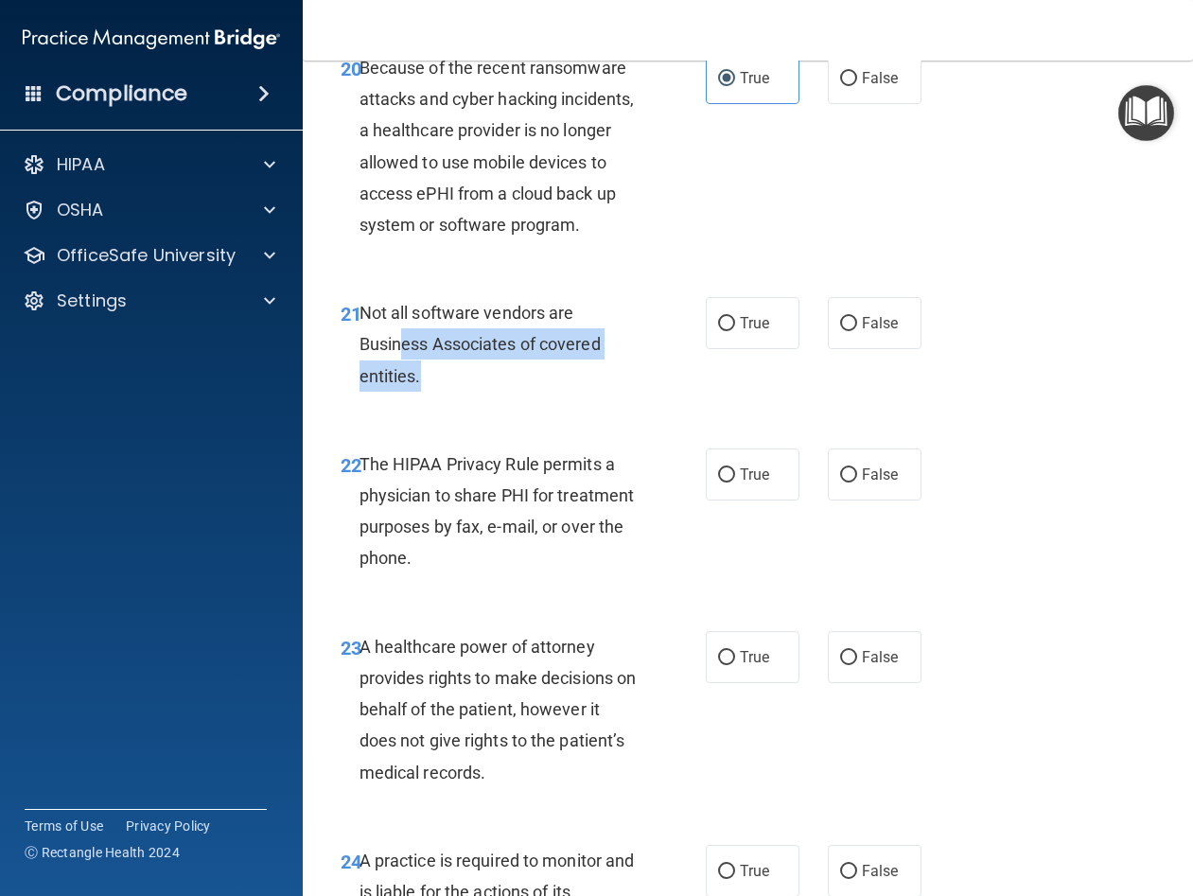
click at [397, 392] on div "Not all software vendors are Business Associates of covered entities." at bounding box center [506, 344] width 295 height 95
click at [482, 392] on div "Not all software vendors are Business Associates of covered entities." at bounding box center [506, 344] width 295 height 95
click at [693, 401] on div "21 Not all software vendors are Business Associates of covered entities." at bounding box center [523, 349] width 422 height 104
click at [706, 349] on label "True" at bounding box center [753, 323] width 94 height 52
click at [718, 331] on input "True" at bounding box center [726, 324] width 17 height 14
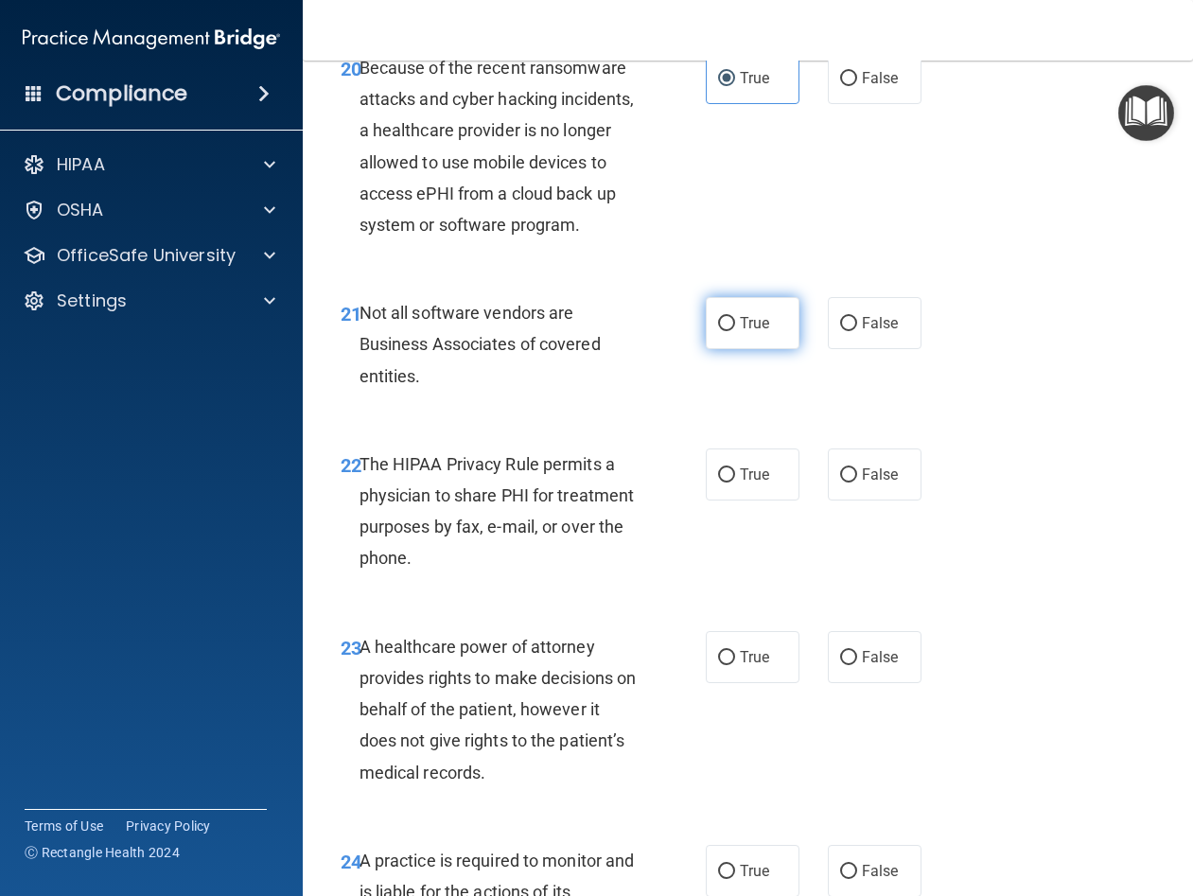
radio input "true"
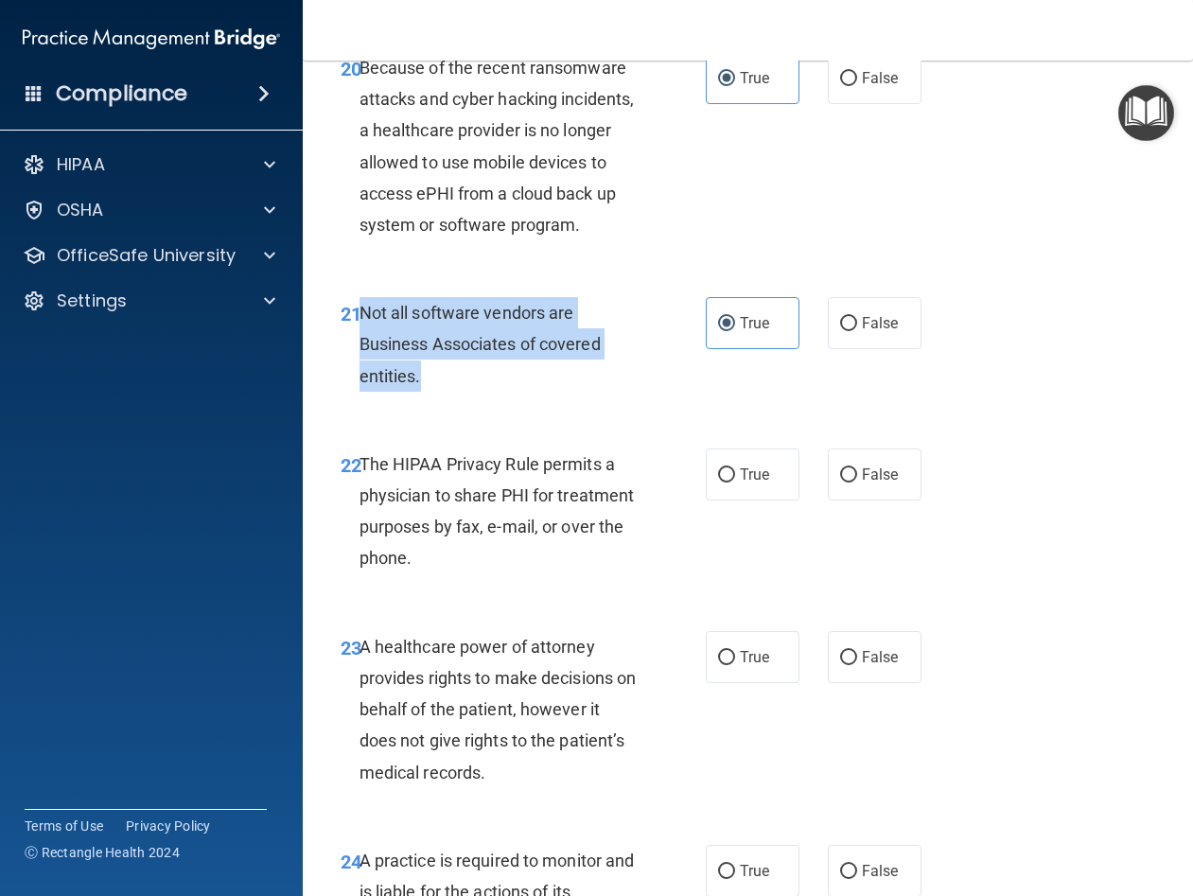
drag, startPoint x: 403, startPoint y: 495, endPoint x: 360, endPoint y: 443, distance: 67.2
click at [360, 392] on div "Not all software vendors are Business Associates of covered entities." at bounding box center [506, 344] width 295 height 95
drag, startPoint x: 374, startPoint y: 443, endPoint x: 378, endPoint y: 453, distance: 11.4
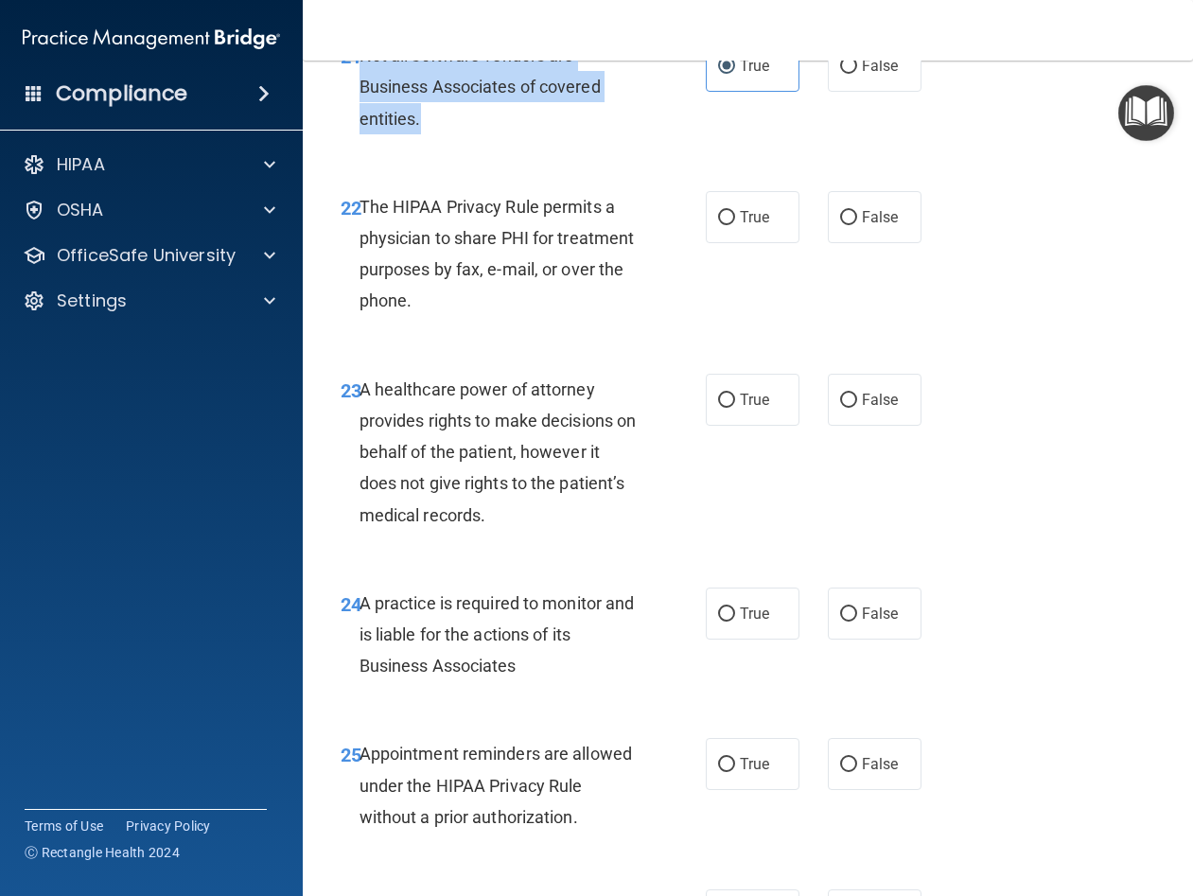
scroll to position [4351, 0]
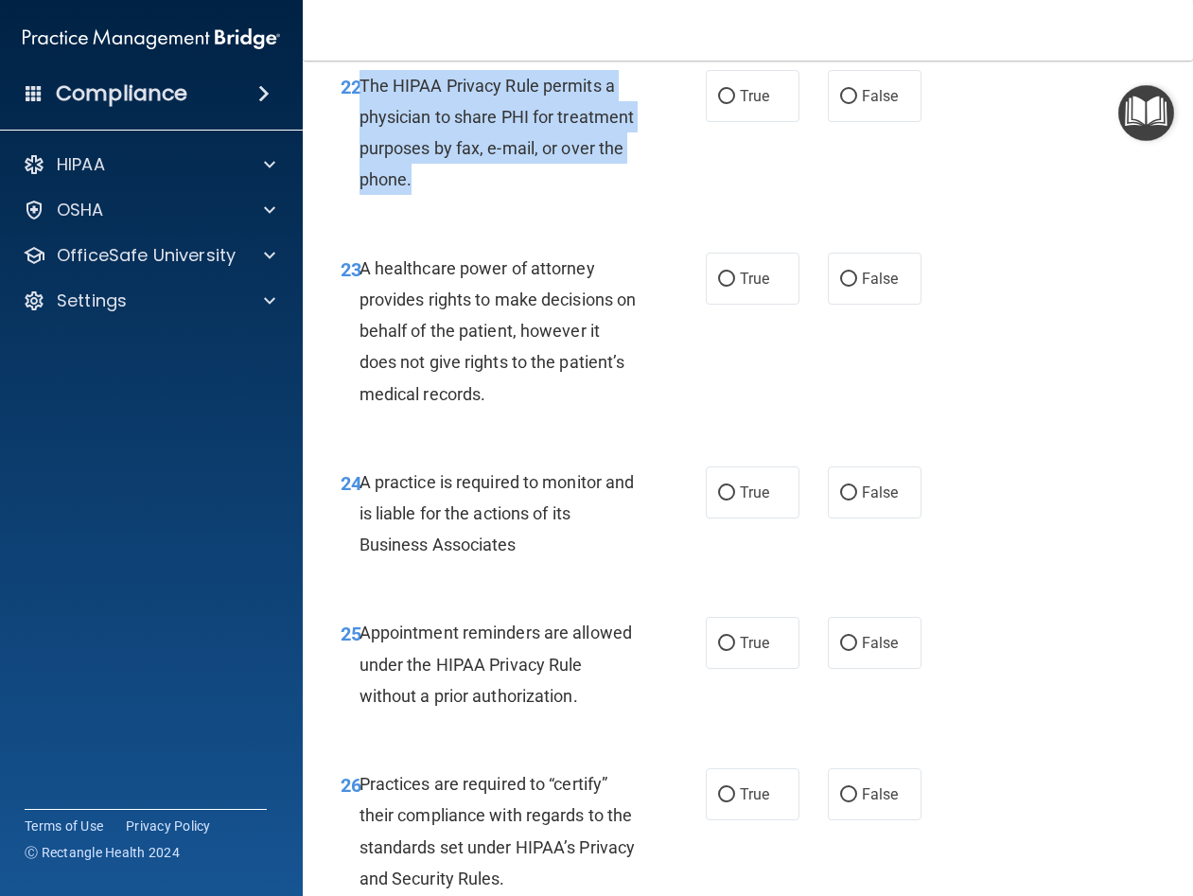
drag, startPoint x: 503, startPoint y: 301, endPoint x: 358, endPoint y: 214, distance: 169.7
click at [359, 196] on div "The HIPAA Privacy Rule permits a physician to share PHI for treatment purposes …" at bounding box center [506, 133] width 295 height 126
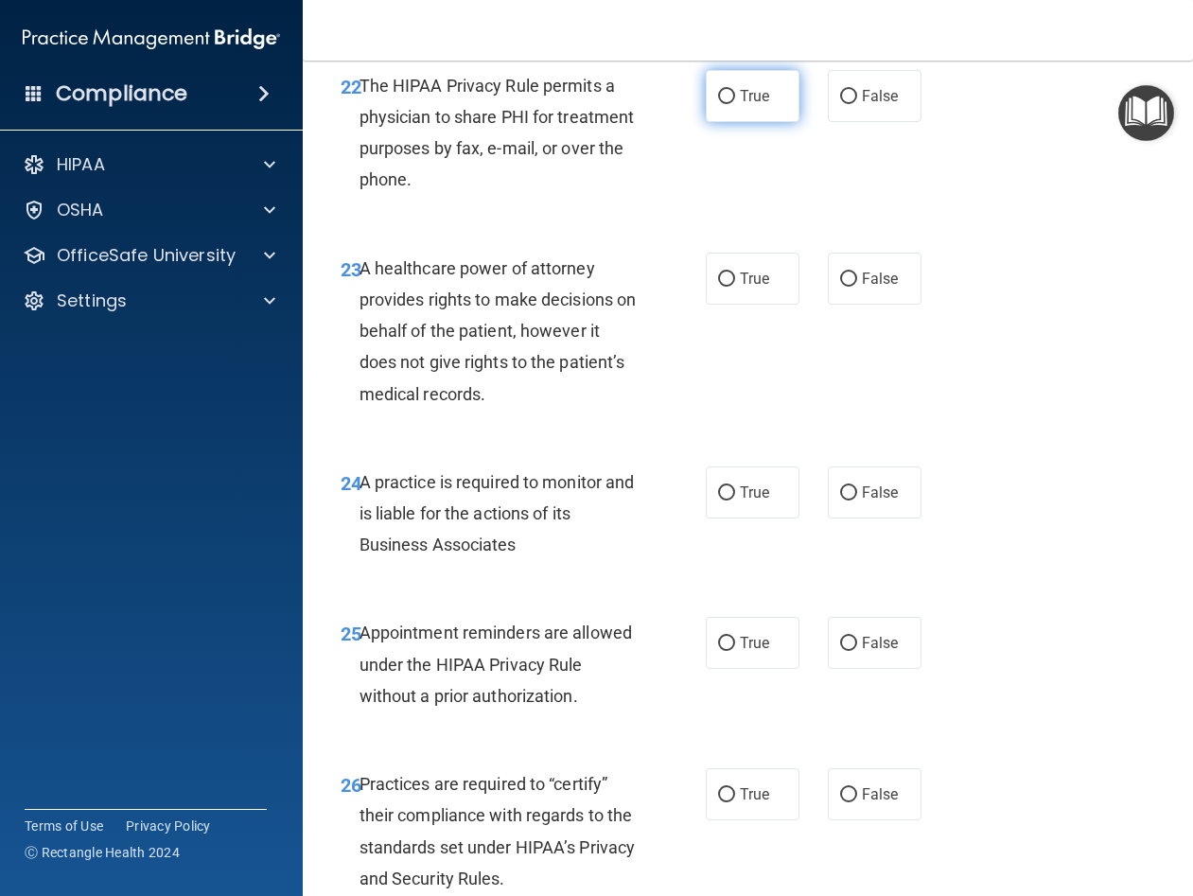
click at [713, 122] on label "True" at bounding box center [753, 96] width 94 height 52
click at [718, 104] on input "True" at bounding box center [726, 97] width 17 height 14
radio input "true"
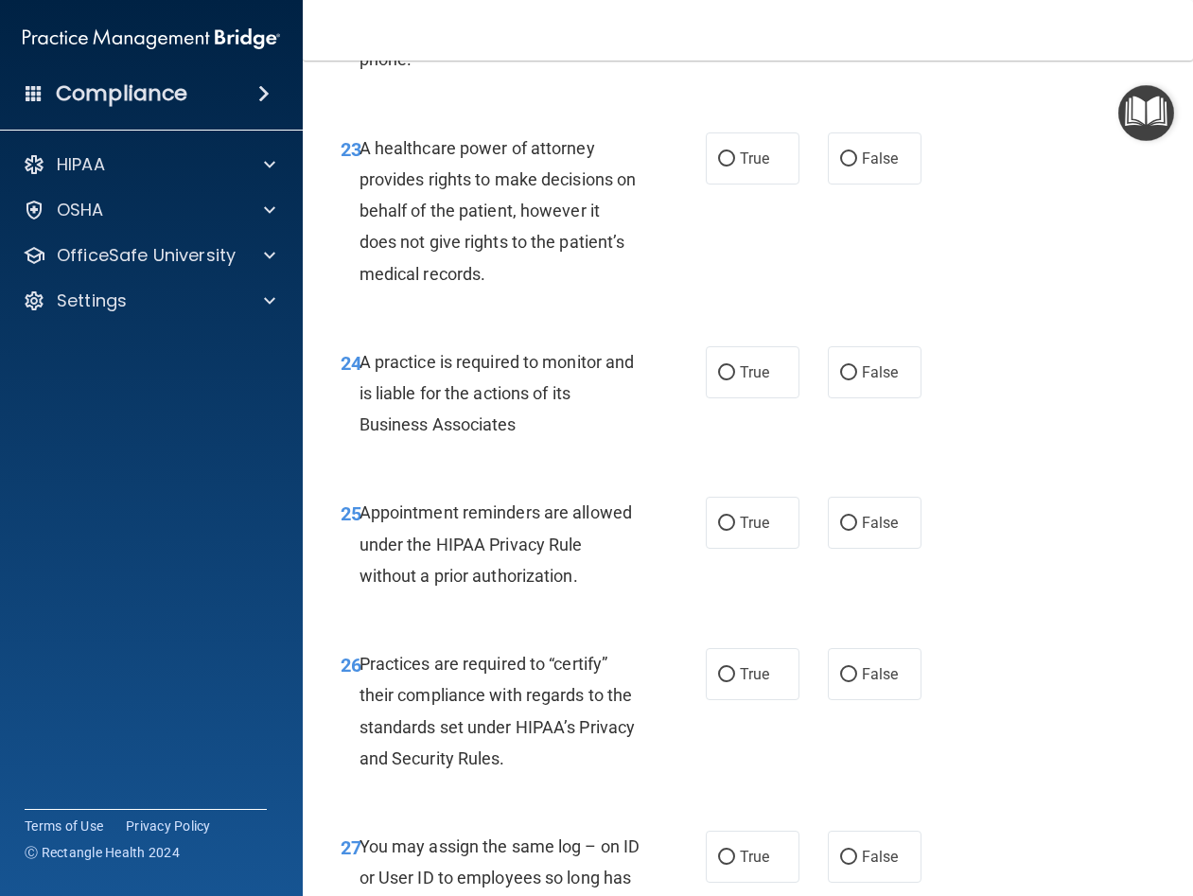
scroll to position [4540, 0]
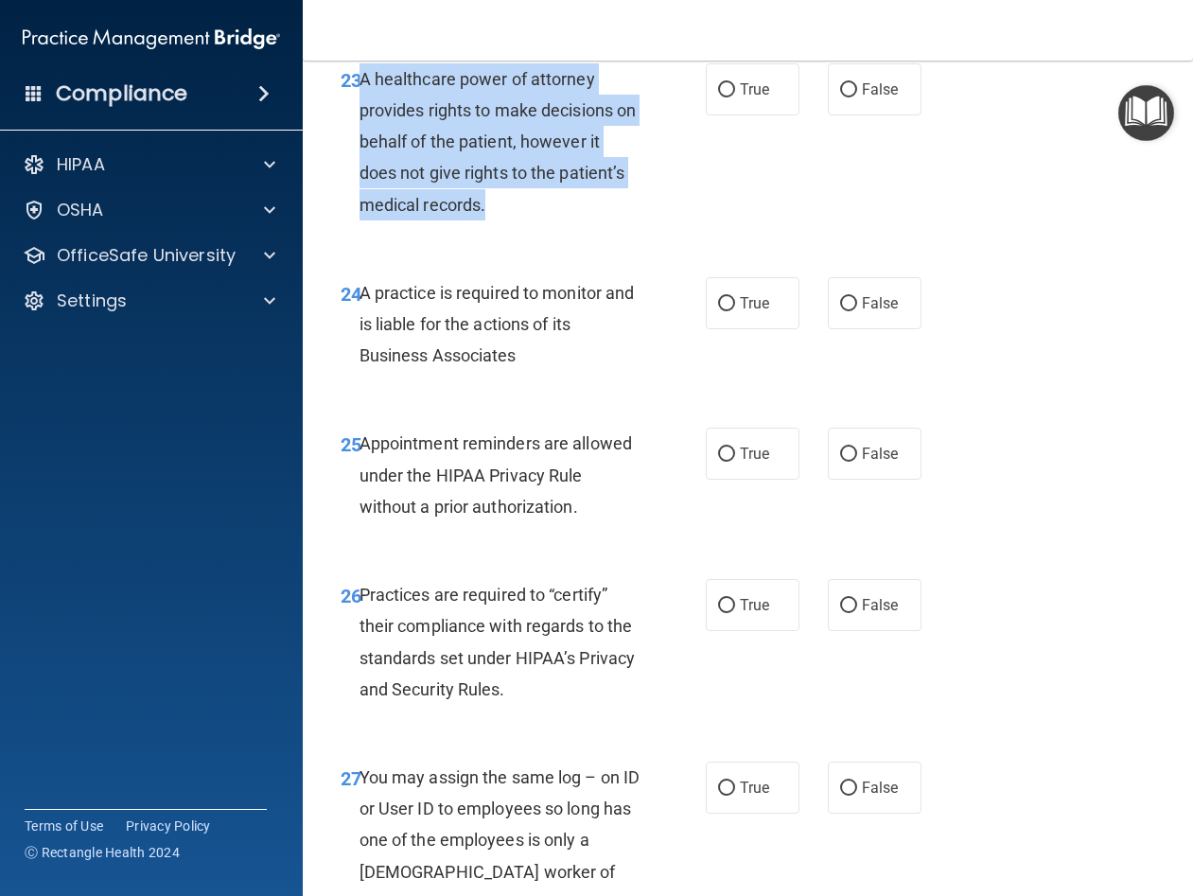
drag, startPoint x: 492, startPoint y: 327, endPoint x: 363, endPoint y: 210, distance: 174.1
click at [363, 210] on div "A healthcare power of attorney provides rights to make decisions on behalf of t…" at bounding box center [506, 141] width 295 height 157
click at [577, 220] on div "A healthcare power of attorney provides rights to make decisions on behalf of t…" at bounding box center [506, 141] width 295 height 157
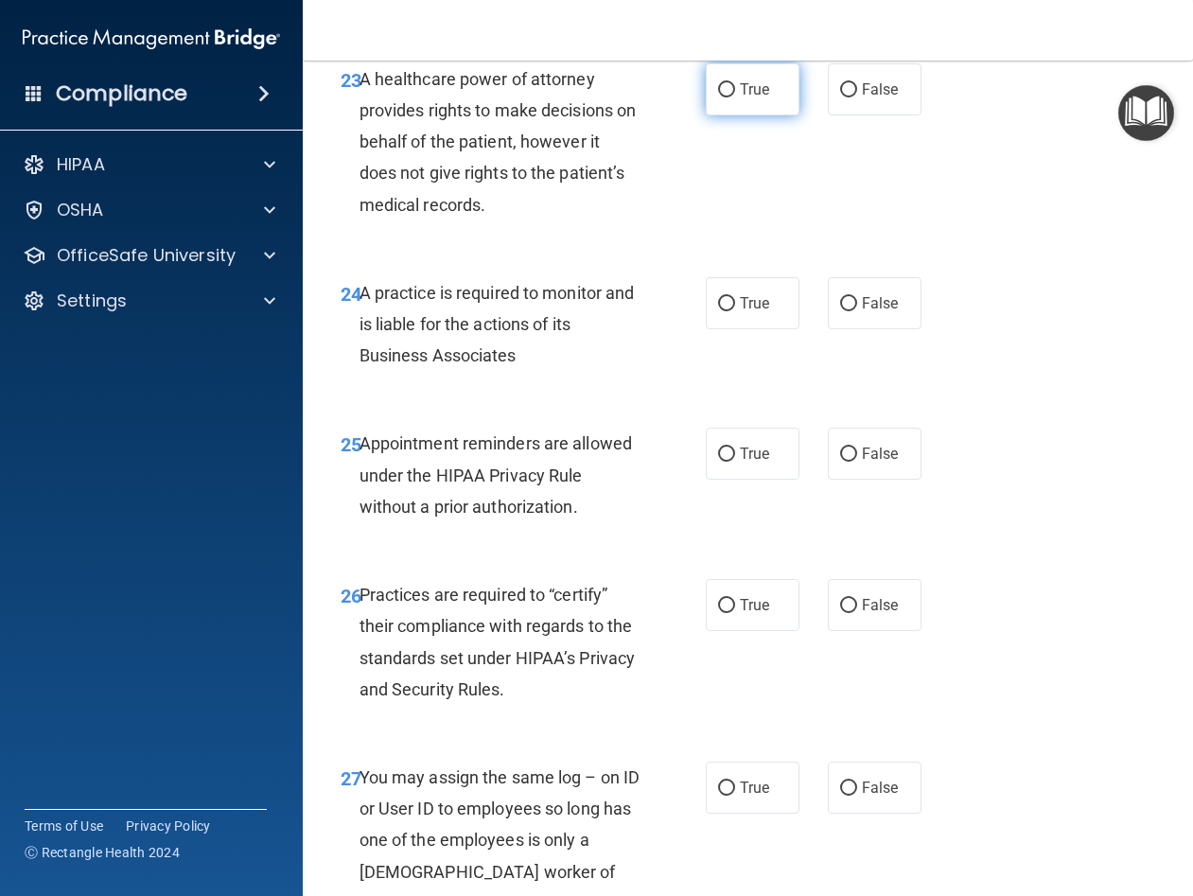
click at [740, 98] on span "True" at bounding box center [754, 89] width 29 height 18
click at [733, 97] on input "True" at bounding box center [726, 90] width 17 height 14
radio input "true"
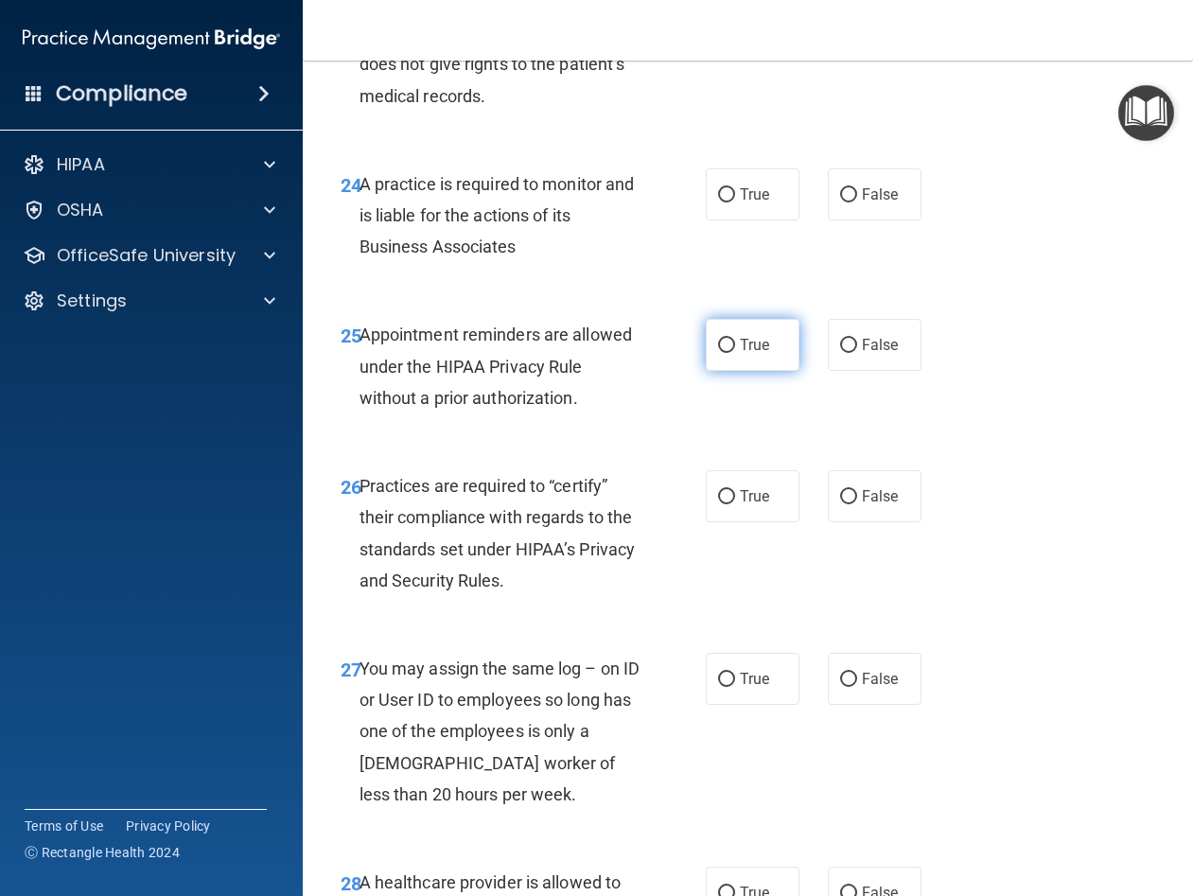
scroll to position [4824, 0]
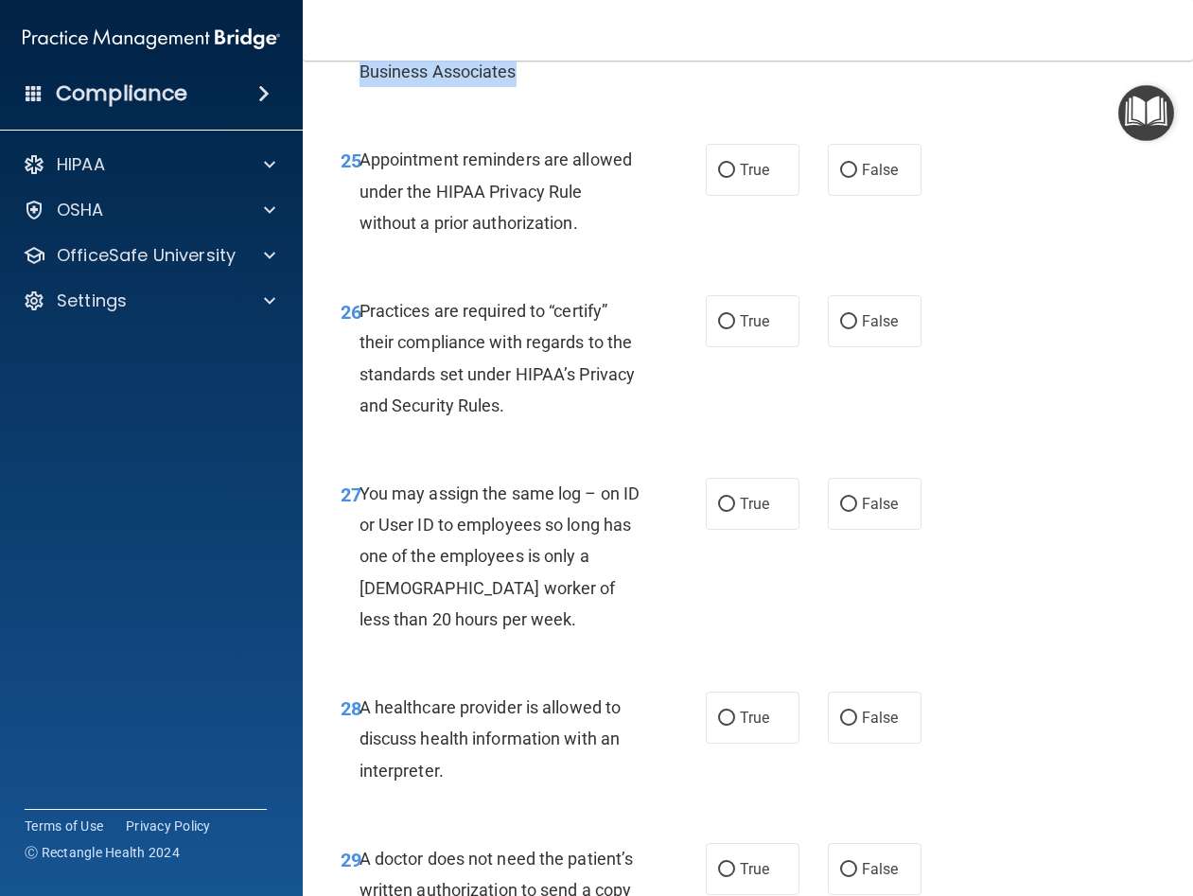
drag, startPoint x: 543, startPoint y: 207, endPoint x: 357, endPoint y: 134, distance: 200.1
click at [357, 97] on div "24 A practice is required to monitor and is liable for the actions of its Busin…" at bounding box center [523, 45] width 422 height 104
click at [877, 45] on label "False" at bounding box center [875, 19] width 94 height 52
click at [857, 27] on input "False" at bounding box center [848, 20] width 17 height 14
radio input "true"
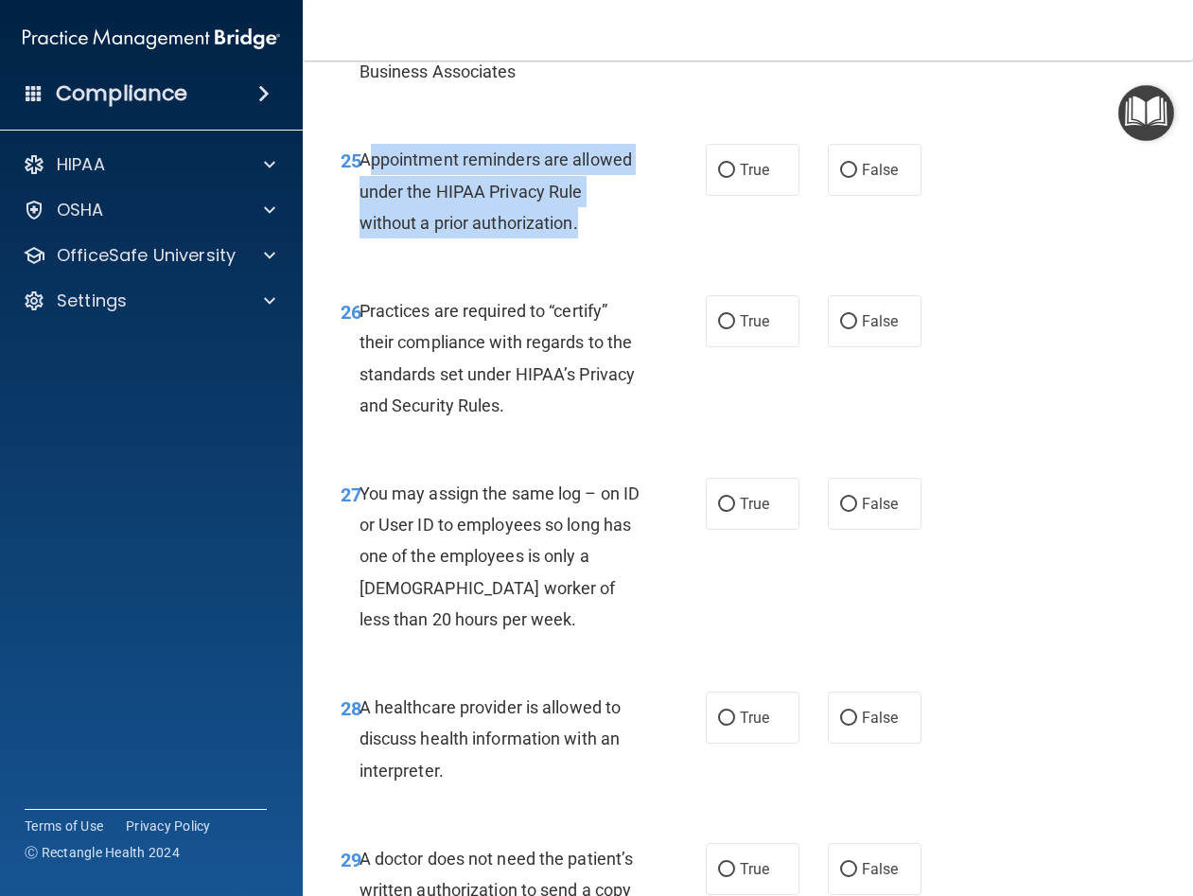
drag, startPoint x: 586, startPoint y: 344, endPoint x: 364, endPoint y: 286, distance: 229.9
click at [364, 238] on div "Appointment reminders are allowed under the HIPAA Privacy Rule without a prior …" at bounding box center [506, 191] width 295 height 95
drag, startPoint x: 362, startPoint y: 282, endPoint x: 578, endPoint y: 341, distance: 223.8
click at [578, 232] on span "Appointment reminders are allowed under the HIPAA Privacy Rule without a prior …" at bounding box center [495, 190] width 272 height 82
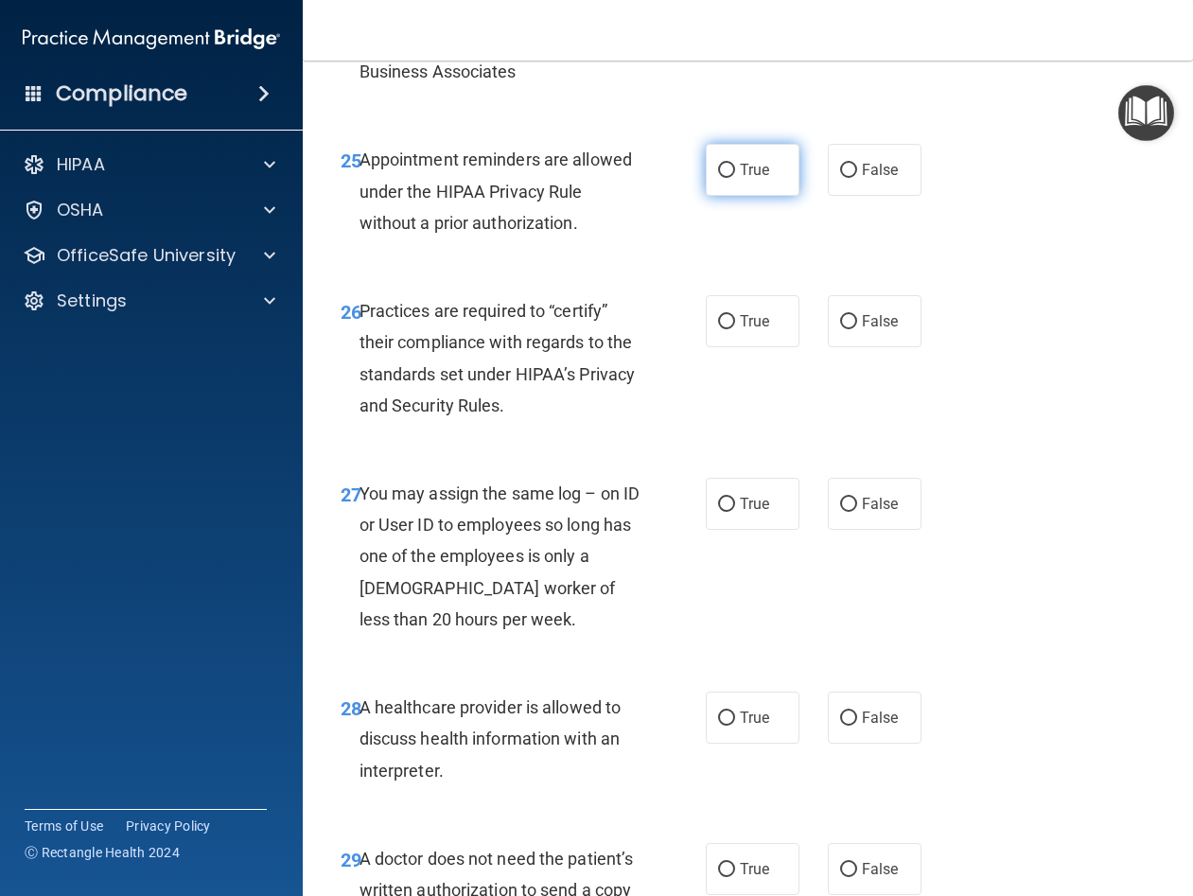
click at [761, 179] on span "True" at bounding box center [754, 170] width 29 height 18
click at [735, 178] on input "True" at bounding box center [726, 171] width 17 height 14
radio input "true"
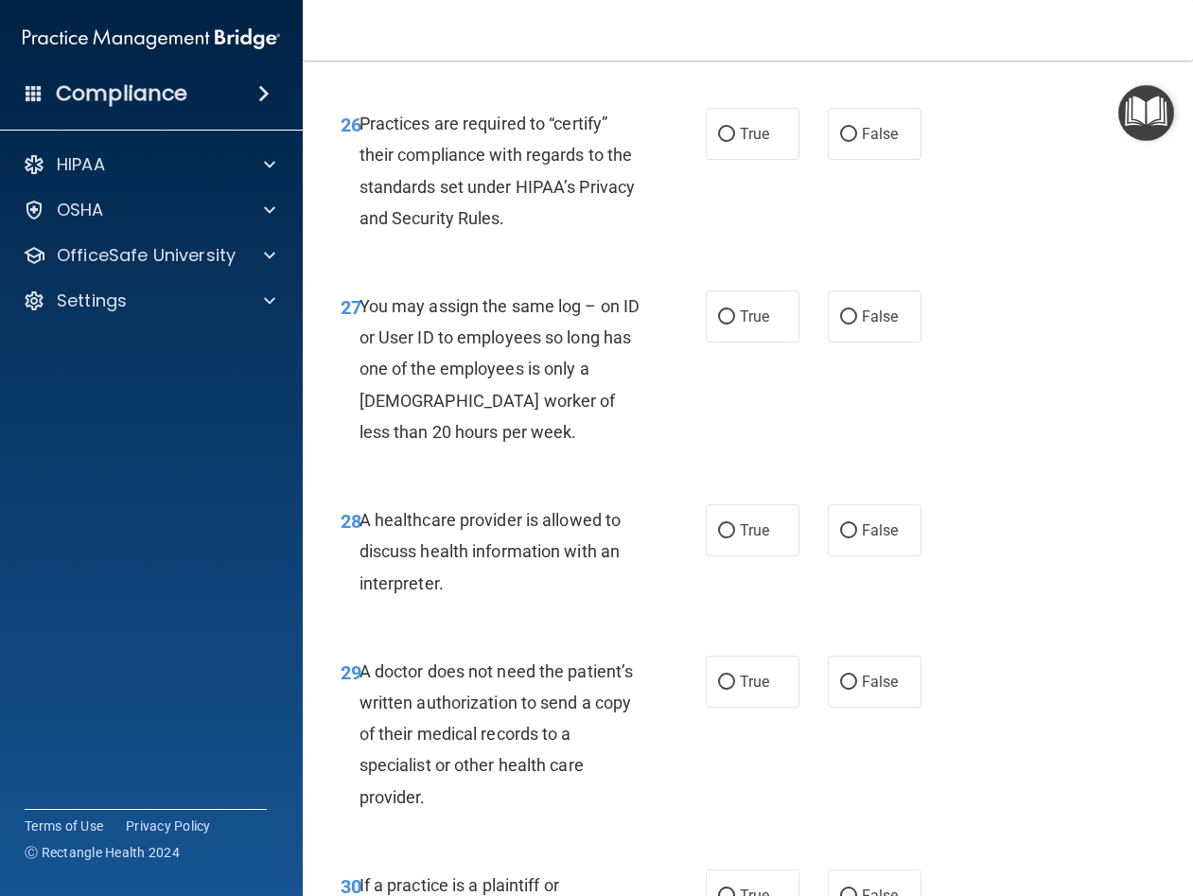
scroll to position [5013, 0]
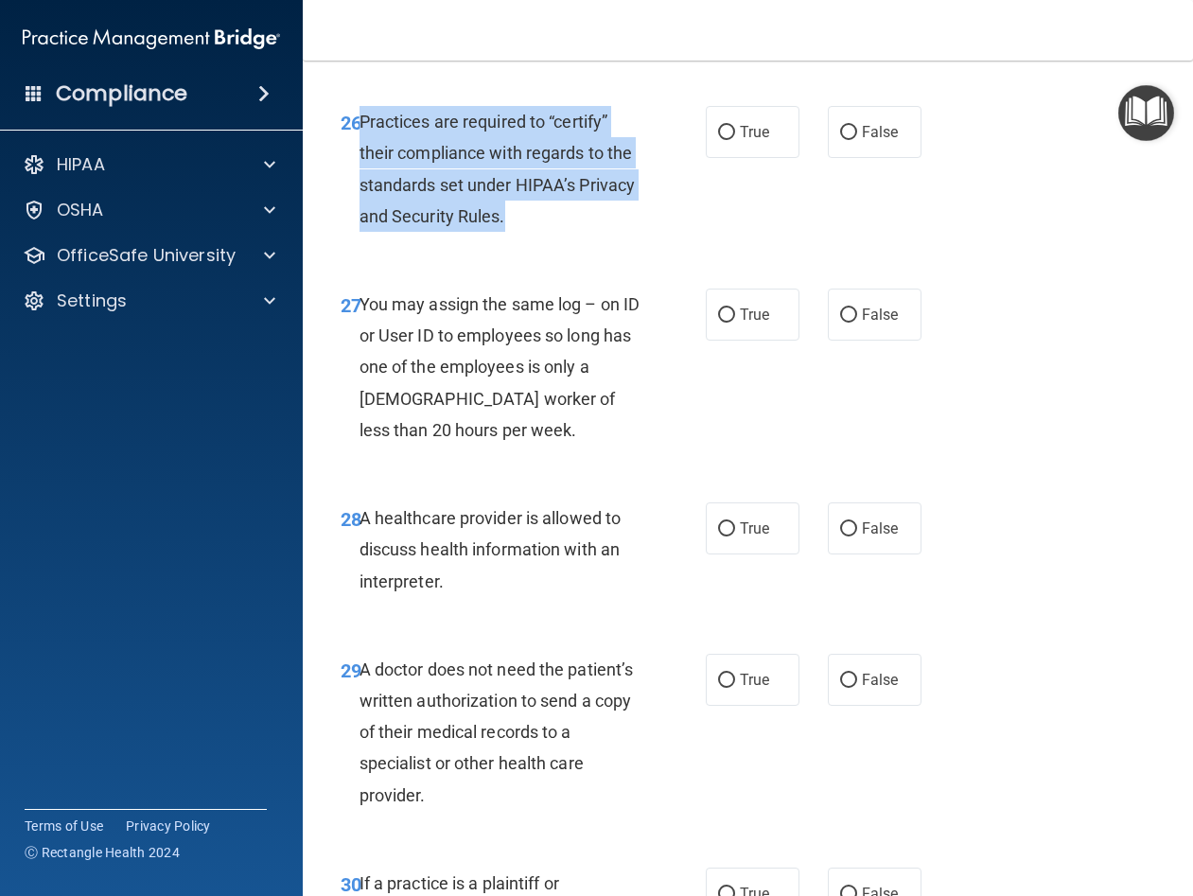
drag, startPoint x: 573, startPoint y: 339, endPoint x: 357, endPoint y: 240, distance: 237.9
click at [357, 240] on div "26 Practices are required to “certify” their compliance with regards to the sta…" at bounding box center [523, 173] width 422 height 135
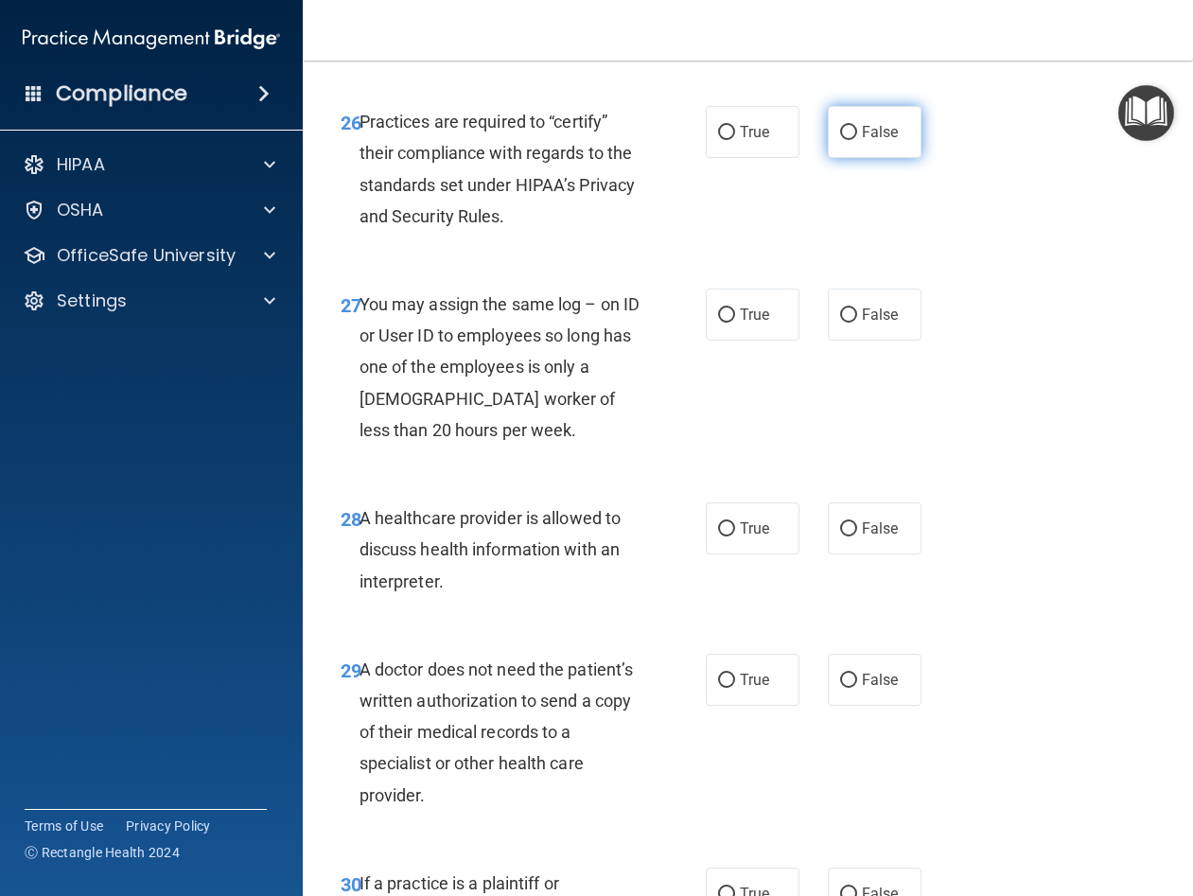
click at [860, 158] on label "False" at bounding box center [875, 132] width 94 height 52
click at [857, 140] on input "False" at bounding box center [848, 133] width 17 height 14
radio input "true"
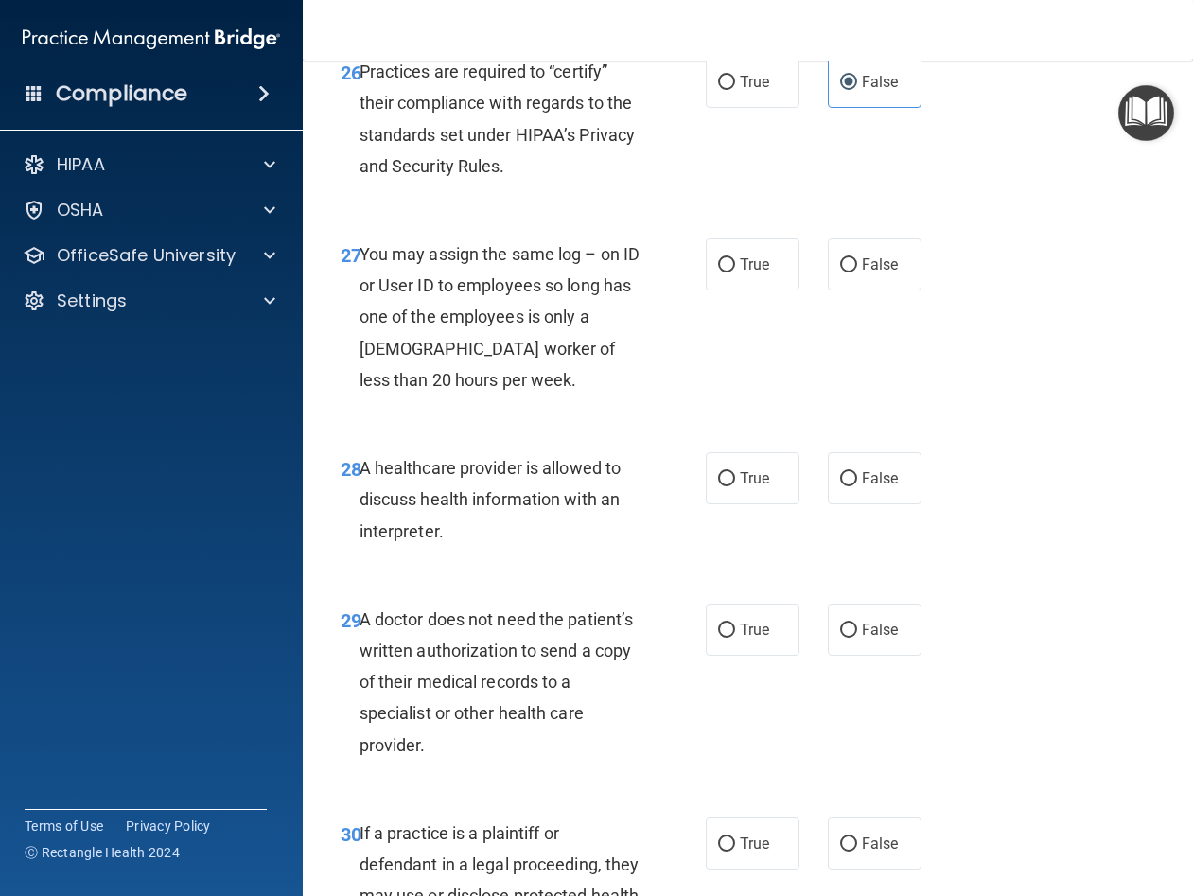
scroll to position [5108, 0]
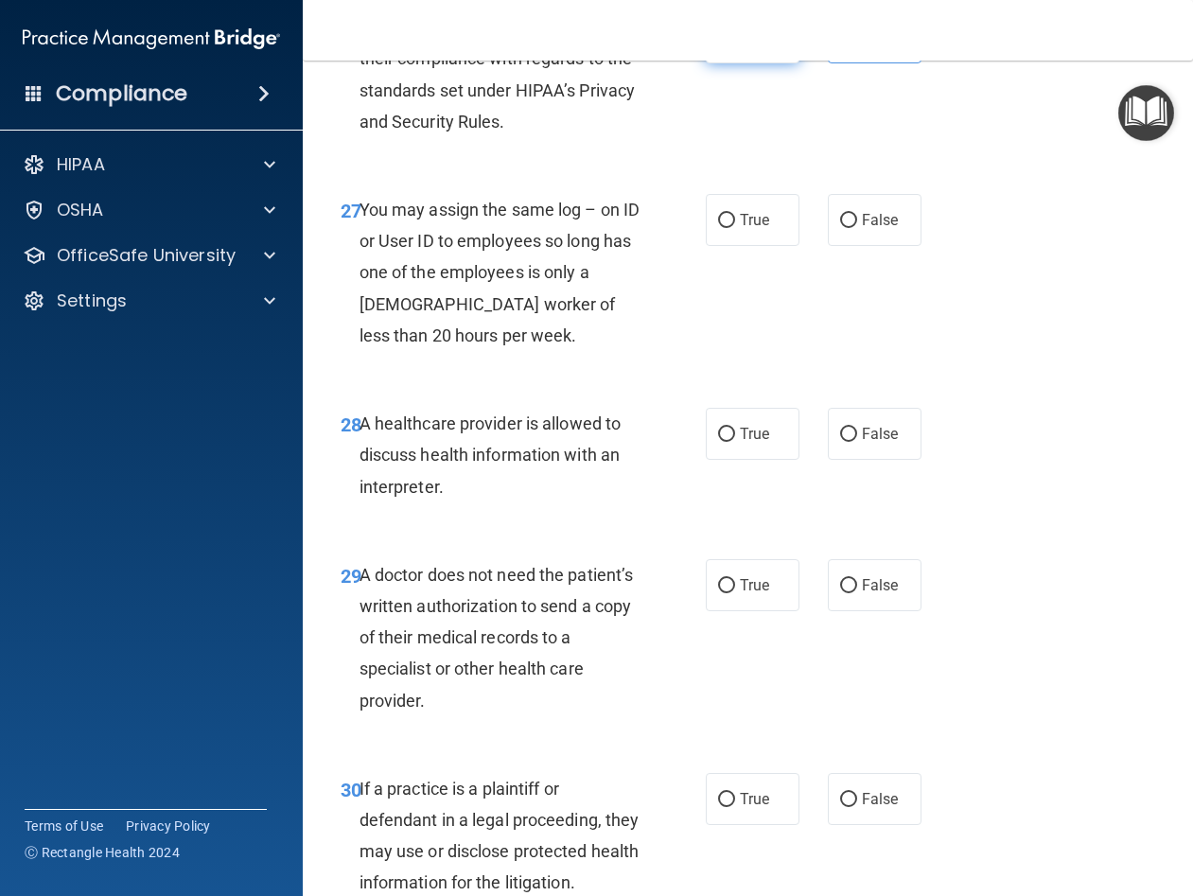
click at [740, 46] on span "True" at bounding box center [754, 37] width 29 height 18
click at [734, 45] on input "True" at bounding box center [726, 38] width 17 height 14
radio input "true"
radio input "false"
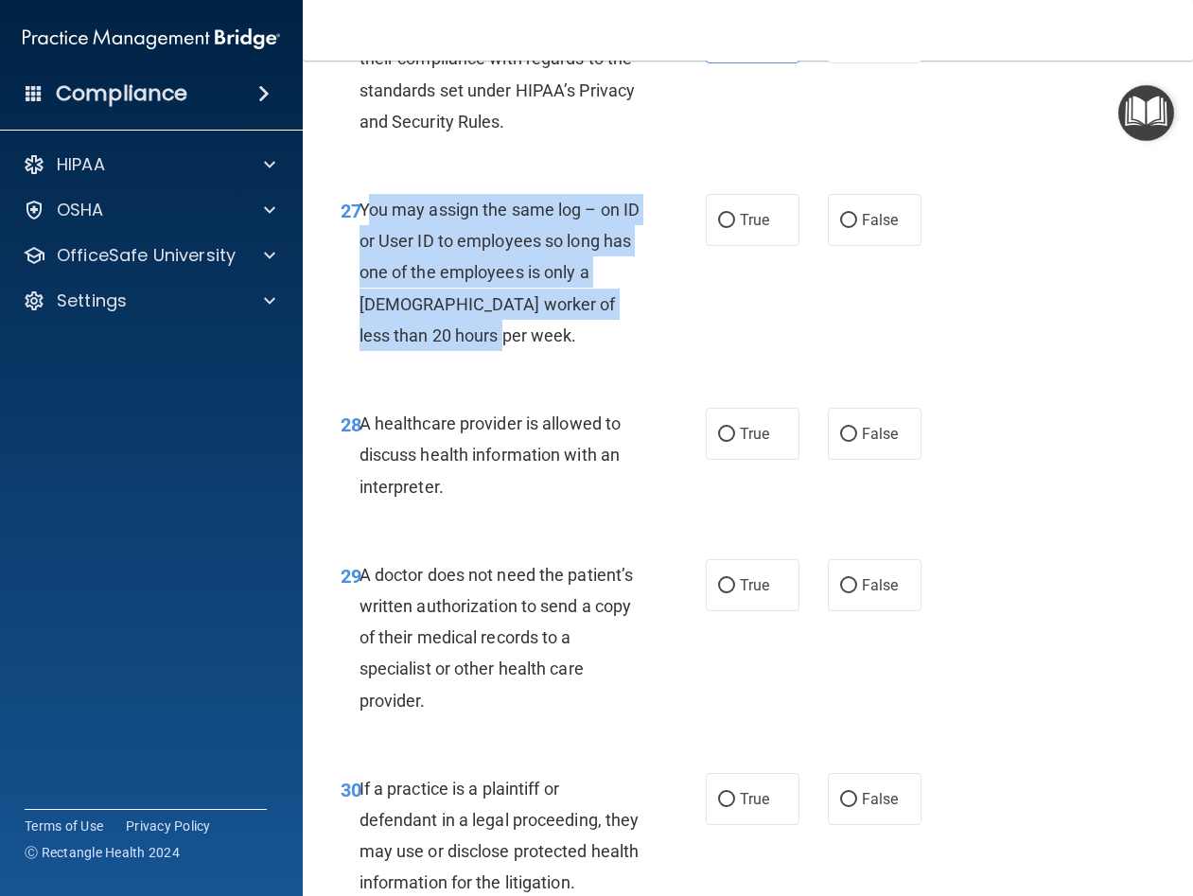
drag, startPoint x: 480, startPoint y: 469, endPoint x: 366, endPoint y: 339, distance: 173.0
click at [366, 339] on span "You may assign the same log – on ID or User ID to employees so long has one of …" at bounding box center [499, 273] width 281 height 146
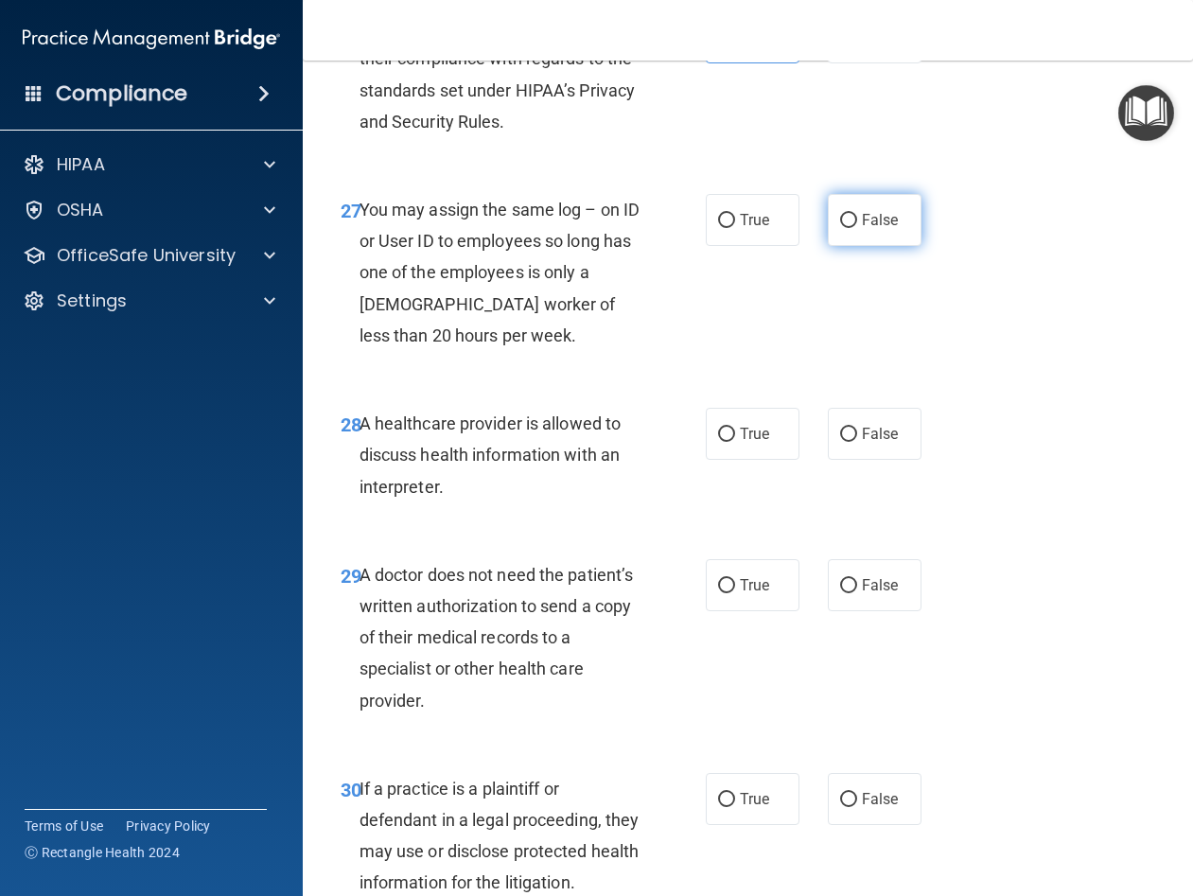
click at [876, 229] on span "False" at bounding box center [880, 220] width 37 height 18
click at [857, 228] on input "False" at bounding box center [848, 221] width 17 height 14
radio input "true"
click at [1026, 378] on div "27 You may assign the same log – on ID or User ID to employees so long has one …" at bounding box center [747, 277] width 843 height 214
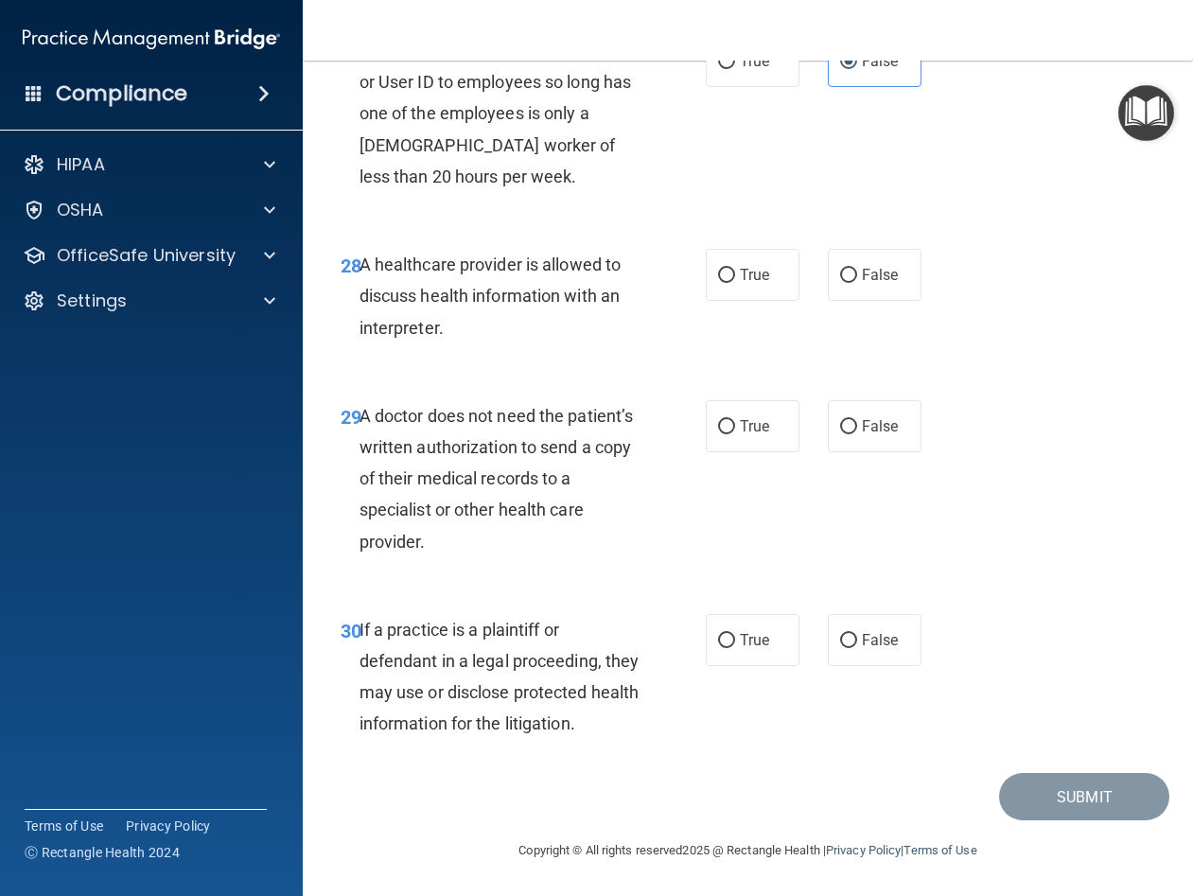
scroll to position [5392, 0]
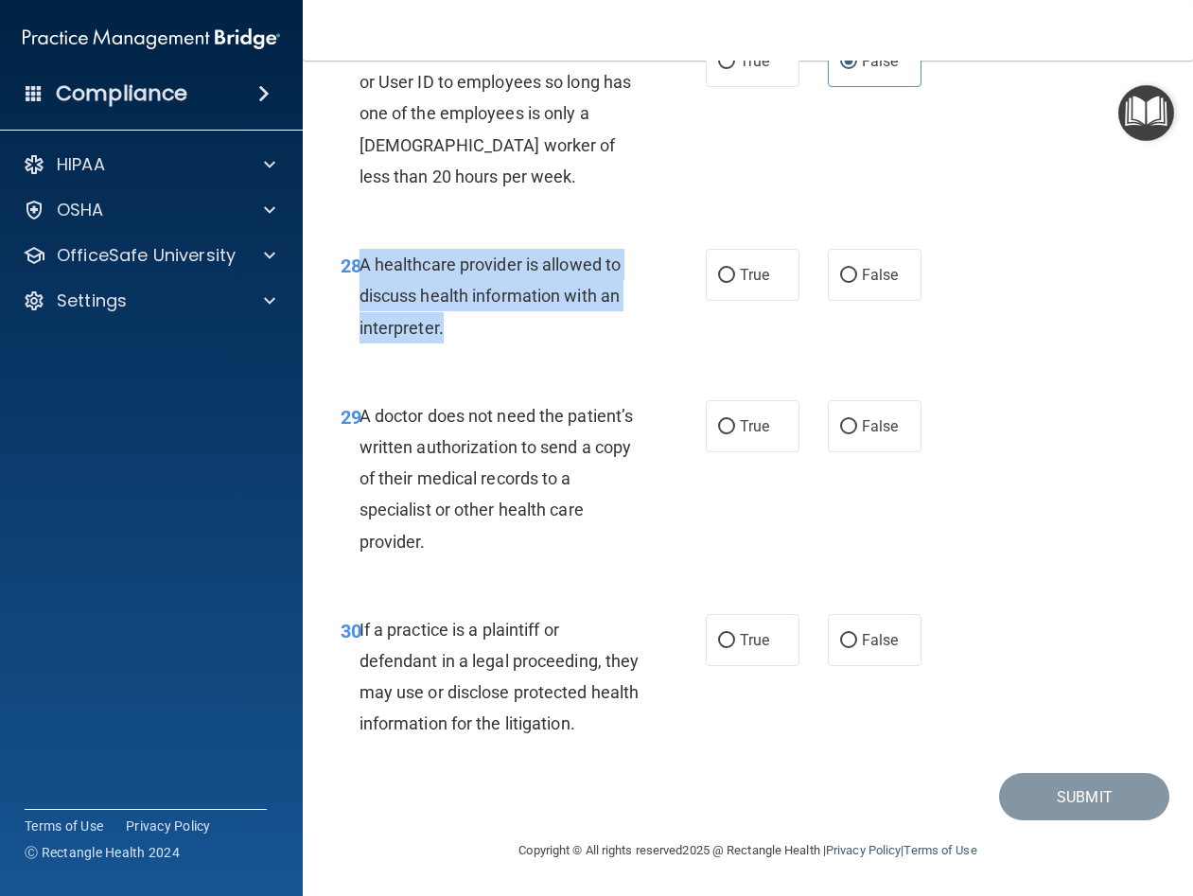
drag, startPoint x: 446, startPoint y: 329, endPoint x: 358, endPoint y: 265, distance: 109.0
click at [359, 265] on div "A healthcare provider is allowed to discuss health information with an interpre…" at bounding box center [506, 296] width 295 height 95
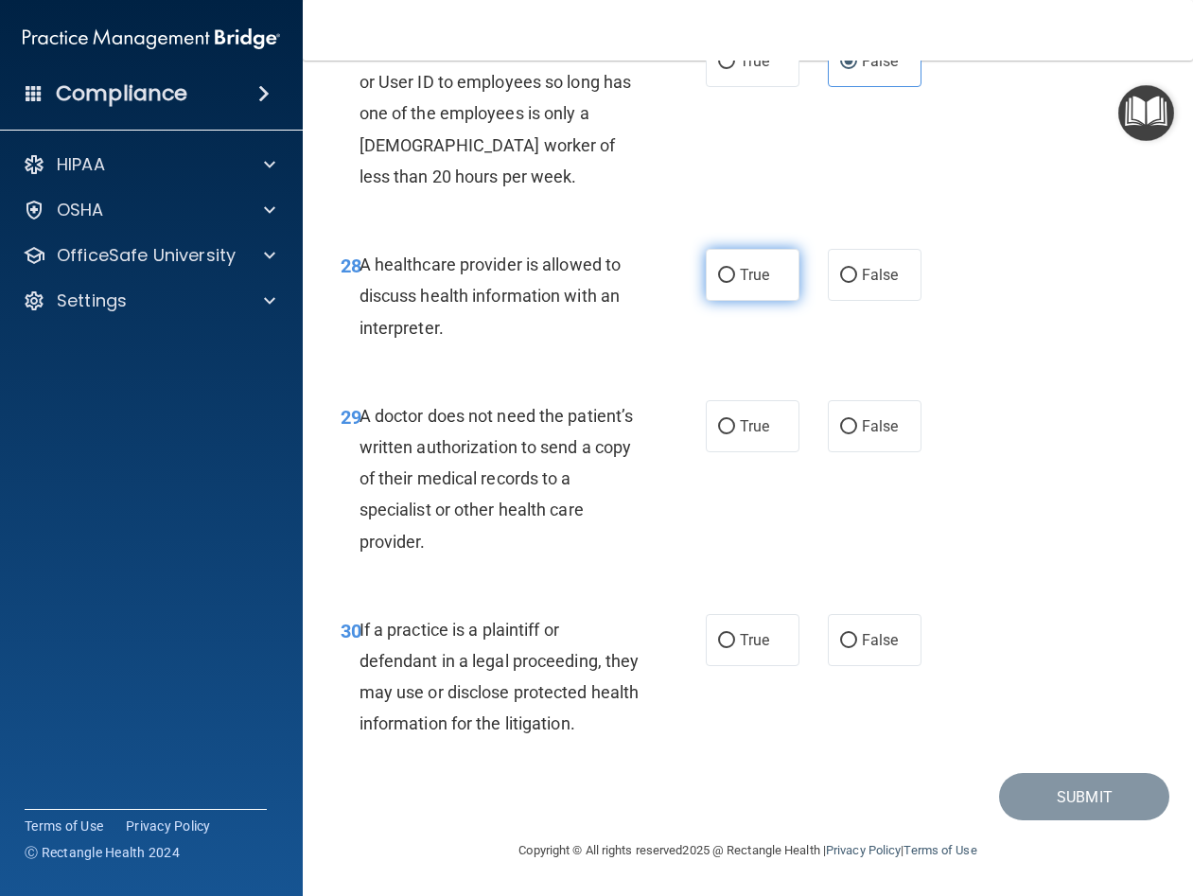
click at [740, 266] on label "True" at bounding box center [753, 275] width 94 height 52
click at [735, 269] on input "True" at bounding box center [726, 276] width 17 height 14
radio input "true"
drag, startPoint x: 514, startPoint y: 549, endPoint x: 459, endPoint y: 495, distance: 76.9
click at [401, 495] on div "A doctor does not need the patient’s written authorization to send a copy of th…" at bounding box center [506, 478] width 295 height 157
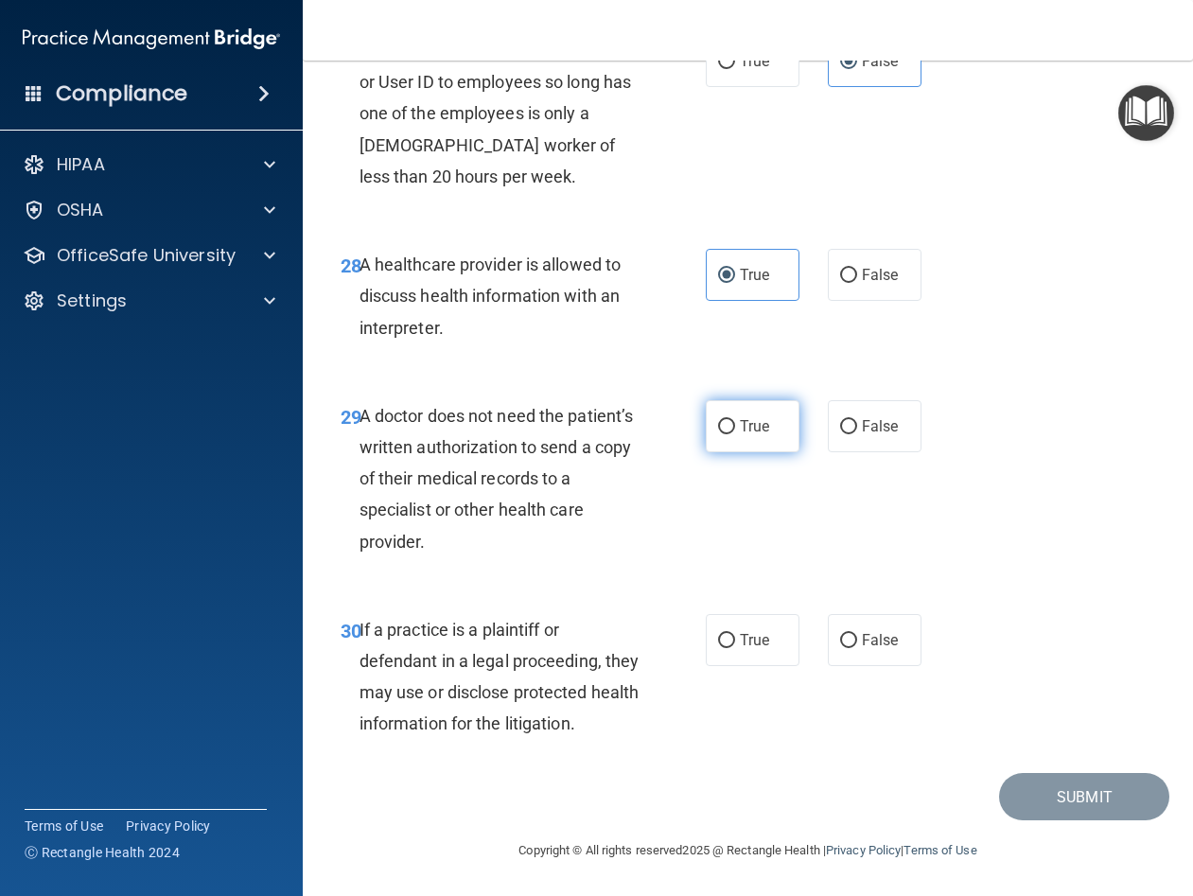
click at [751, 427] on span "True" at bounding box center [754, 426] width 29 height 18
click at [735, 427] on input "True" at bounding box center [726, 427] width 17 height 14
radio input "true"
click at [730, 641] on label "True" at bounding box center [753, 640] width 94 height 52
click at [730, 641] on input "True" at bounding box center [726, 641] width 17 height 14
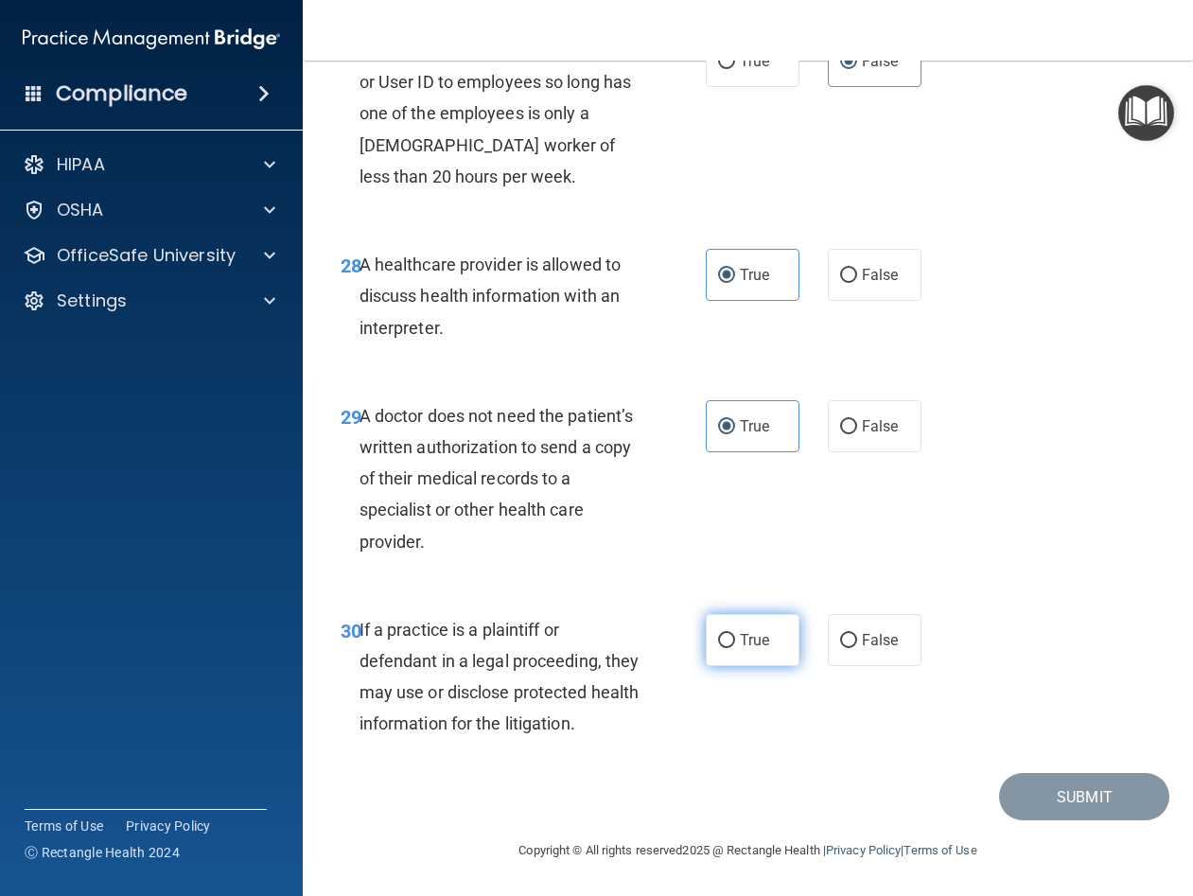
radio input "true"
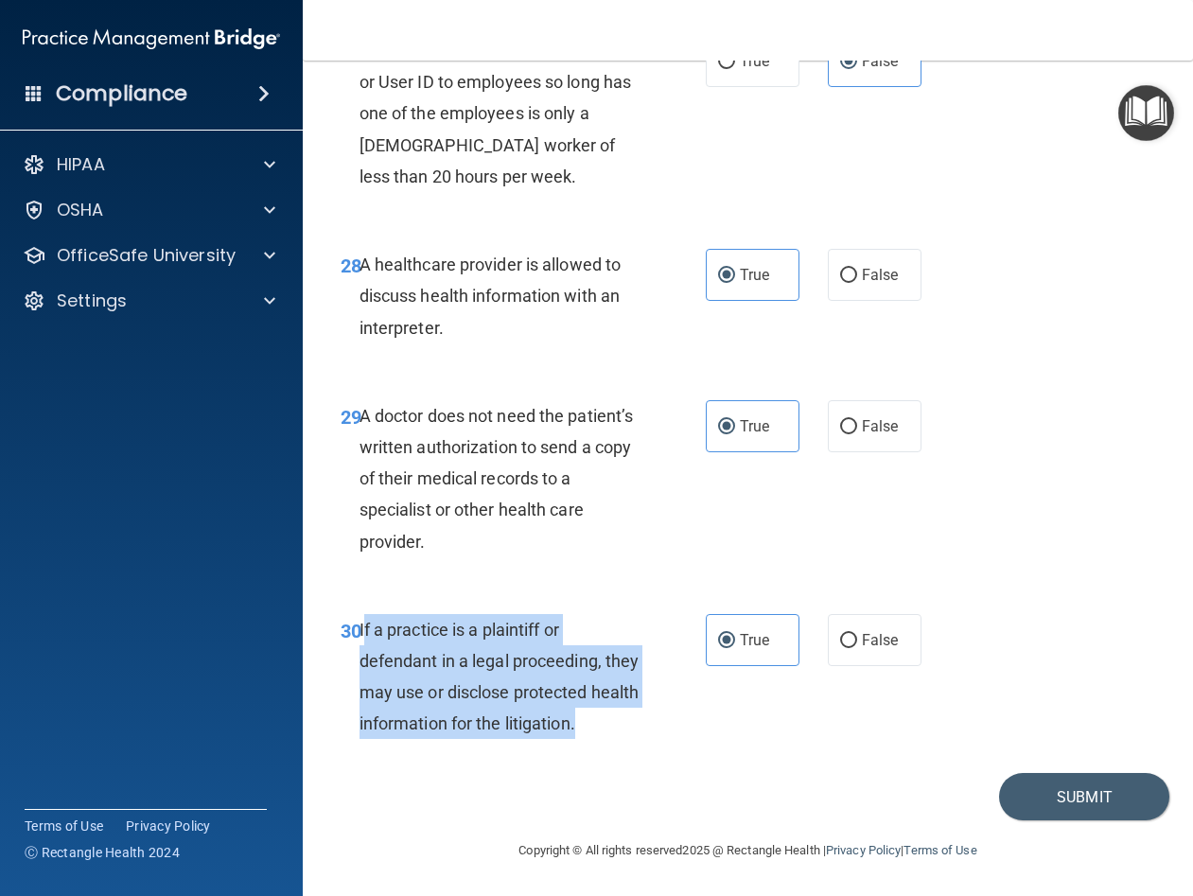
drag, startPoint x: 612, startPoint y: 727, endPoint x: 361, endPoint y: 631, distance: 268.6
click at [361, 631] on div "30 If a practice is a plaintiff or defendant in a legal proceeding, they may us…" at bounding box center [523, 681] width 422 height 135
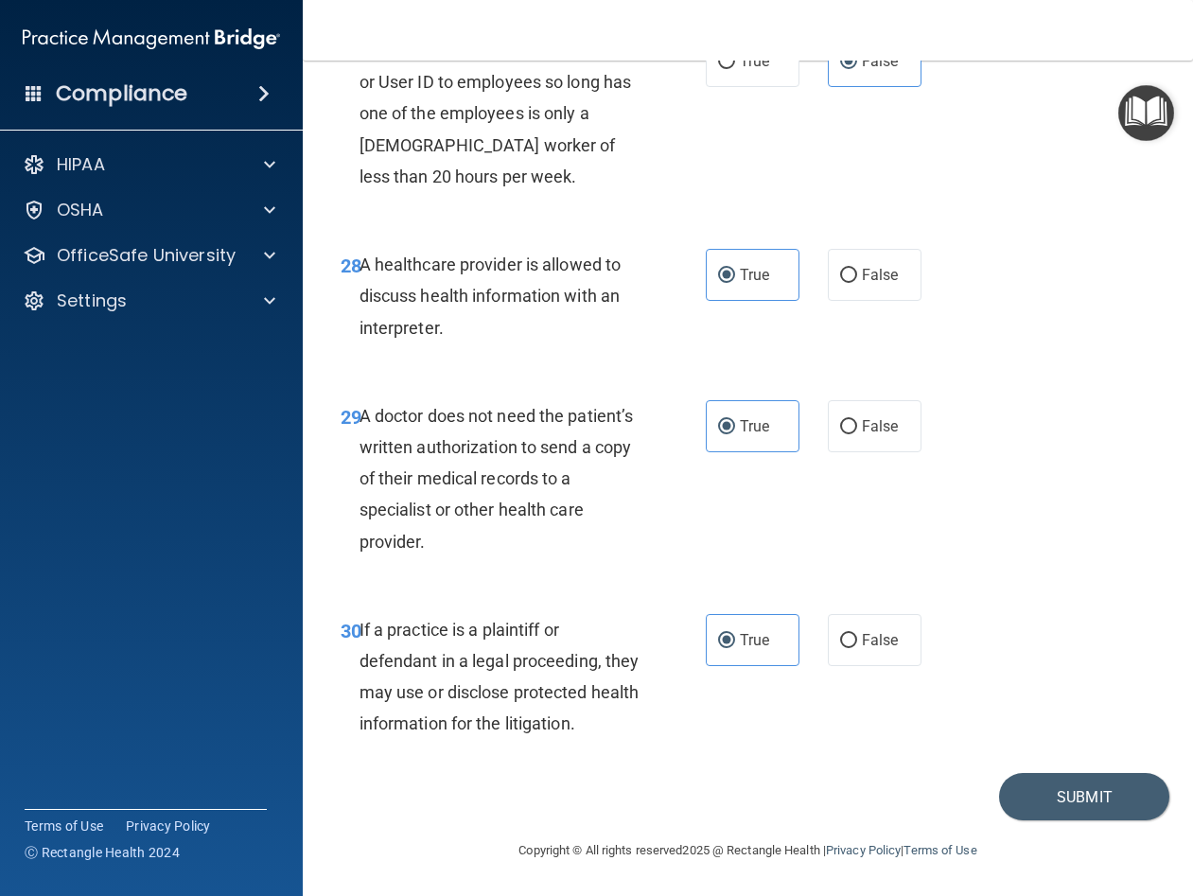
click at [937, 261] on div "28 A healthcare provider is allowed to discuss health information with an inter…" at bounding box center [747, 300] width 843 height 151
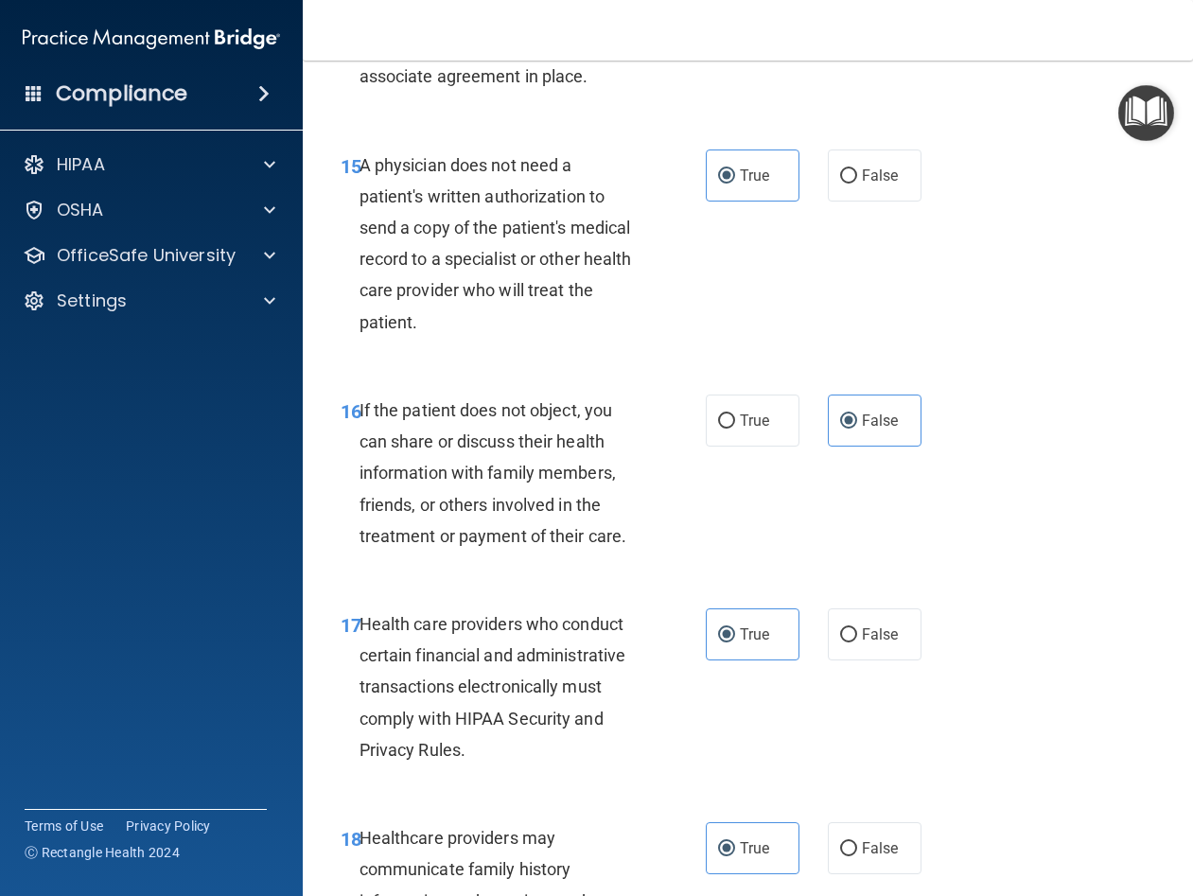
scroll to position [2554, 0]
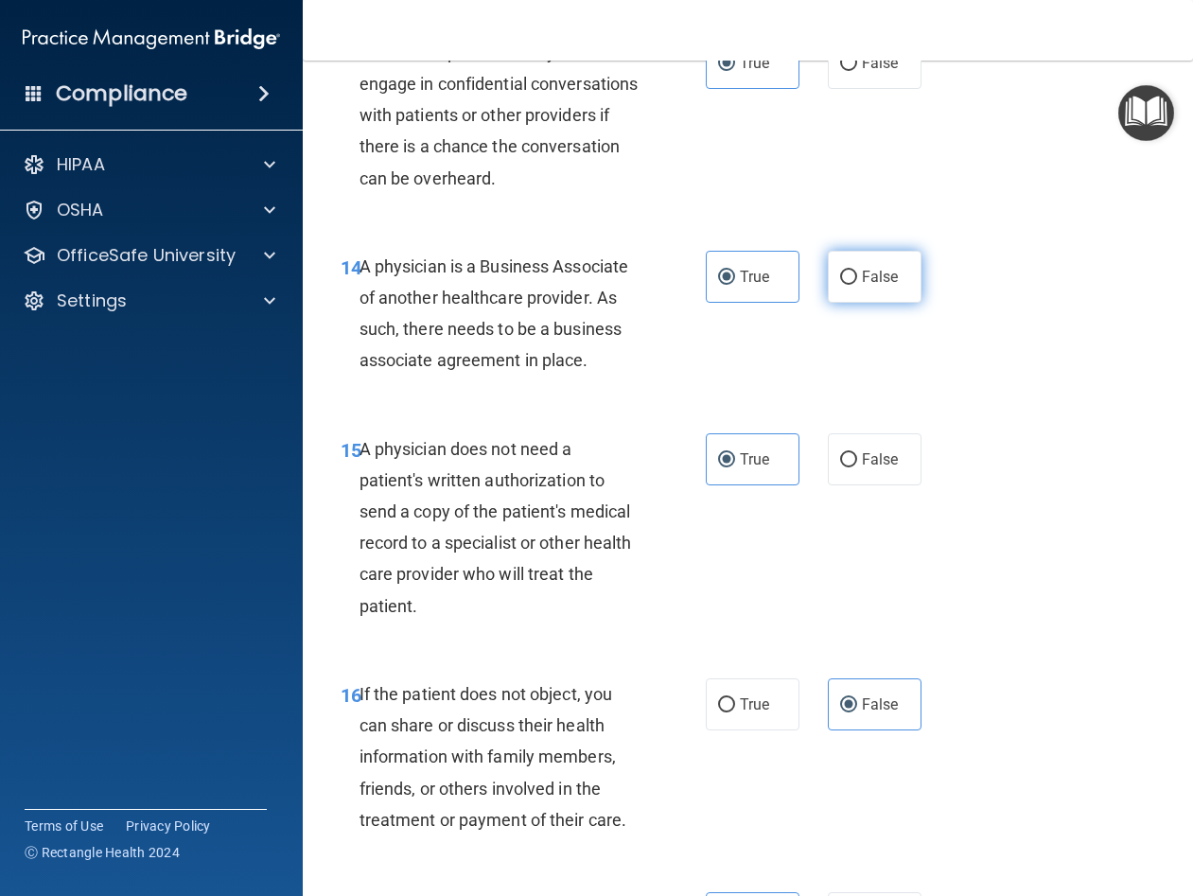
click at [868, 286] on span "False" at bounding box center [880, 277] width 37 height 18
click at [857, 285] on input "False" at bounding box center [848, 278] width 17 height 14
radio input "true"
drag, startPoint x: 596, startPoint y: 428, endPoint x: 362, endPoint y: 329, distance: 253.5
click at [362, 329] on div "A physician is a Business Associate of another healthcare provider. As such, th…" at bounding box center [506, 314] width 295 height 126
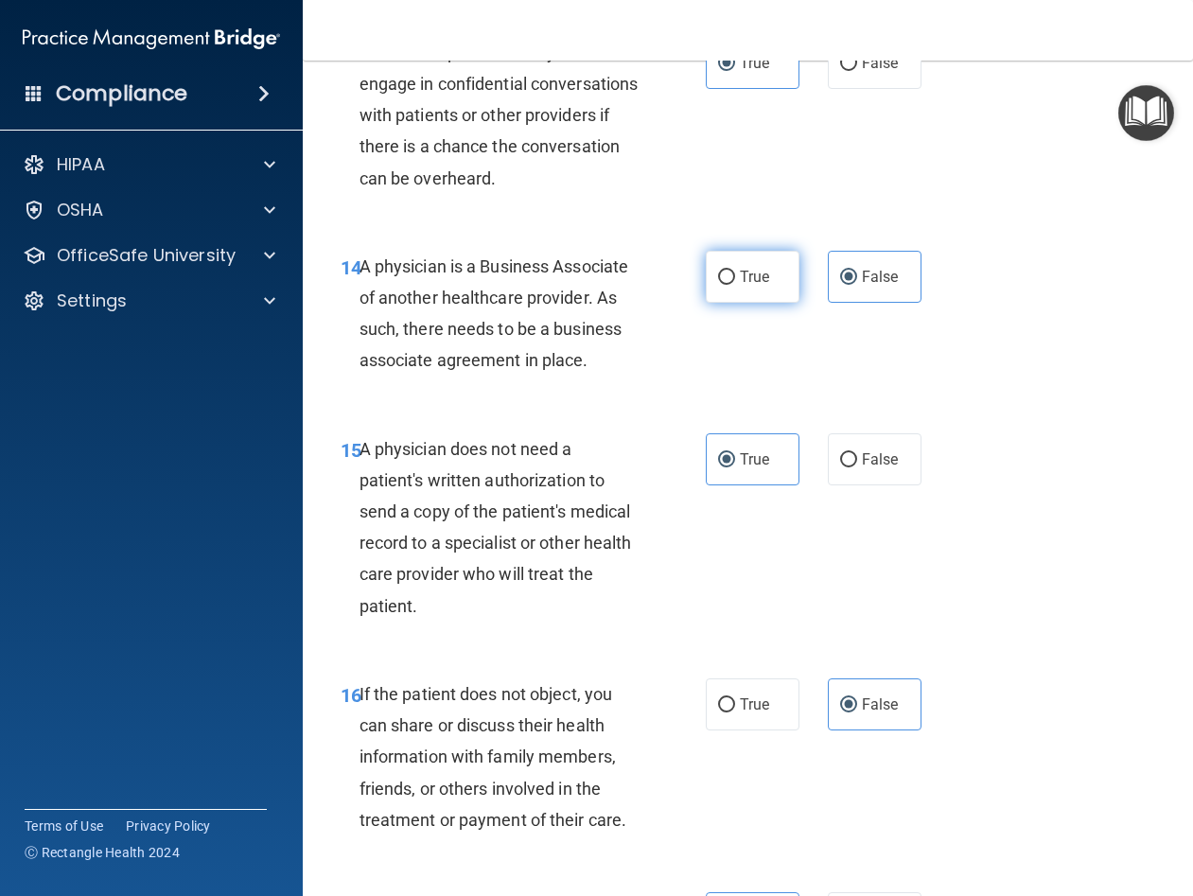
click at [760, 303] on label "True" at bounding box center [753, 277] width 94 height 52
click at [735, 285] on input "True" at bounding box center [726, 278] width 17 height 14
radio input "true"
radio input "false"
click at [953, 364] on div "14 A physician is a Business Associate of another healthcare provider. As such,…" at bounding box center [747, 318] width 843 height 183
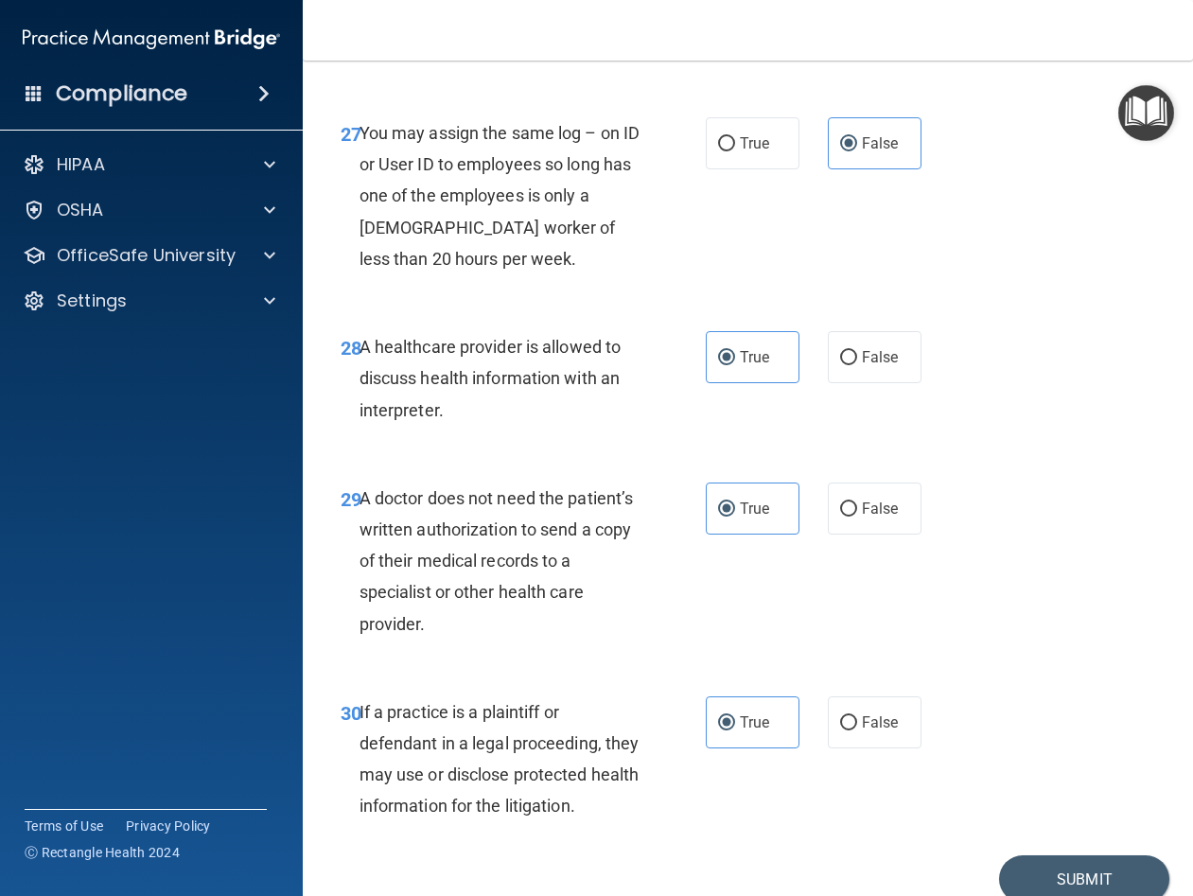
scroll to position [5393, 0]
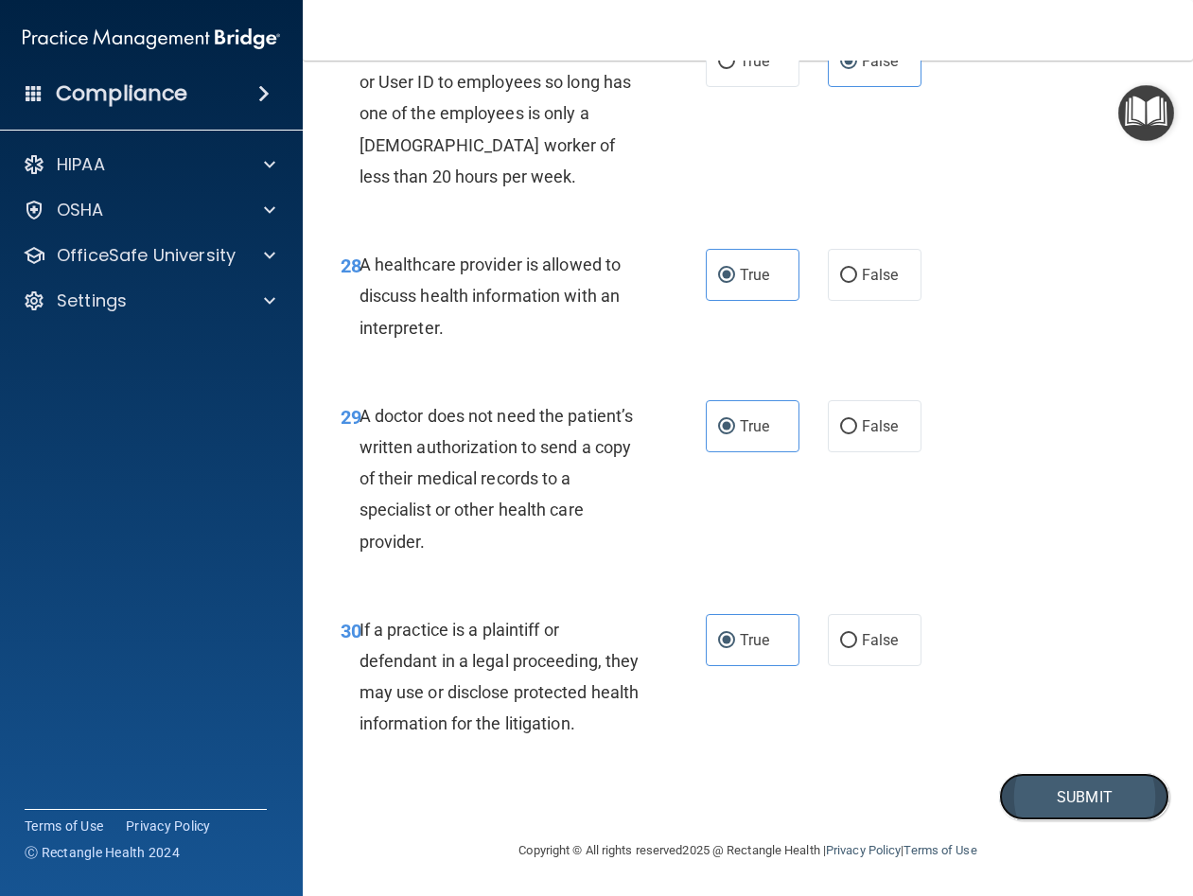
click at [1037, 814] on button "Submit" at bounding box center [1084, 797] width 170 height 48
click at [1031, 796] on button "Submit" at bounding box center [1084, 797] width 170 height 48
